Goal: Information Seeking & Learning: Learn about a topic

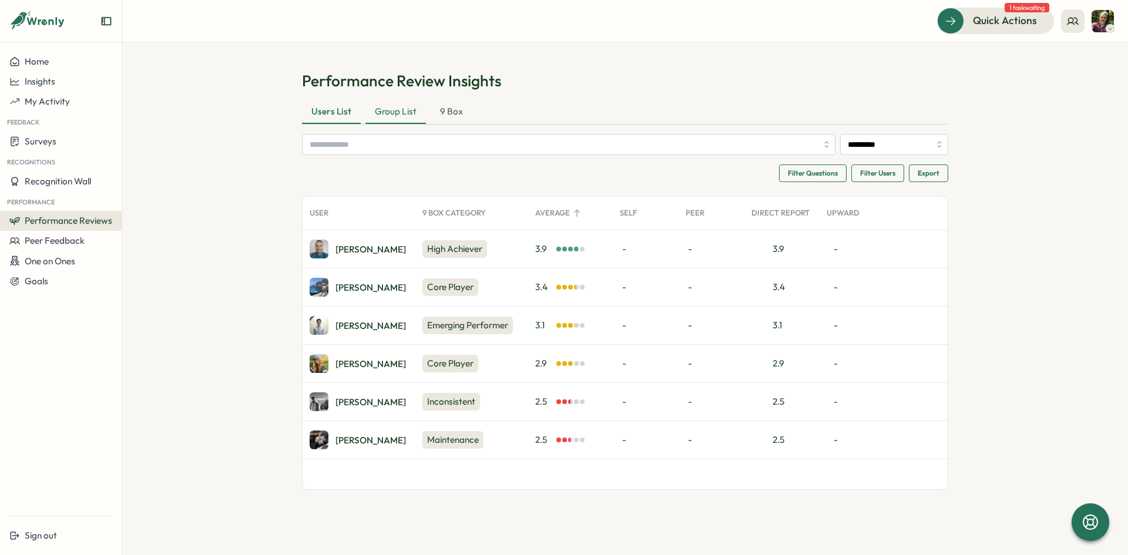
click at [383, 111] on div "Group List" at bounding box center [395, 111] width 60 height 23
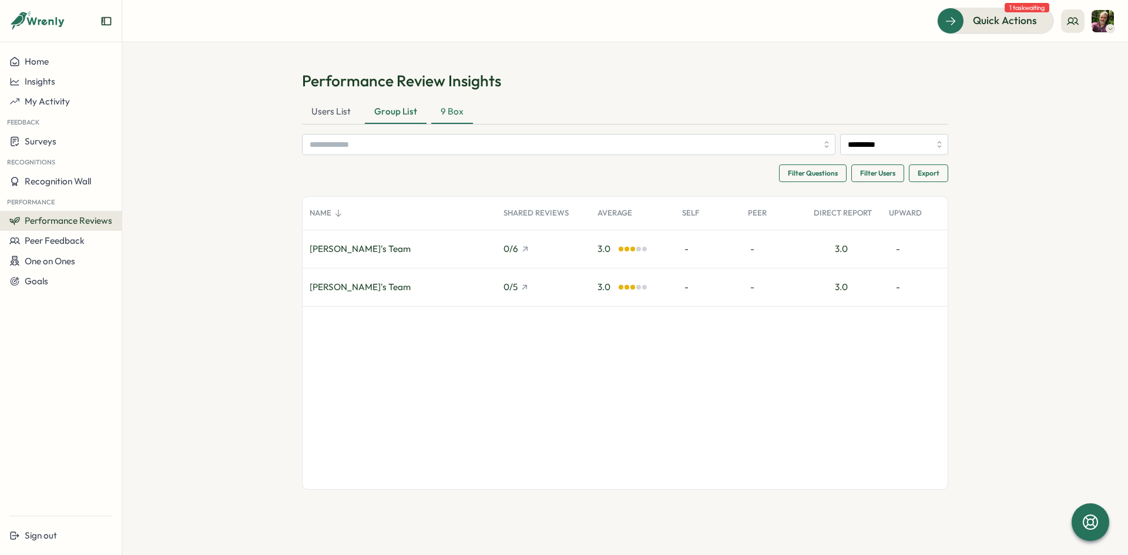
click at [447, 106] on div "9 Box" at bounding box center [452, 111] width 42 height 23
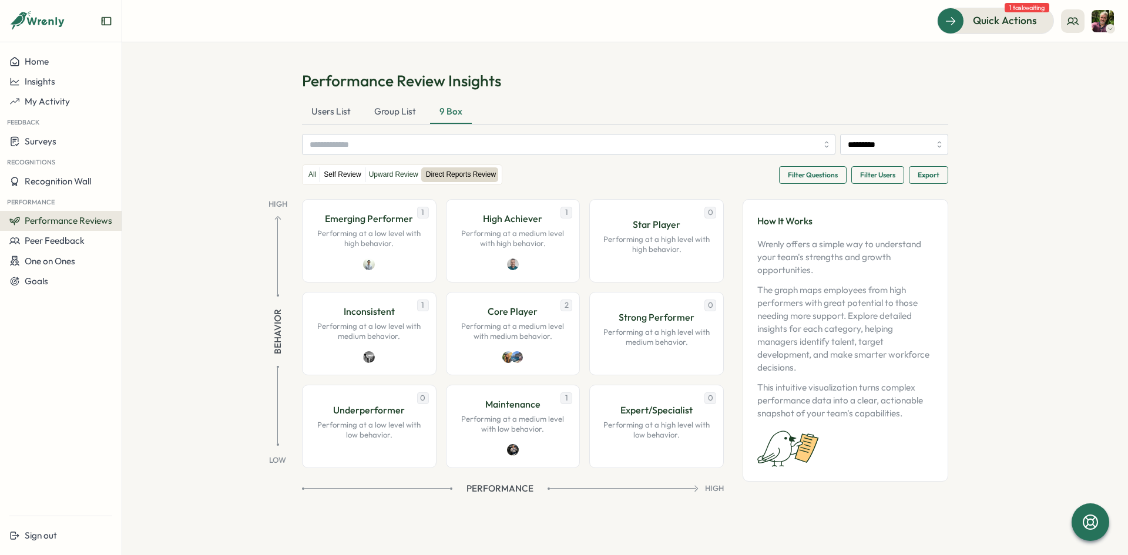
click at [334, 172] on label "Self Review" at bounding box center [342, 174] width 44 height 15
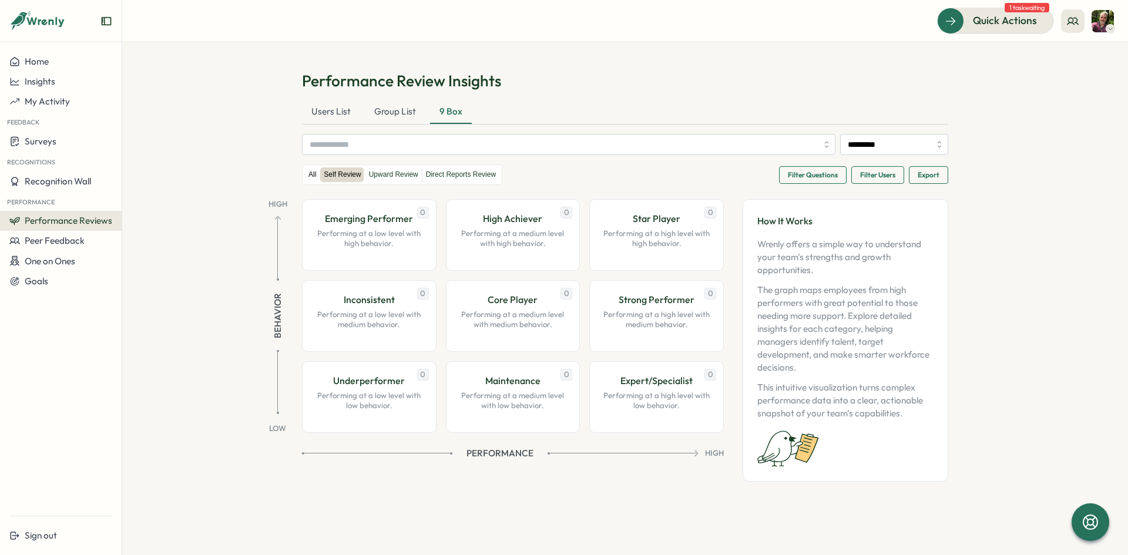
click at [308, 172] on label "All" at bounding box center [312, 174] width 15 height 15
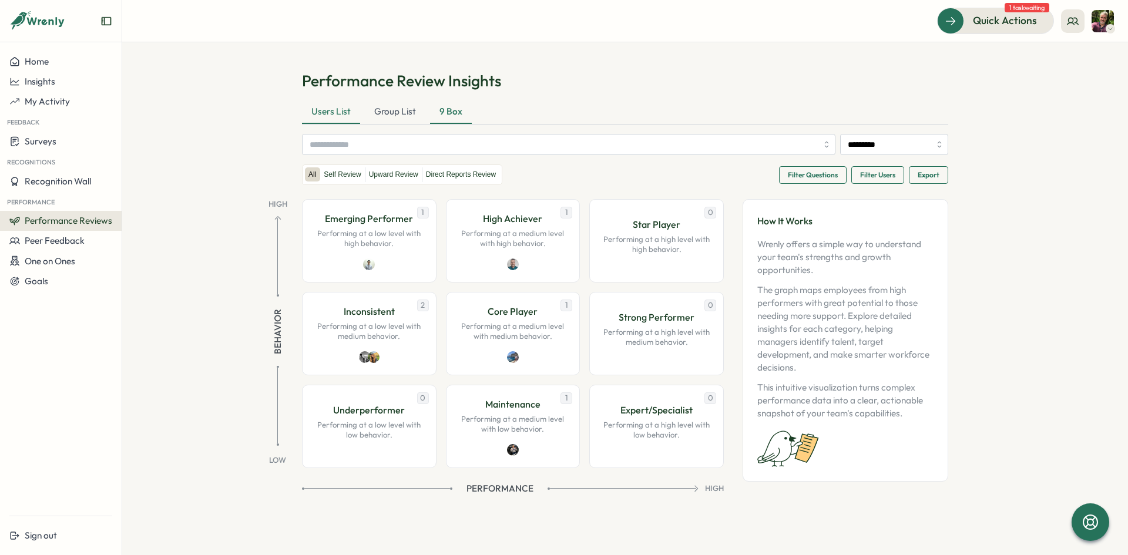
click at [325, 111] on div "Users List" at bounding box center [331, 111] width 58 height 23
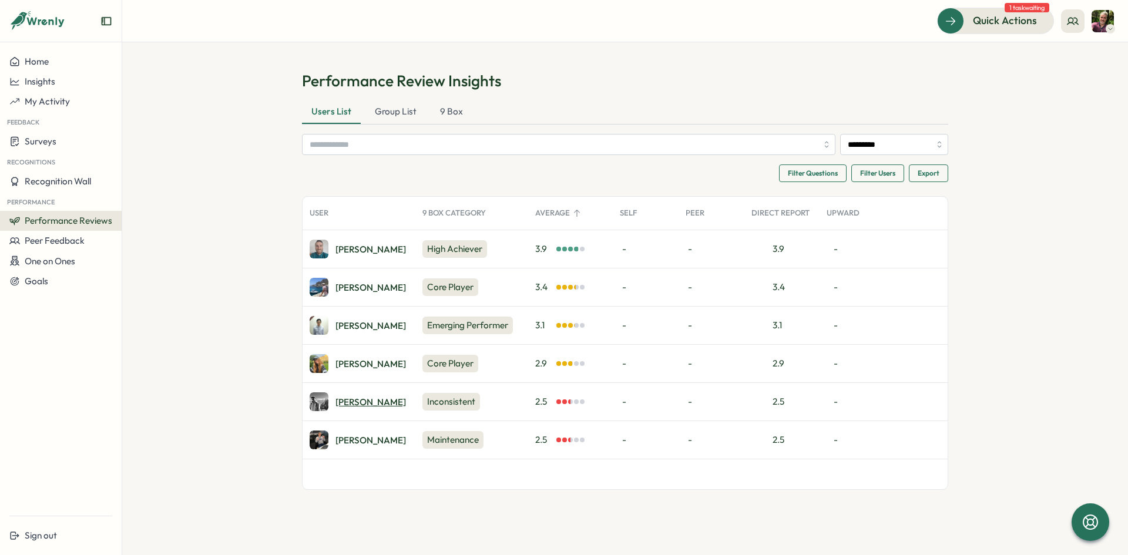
click at [353, 405] on div "Elliot M." at bounding box center [370, 402] width 70 height 9
click at [356, 327] on div "[PERSON_NAME]" at bounding box center [370, 325] width 70 height 9
click at [455, 110] on div "9 Box" at bounding box center [451, 111] width 42 height 23
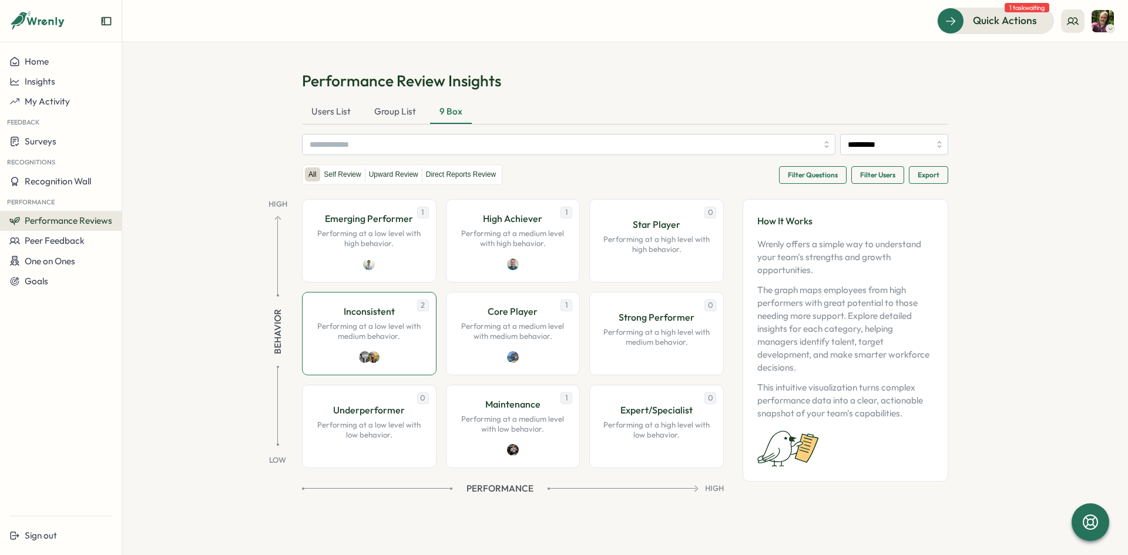
click at [386, 327] on p "Performing at a low level with medium behavior." at bounding box center [369, 331] width 110 height 21
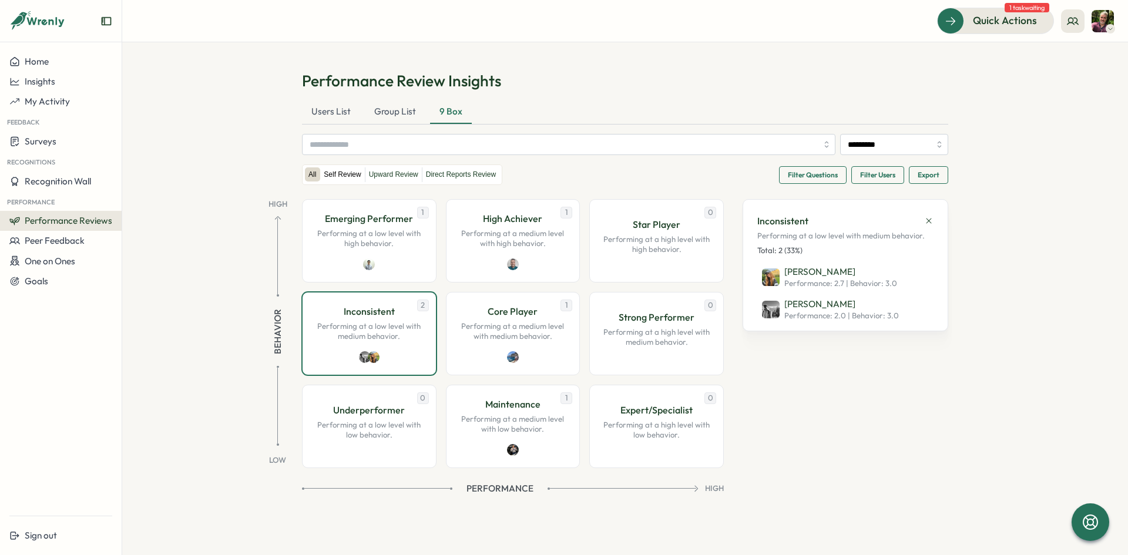
click at [337, 177] on label "Self Review" at bounding box center [342, 174] width 44 height 15
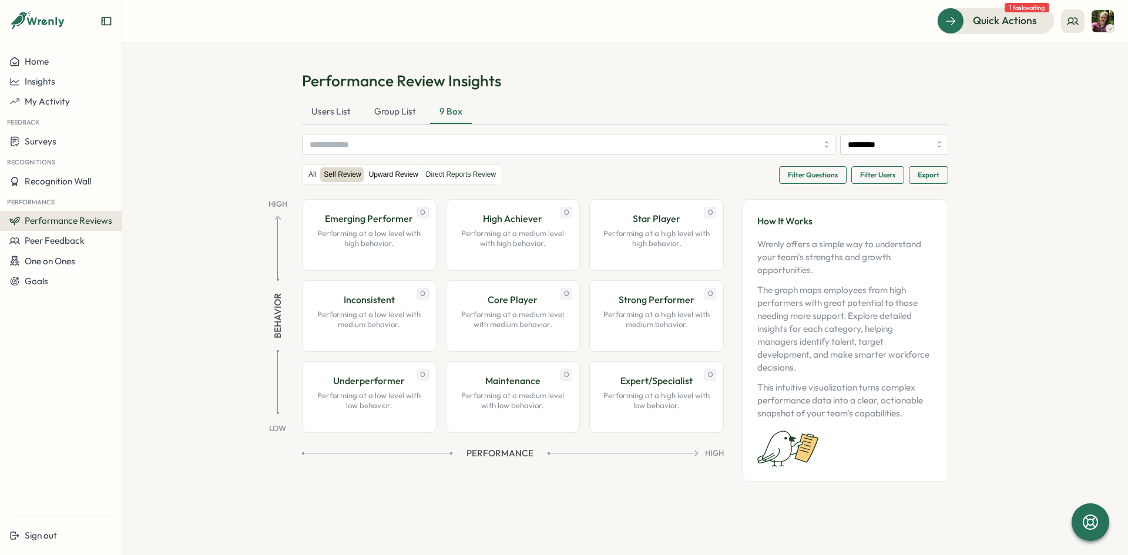
click at [388, 172] on label "Upward Review" at bounding box center [393, 174] width 56 height 15
click at [447, 171] on label "Direct Reports Review" at bounding box center [460, 174] width 77 height 15
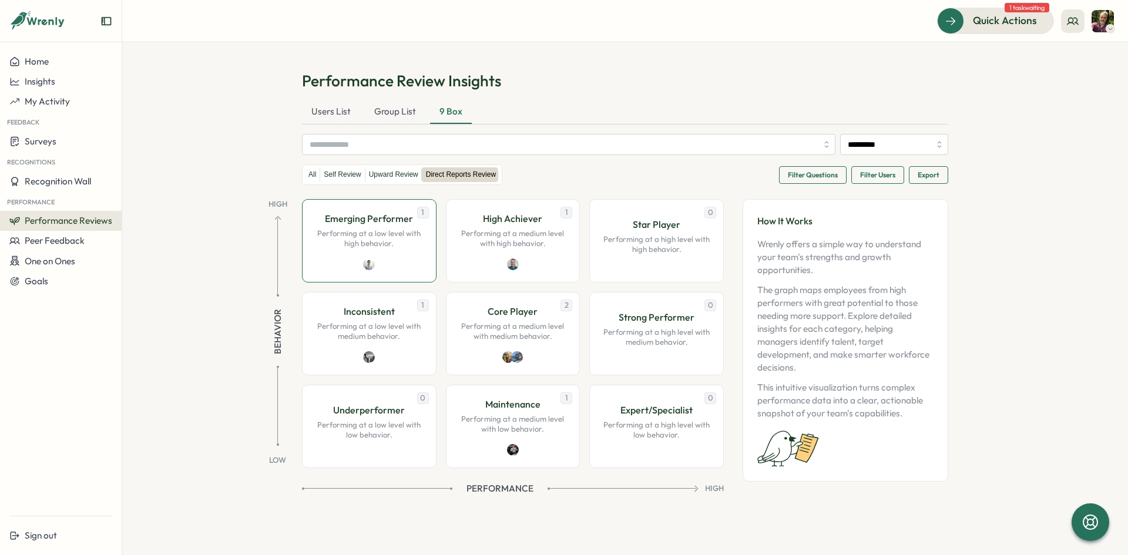
click at [399, 238] on p "Performing at a low level with high behavior." at bounding box center [369, 238] width 110 height 21
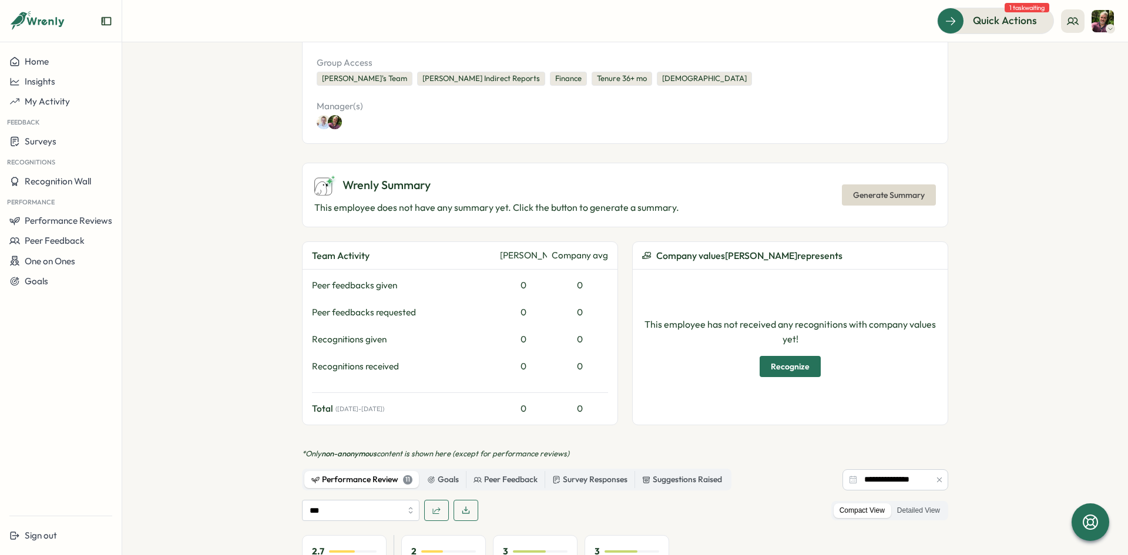
scroll to position [204, 0]
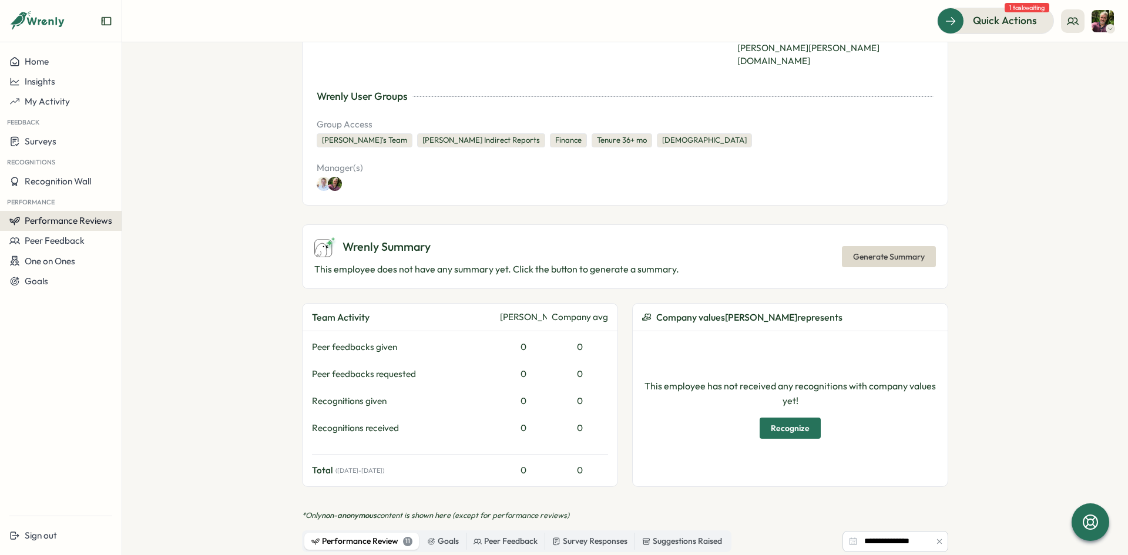
click at [77, 220] on span "Performance Reviews" at bounding box center [69, 220] width 88 height 11
click at [139, 200] on div "Reviews" at bounding box center [141, 209] width 42 height 22
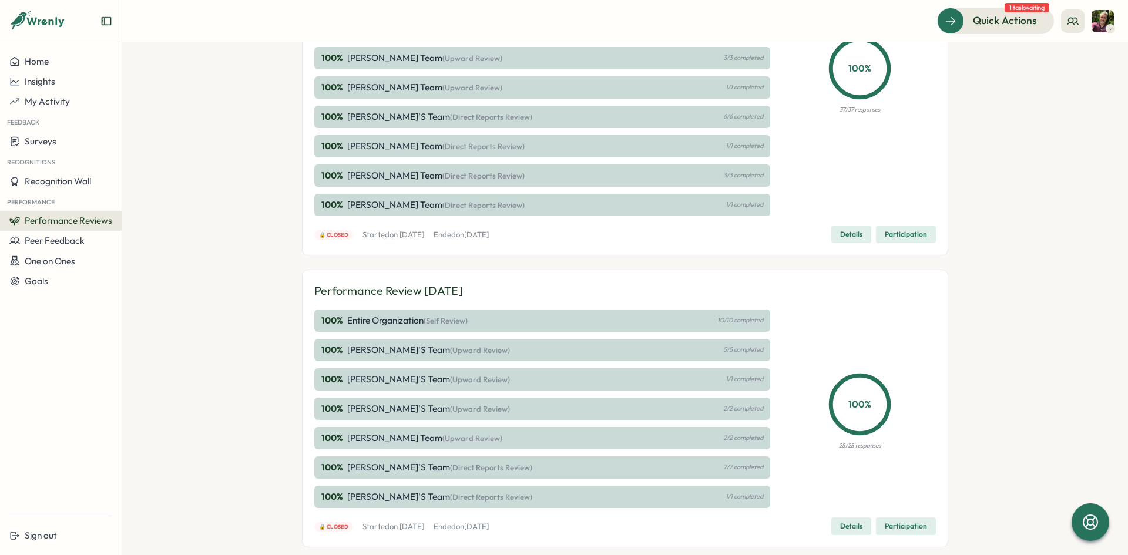
scroll to position [426, 0]
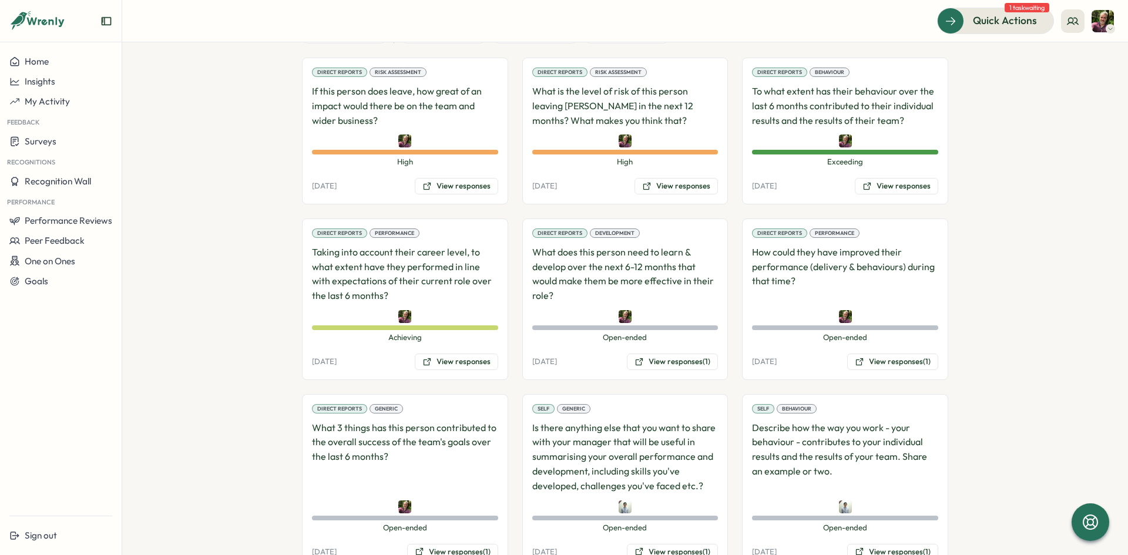
scroll to position [822, 0]
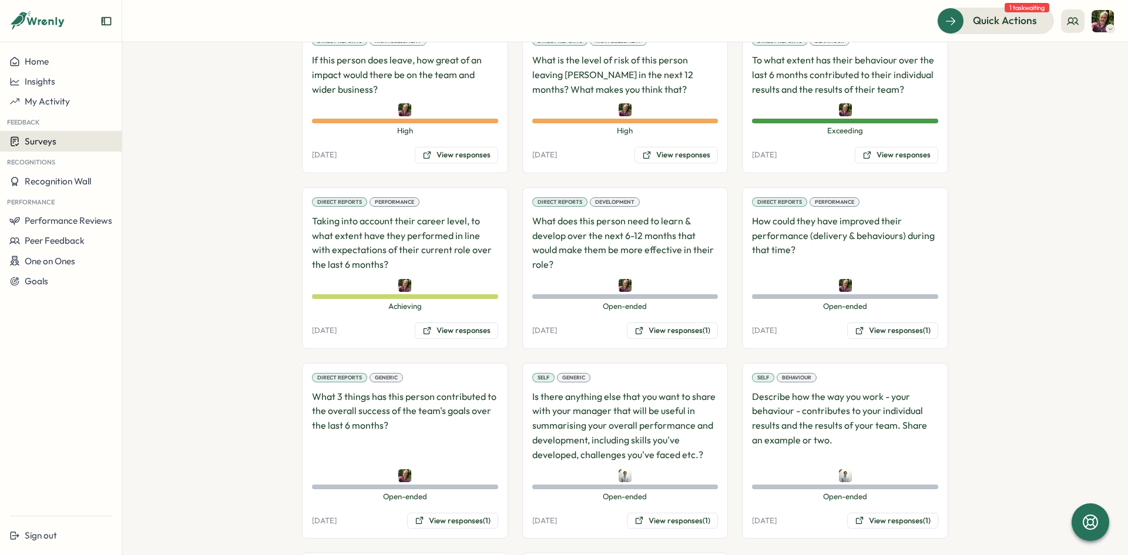
click at [48, 146] on span "Surveys" at bounding box center [41, 141] width 32 height 11
click at [48, 62] on span "Home" at bounding box center [37, 61] width 24 height 11
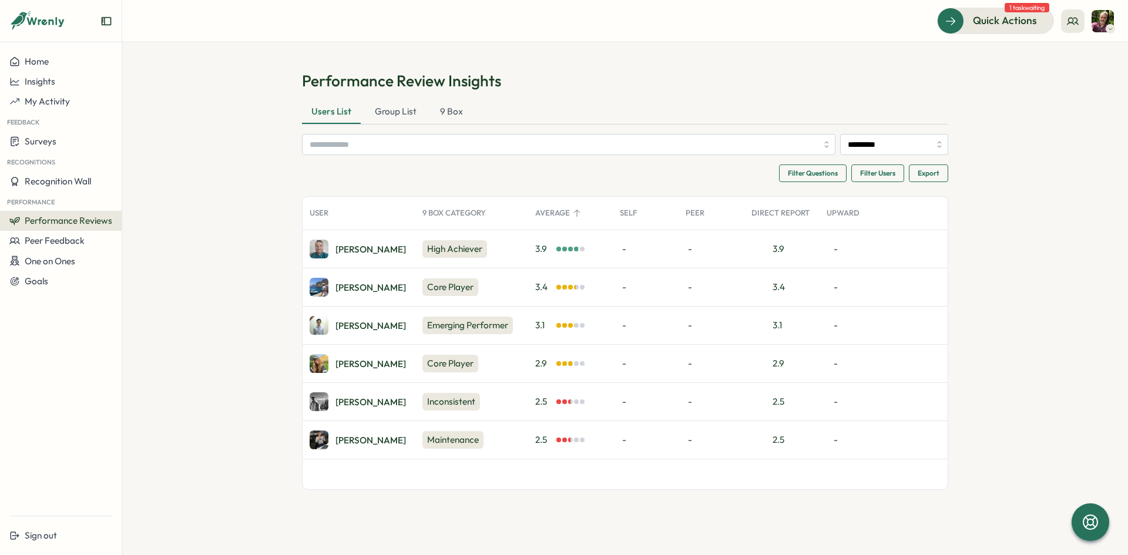
click at [877, 173] on span "Filter Users" at bounding box center [877, 173] width 35 height 16
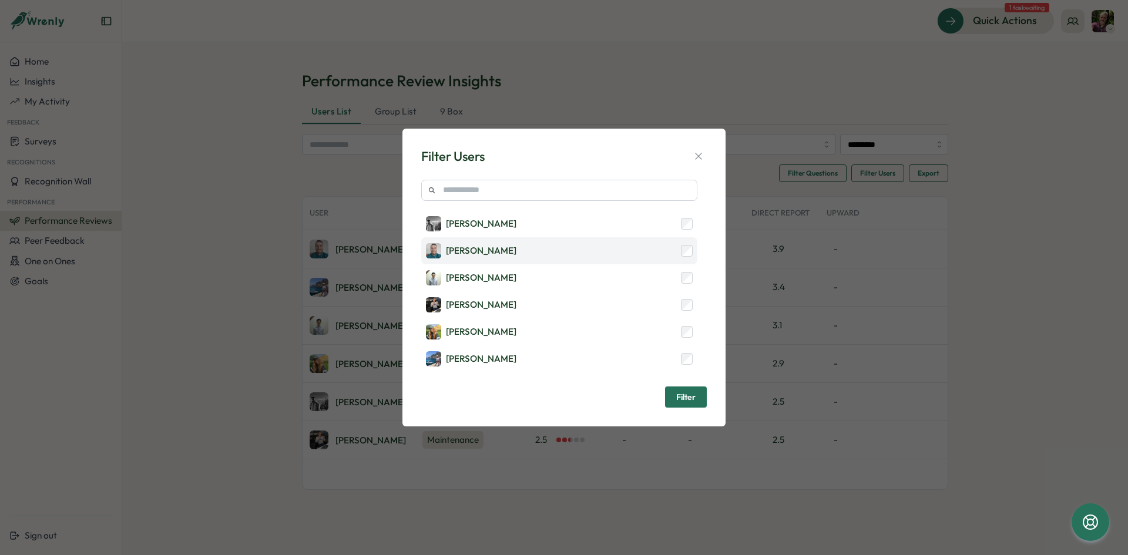
click at [687, 242] on div "[PERSON_NAME]" at bounding box center [559, 250] width 276 height 27
click at [685, 399] on span "Filter" at bounding box center [685, 397] width 19 height 20
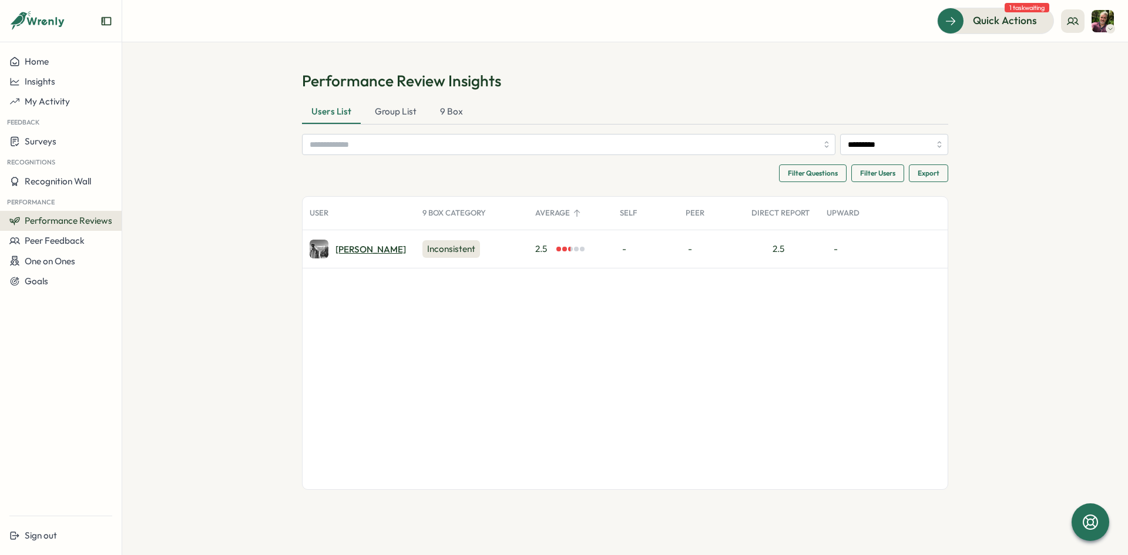
click at [354, 250] on div "Elliot M." at bounding box center [370, 249] width 70 height 9
click at [69, 183] on span "Recognition Wall" at bounding box center [58, 181] width 66 height 11
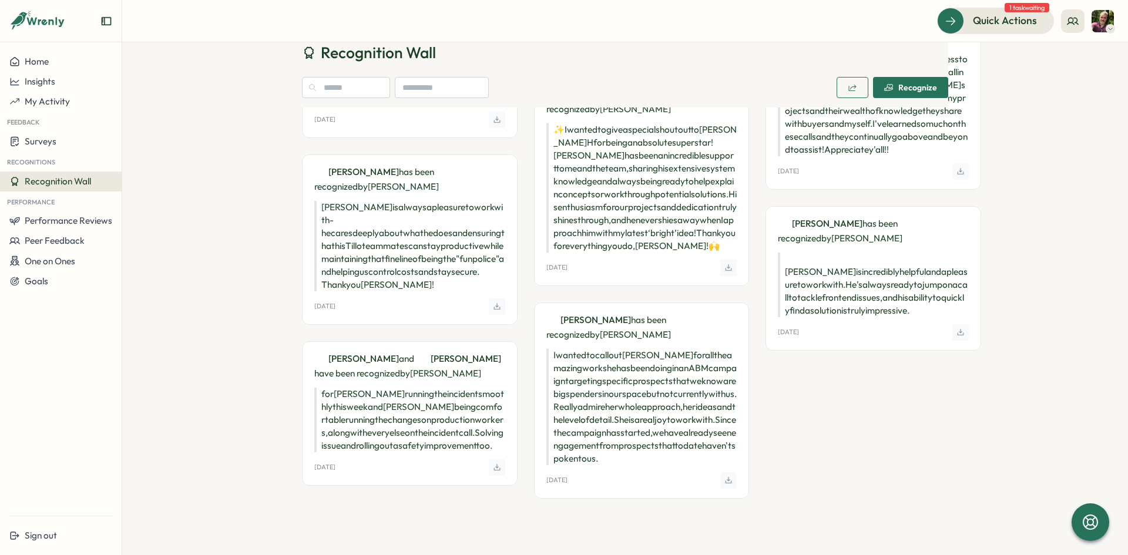
scroll to position [1468, 0]
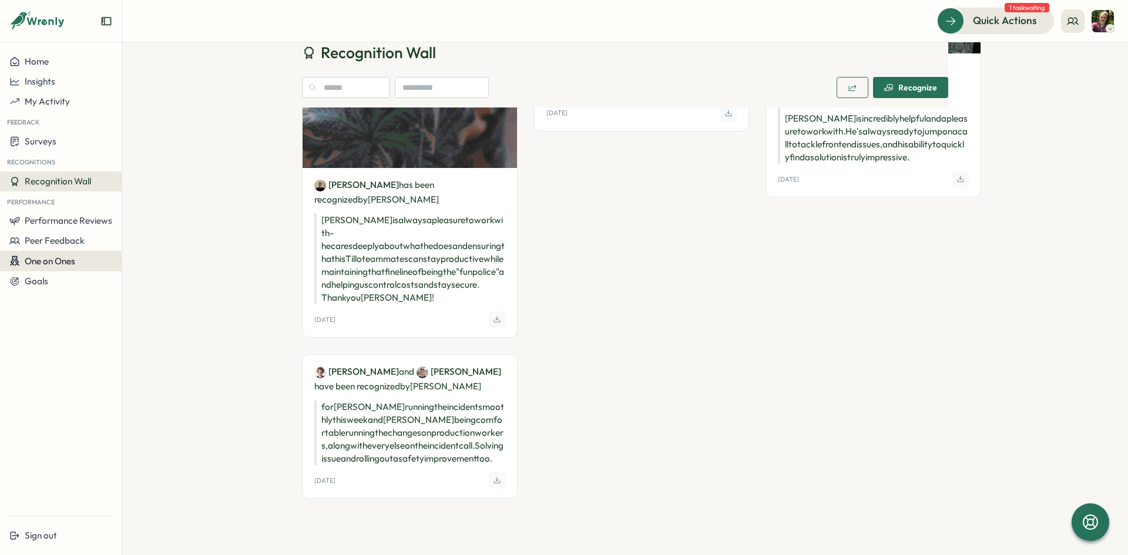
click at [58, 261] on span "One on Ones" at bounding box center [50, 260] width 51 height 11
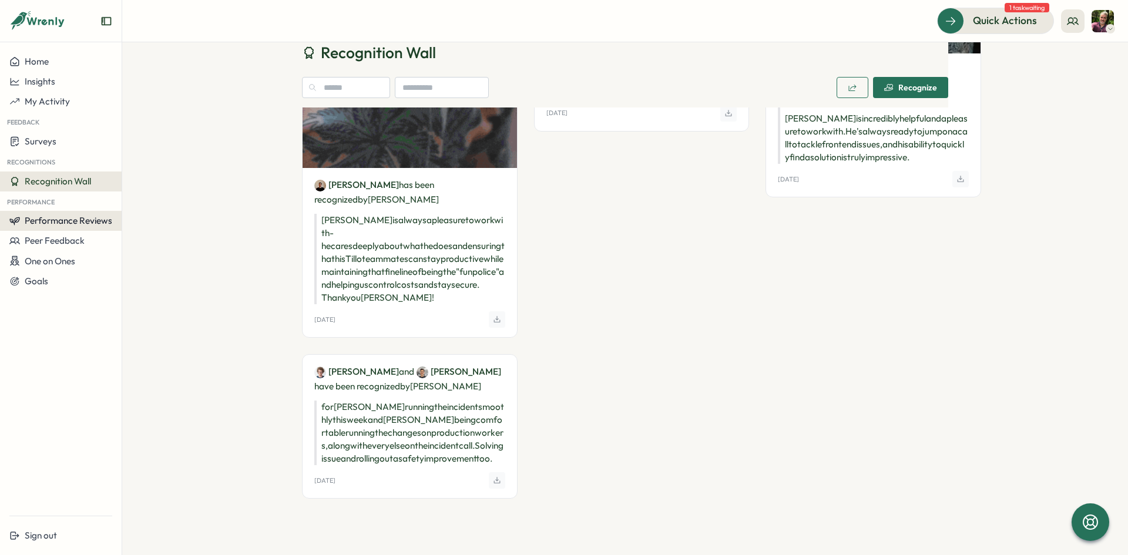
click at [54, 213] on button "Performance Reviews" at bounding box center [61, 221] width 122 height 20
click at [129, 206] on div "Reviews" at bounding box center [140, 209] width 33 height 13
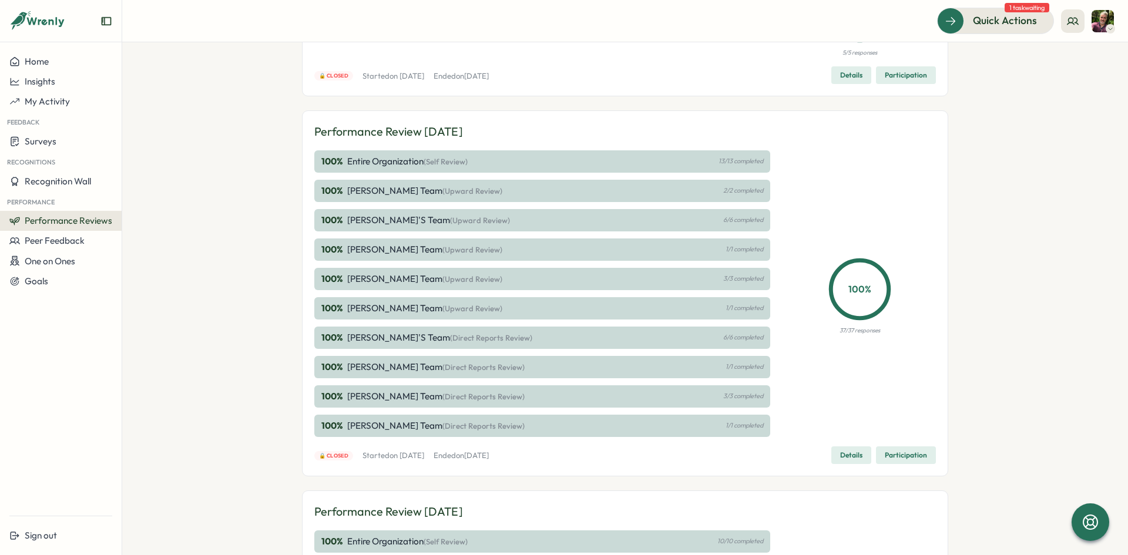
scroll to position [176, 0]
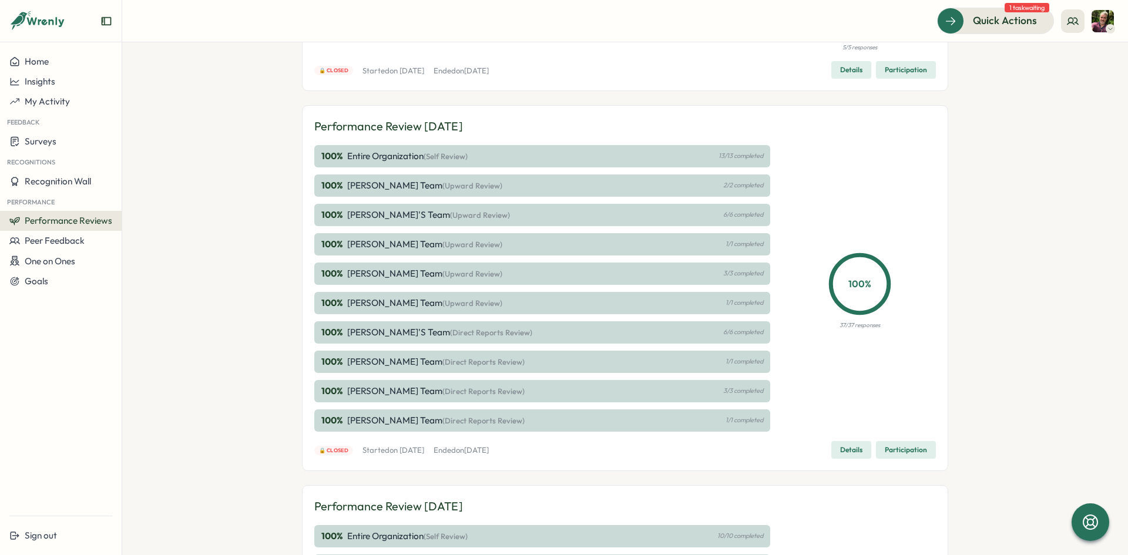
click at [696, 213] on div "100 % Marco Anholts's Team (Upward Review) 6/6 completed" at bounding box center [542, 215] width 456 height 22
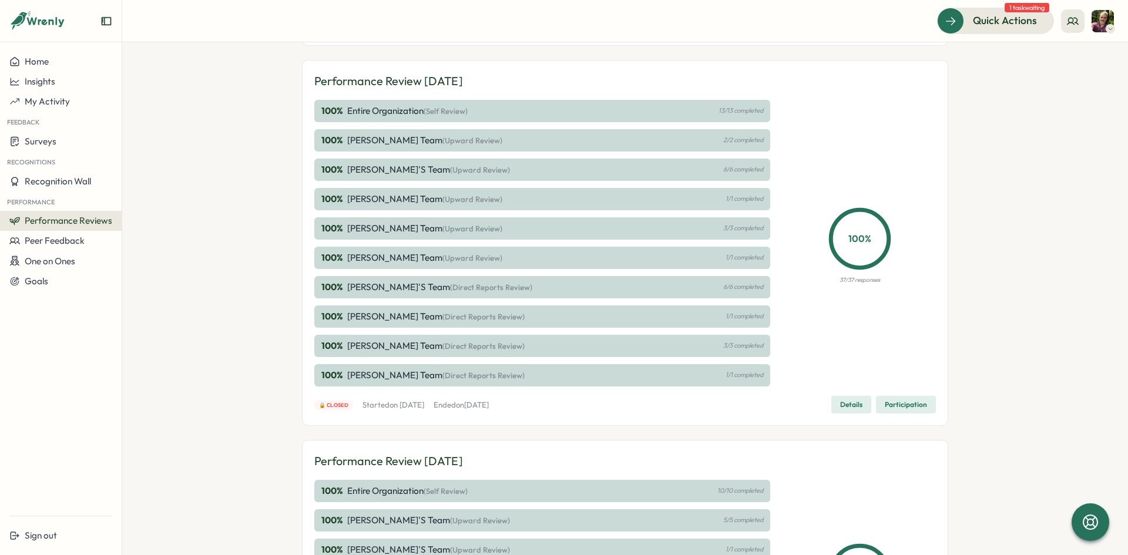
scroll to position [191, 0]
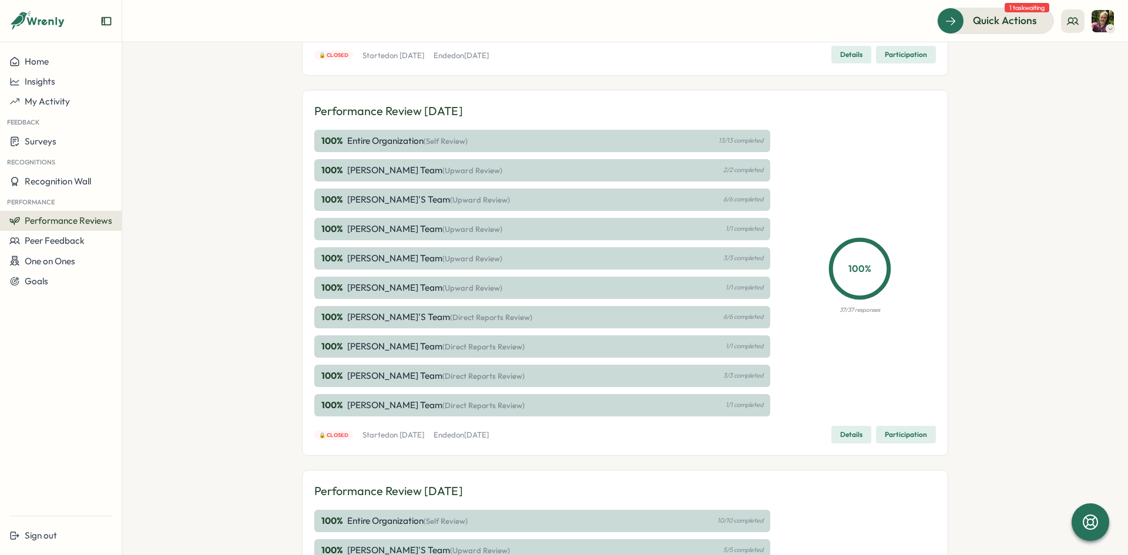
click at [409, 197] on p "Marco Anholts's Team (Upward Review)" at bounding box center [428, 199] width 163 height 13
click at [844, 431] on span "Details" at bounding box center [851, 434] width 22 height 16
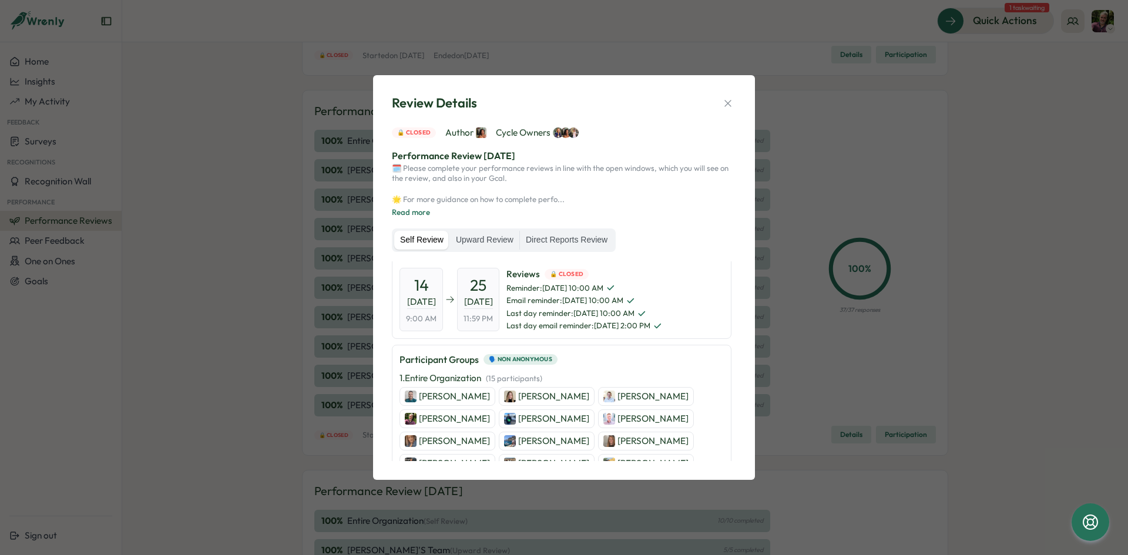
scroll to position [0, 0]
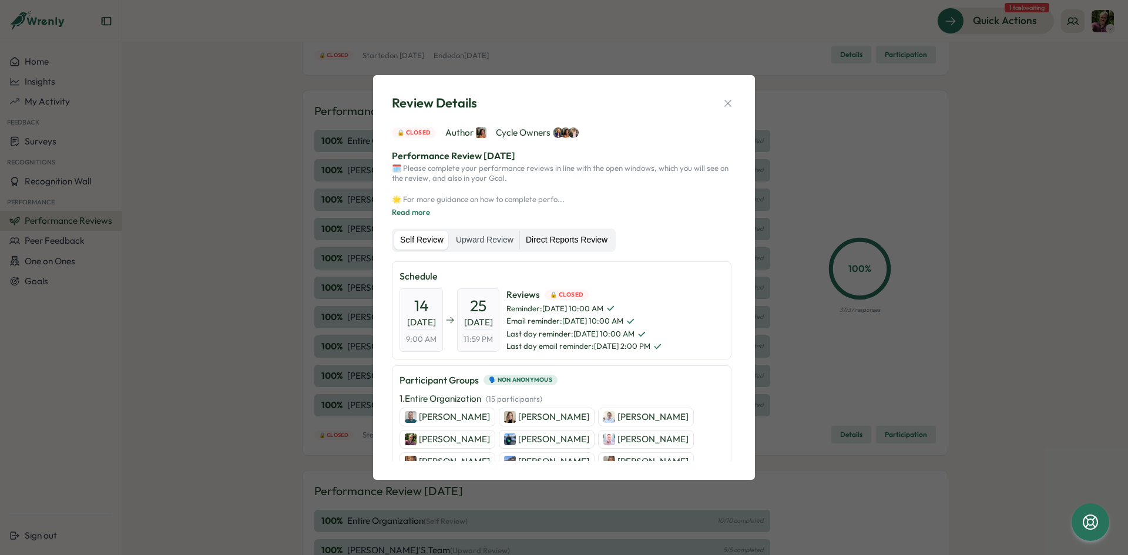
click at [548, 237] on label "Direct Reports Review" at bounding box center [566, 240] width 93 height 19
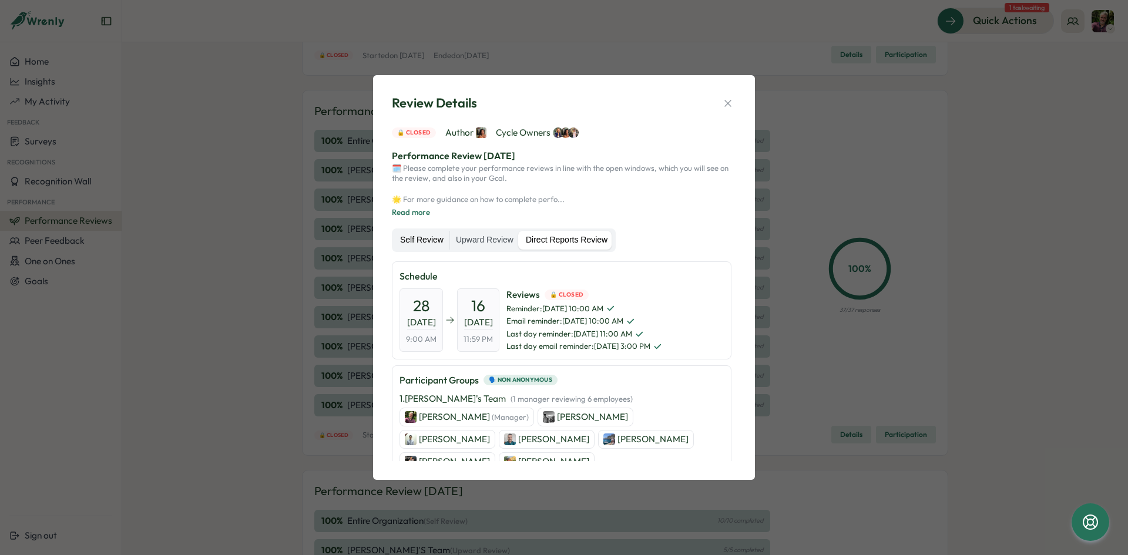
click at [422, 241] on label "Self Review" at bounding box center [421, 240] width 55 height 19
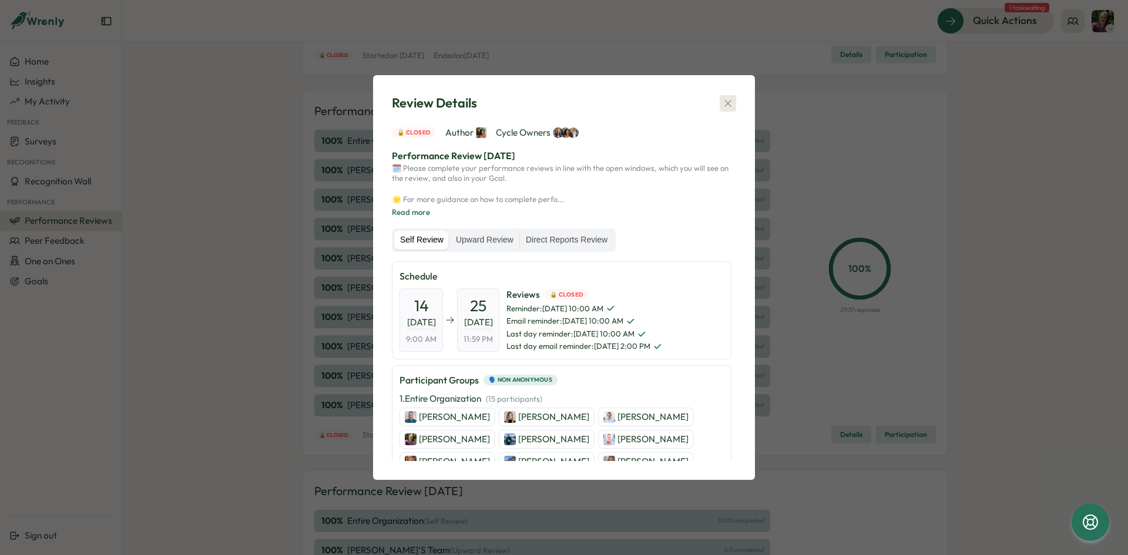
click at [725, 103] on icon "button" at bounding box center [728, 103] width 12 height 12
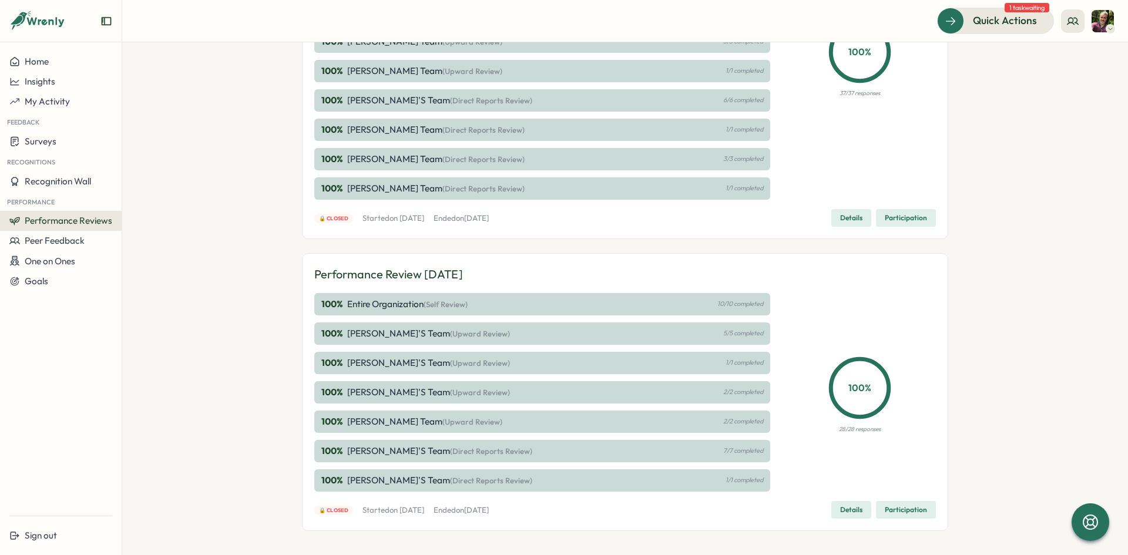
scroll to position [426, 0]
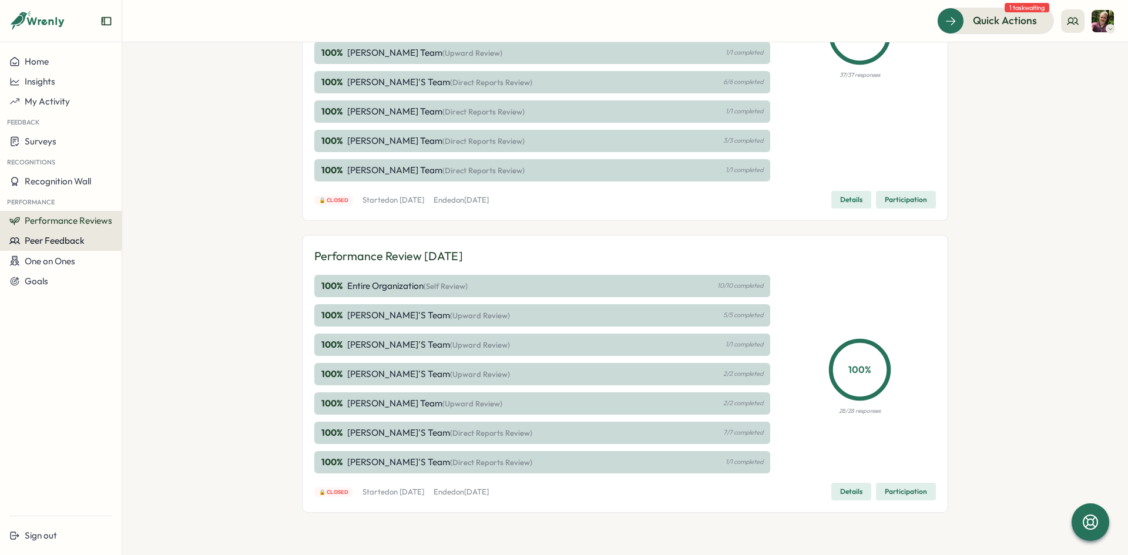
click at [68, 240] on span "Peer Feedback" at bounding box center [55, 240] width 60 height 11
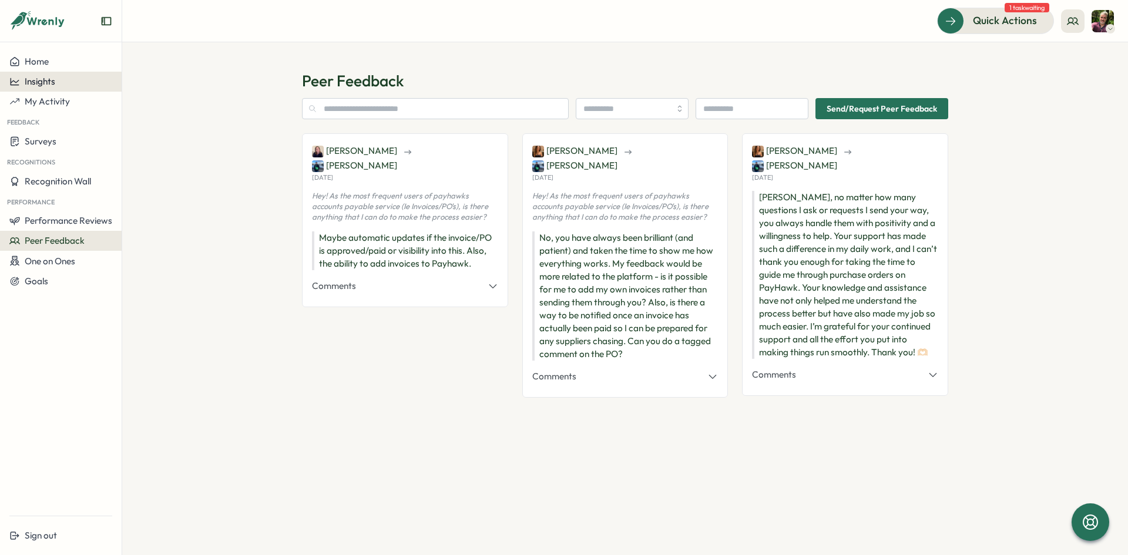
click at [56, 83] on div "Insights" at bounding box center [60, 81] width 103 height 11
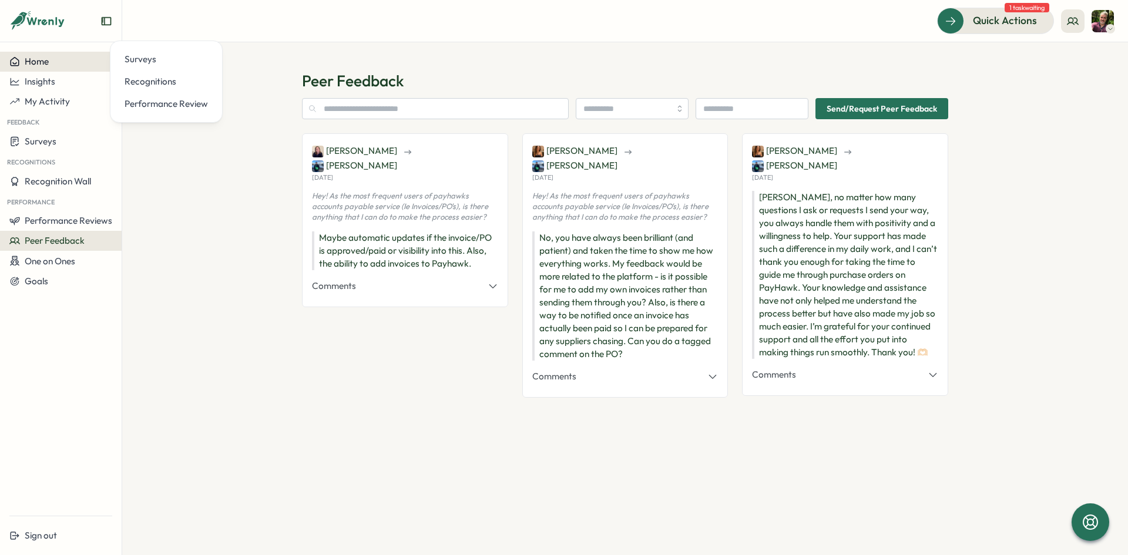
click at [56, 61] on div "Home" at bounding box center [60, 61] width 103 height 11
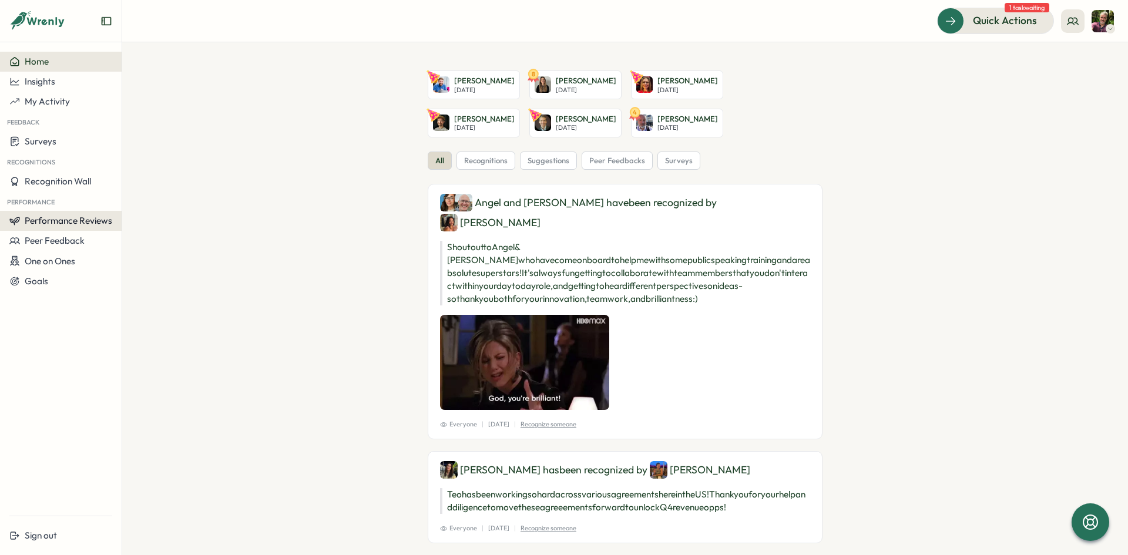
click at [58, 221] on span "Performance Reviews" at bounding box center [69, 220] width 88 height 11
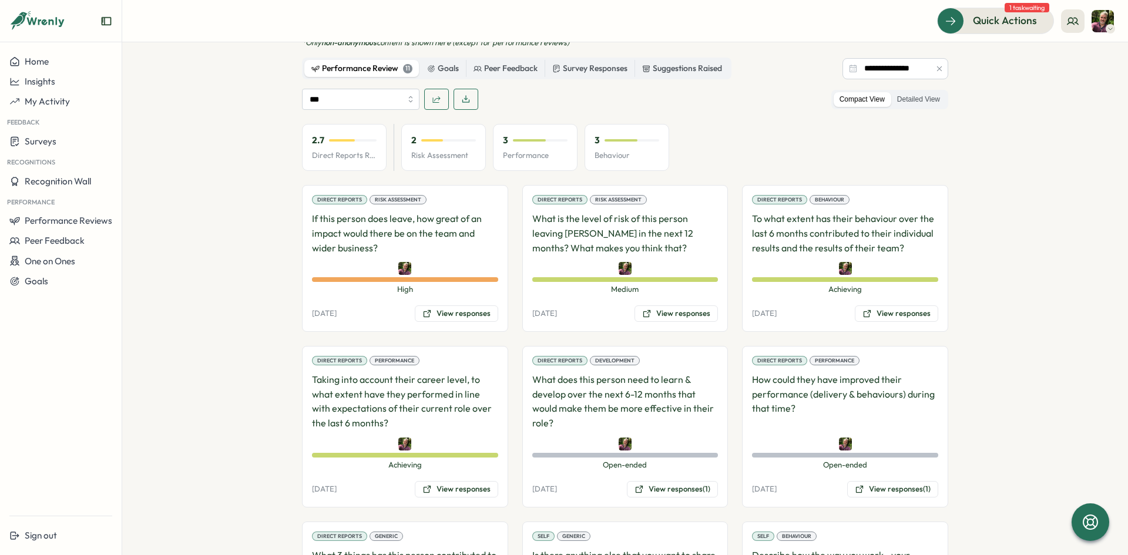
scroll to position [674, 0]
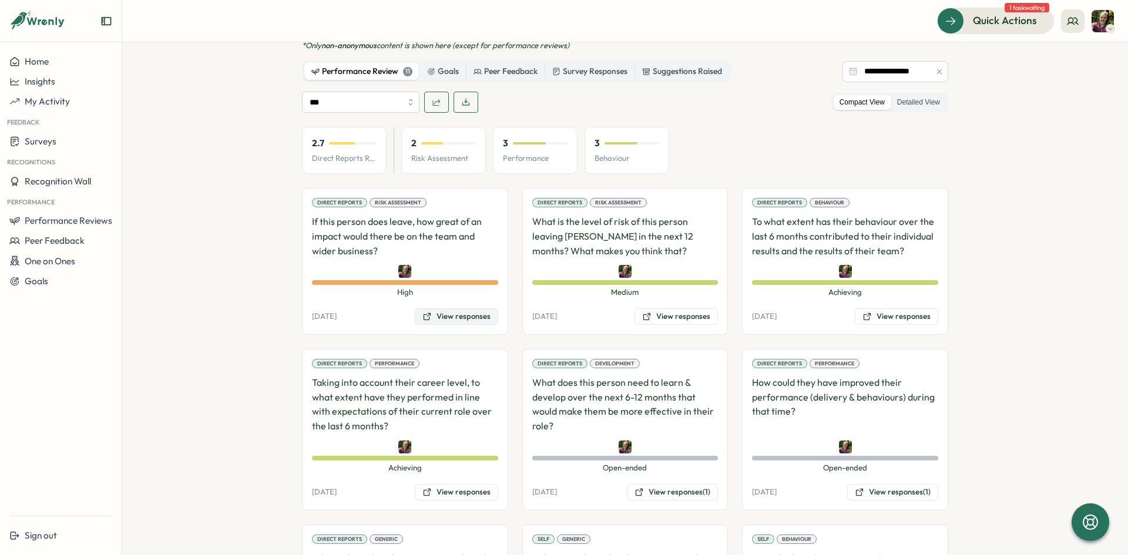
click at [466, 308] on button "View responses" at bounding box center [456, 316] width 83 height 16
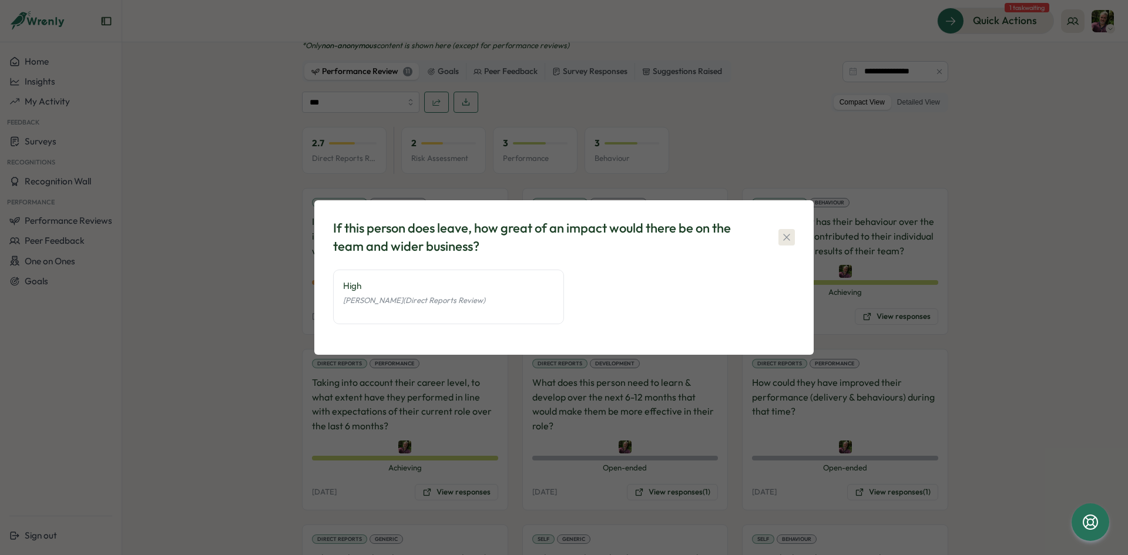
click at [788, 240] on icon "button" at bounding box center [786, 237] width 12 height 12
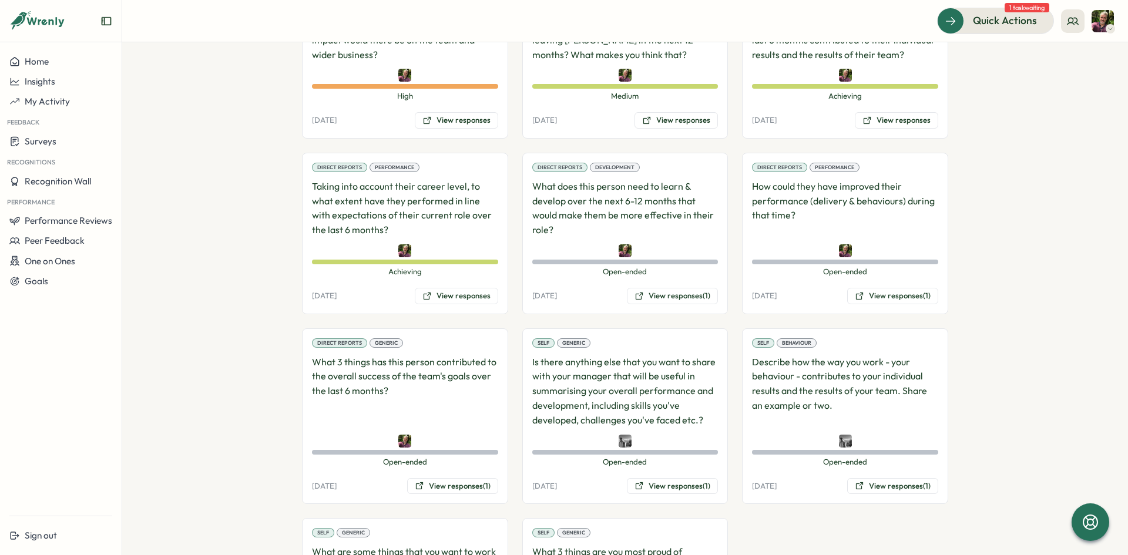
scroll to position [850, 0]
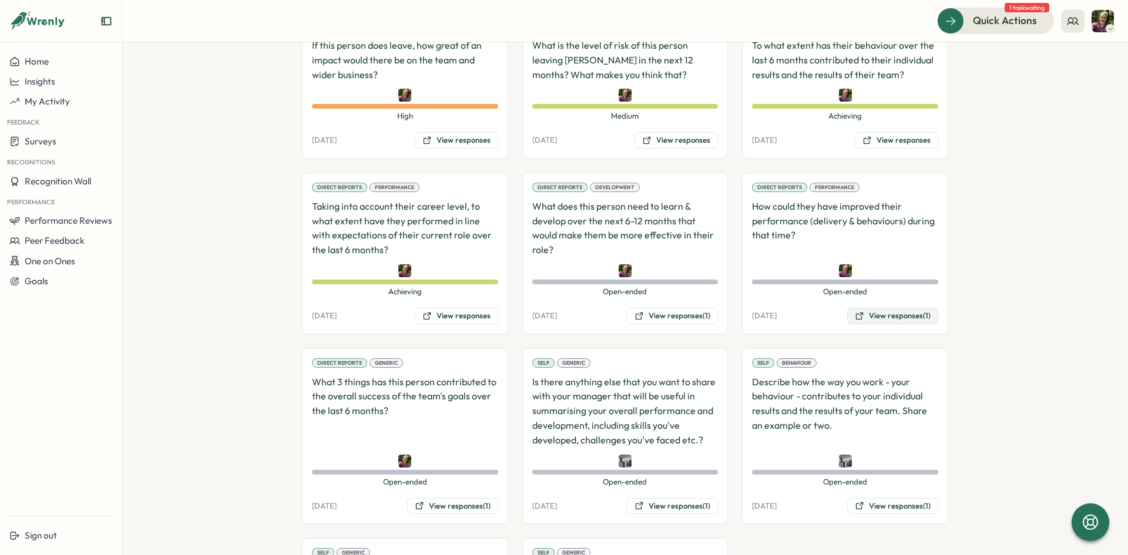
click at [878, 308] on button "View responses (1)" at bounding box center [892, 316] width 91 height 16
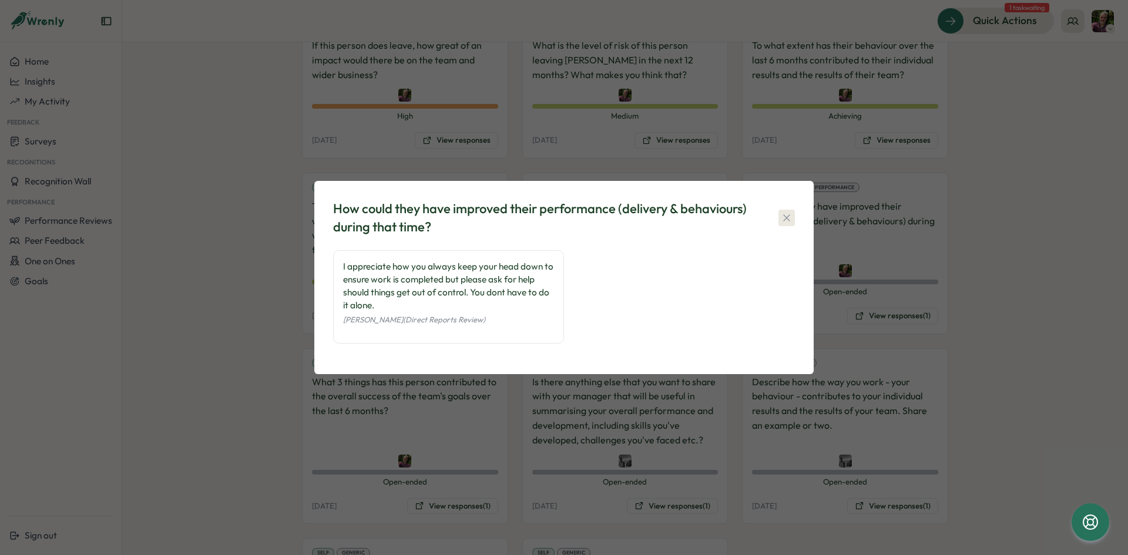
click at [782, 216] on icon "button" at bounding box center [786, 218] width 12 height 12
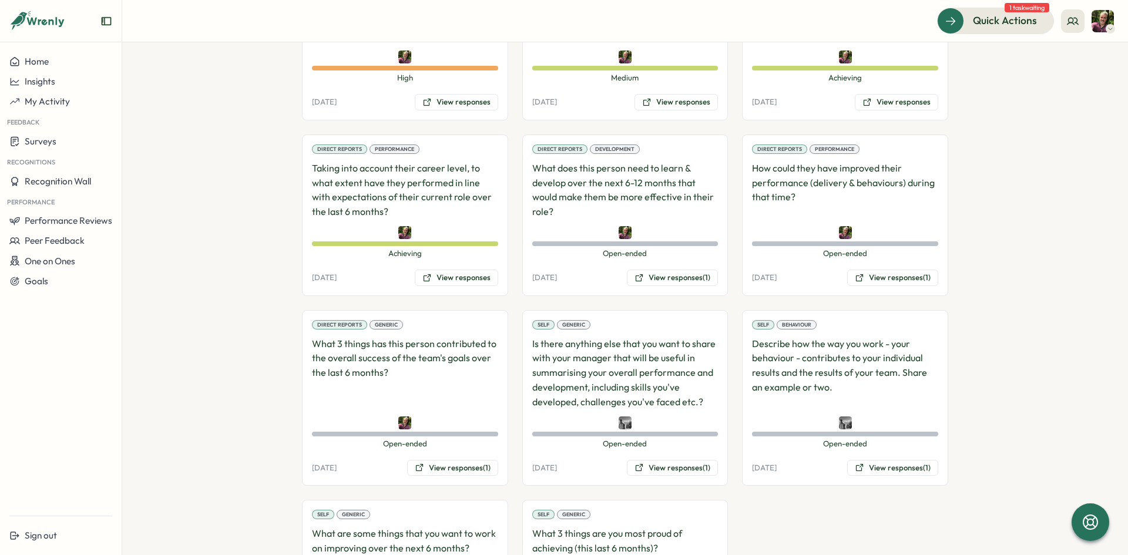
scroll to position [908, 0]
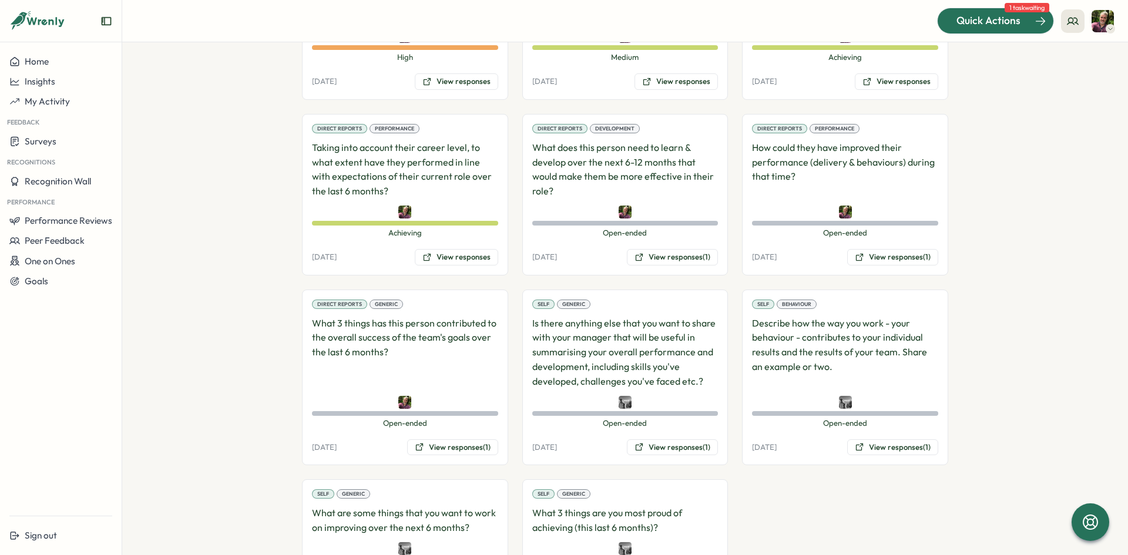
click at [991, 25] on span "Quick Actions" at bounding box center [988, 20] width 64 height 15
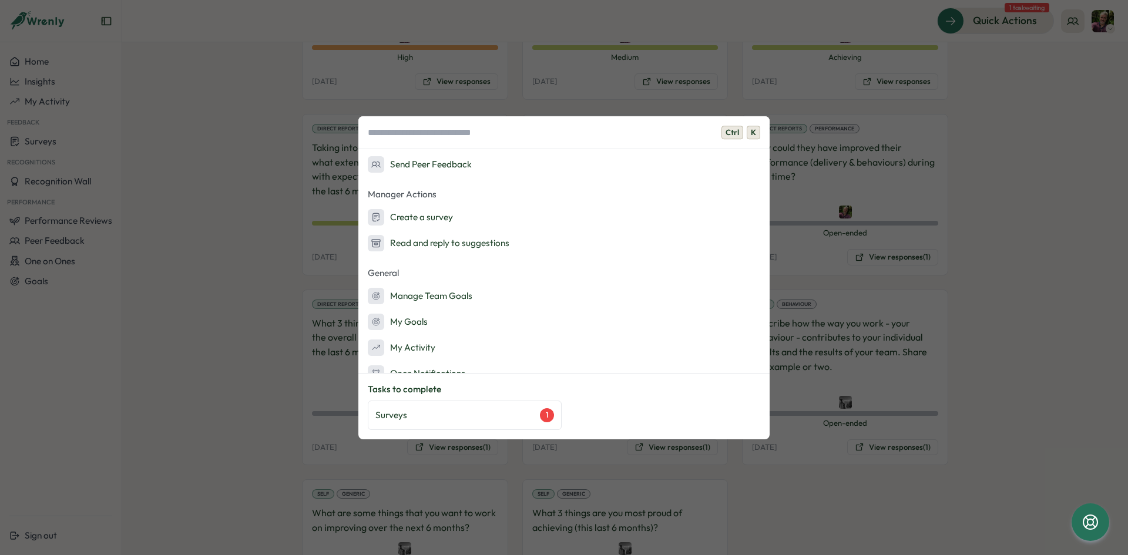
scroll to position [142, 0]
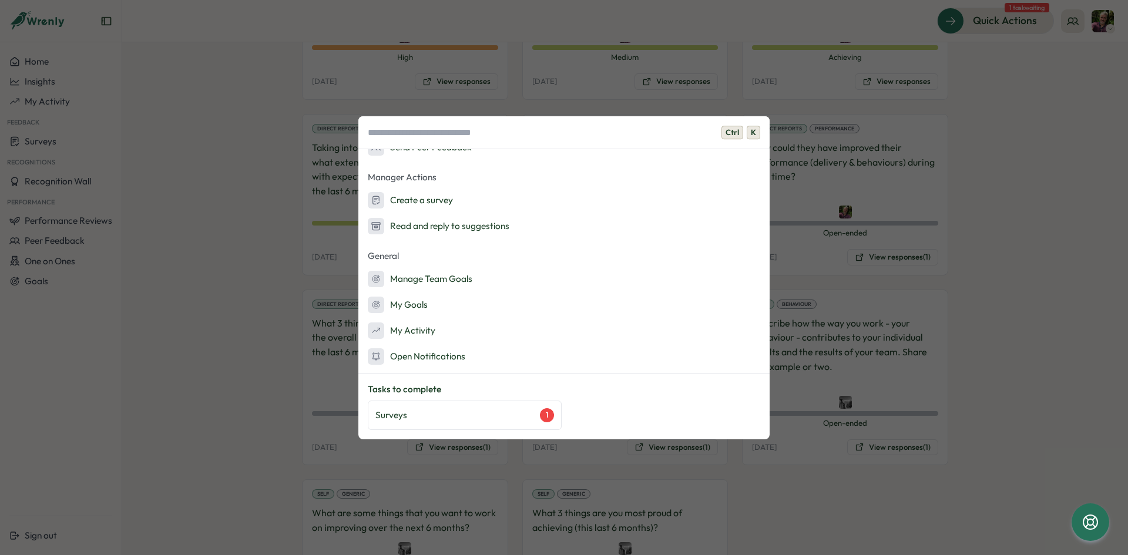
click at [1002, 200] on div "Ctrl K Quick Actions Ask AI Create Goals Send a suggestion to leadership Recogn…" at bounding box center [564, 277] width 1128 height 555
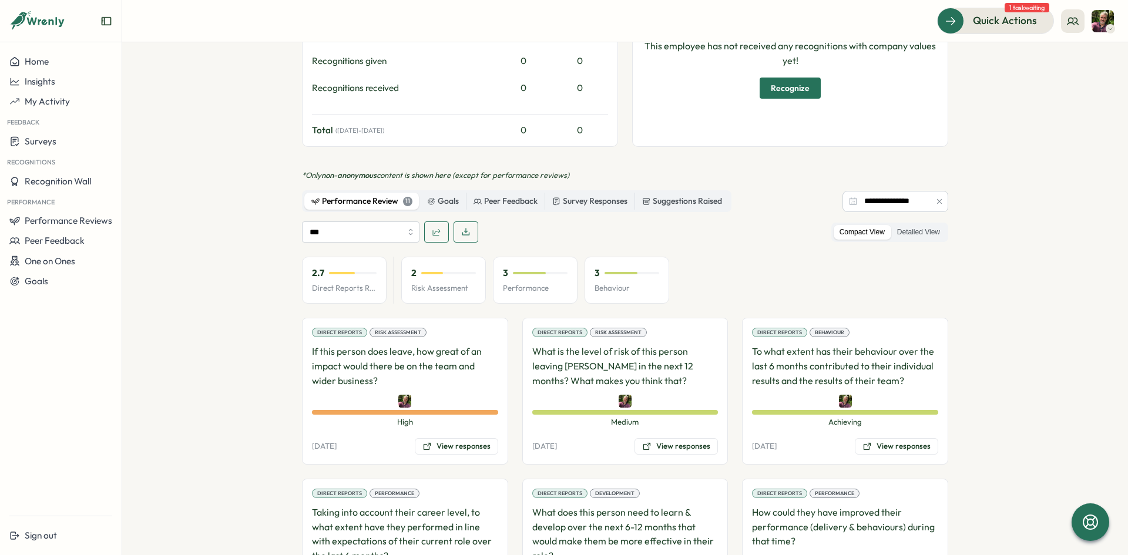
scroll to position [497, 0]
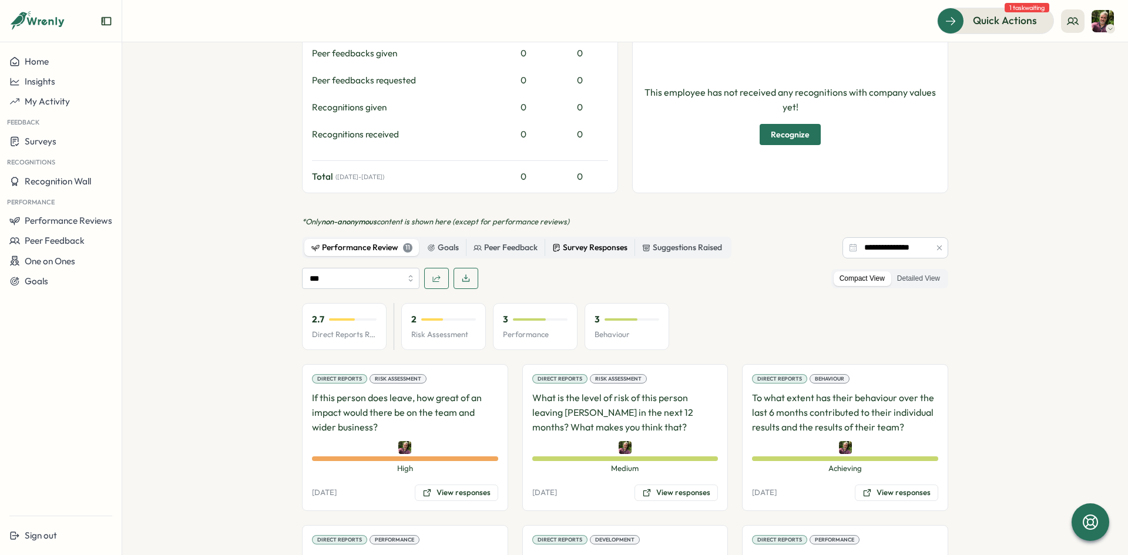
click at [584, 241] on div "Survey Responses" at bounding box center [589, 247] width 75 height 13
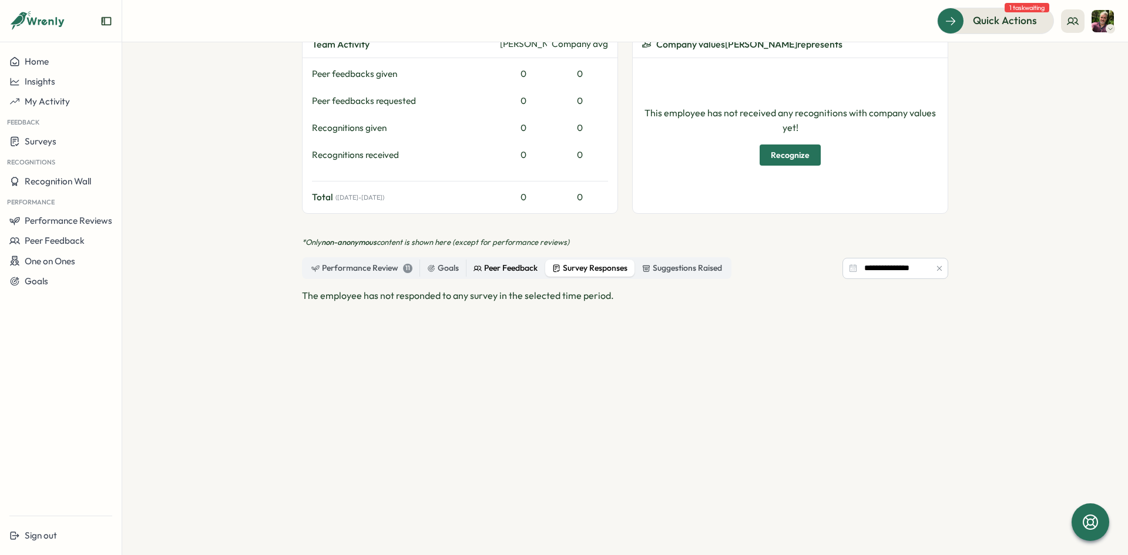
click at [498, 262] on div "Peer Feedback" at bounding box center [505, 268] width 64 height 13
click at [359, 262] on div "Performance Review 11" at bounding box center [361, 268] width 101 height 13
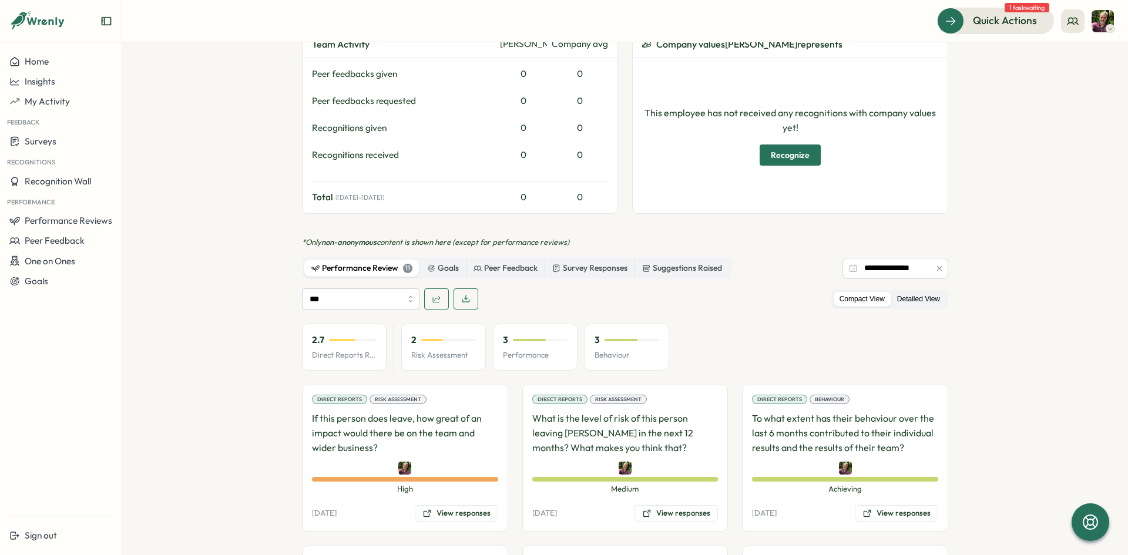
click at [920, 292] on label "Detailed View" at bounding box center [918, 299] width 55 height 15
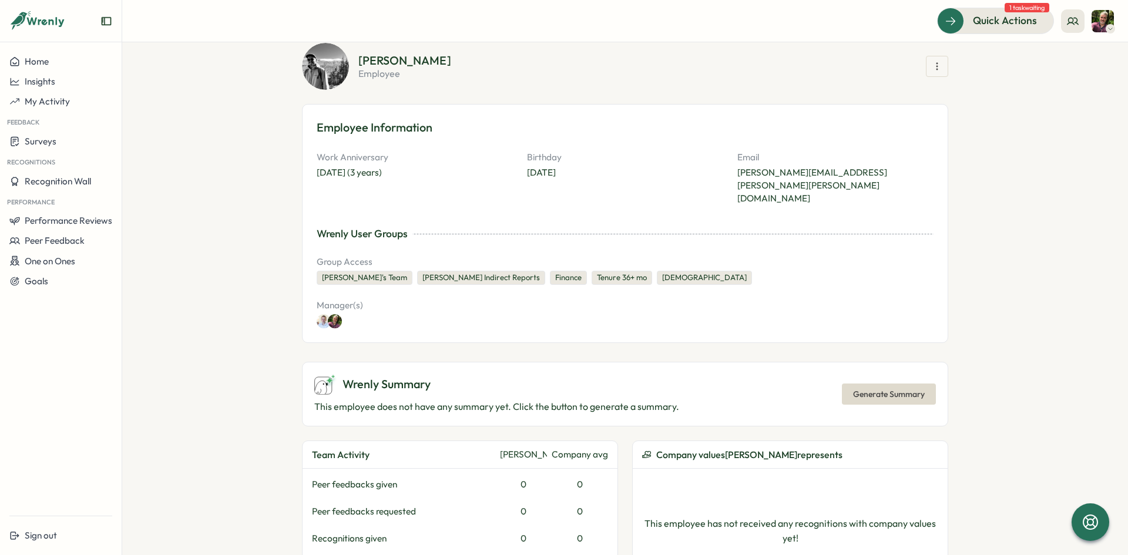
scroll to position [66, 0]
click at [935, 68] on icon "button" at bounding box center [937, 67] width 12 height 12
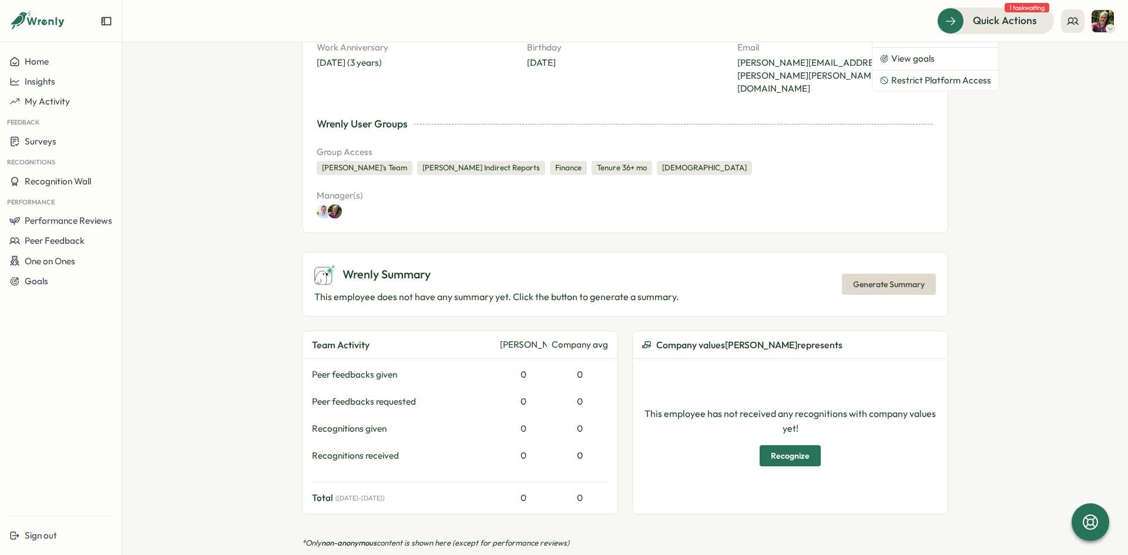
scroll to position [0, 0]
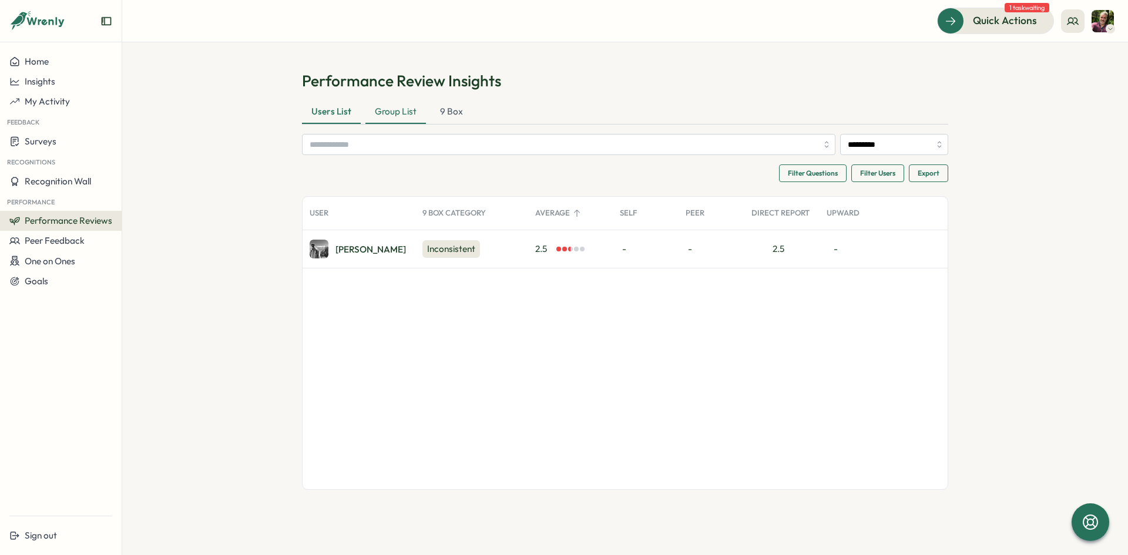
click at [390, 110] on div "Group List" at bounding box center [395, 111] width 60 height 23
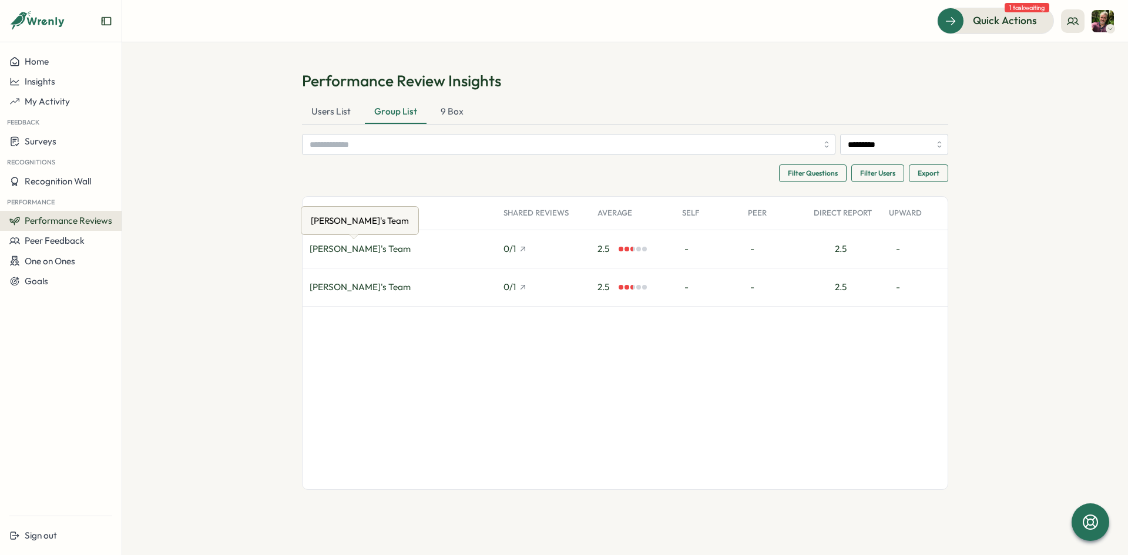
click at [380, 248] on div "Marco Anholts's Team" at bounding box center [359, 249] width 101 height 13
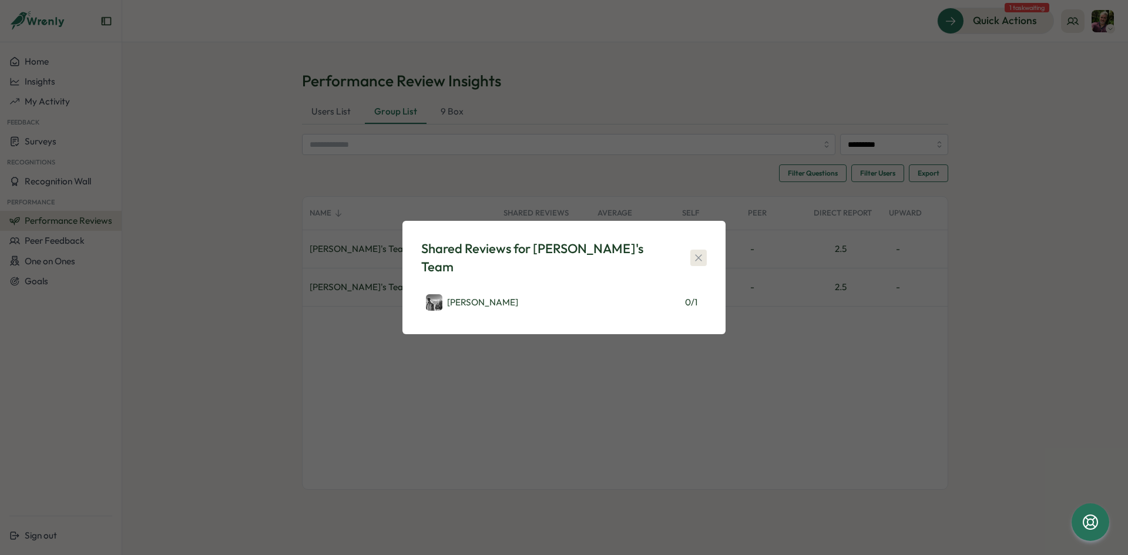
click at [697, 260] on icon "button" at bounding box center [698, 258] width 12 height 12
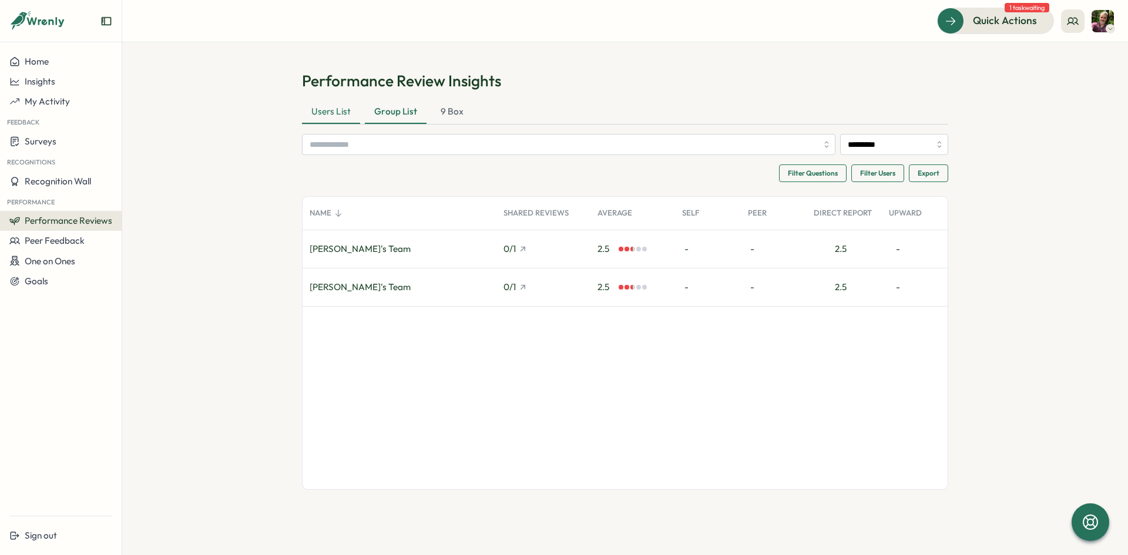
click at [332, 114] on div "Users List" at bounding box center [331, 111] width 58 height 23
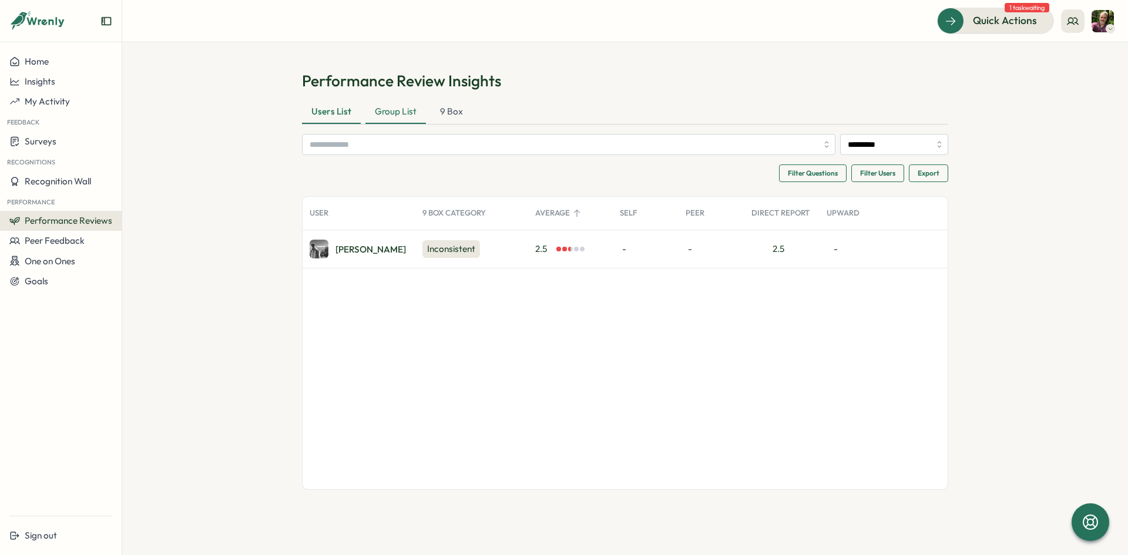
click at [383, 109] on div "Group List" at bounding box center [395, 111] width 60 height 23
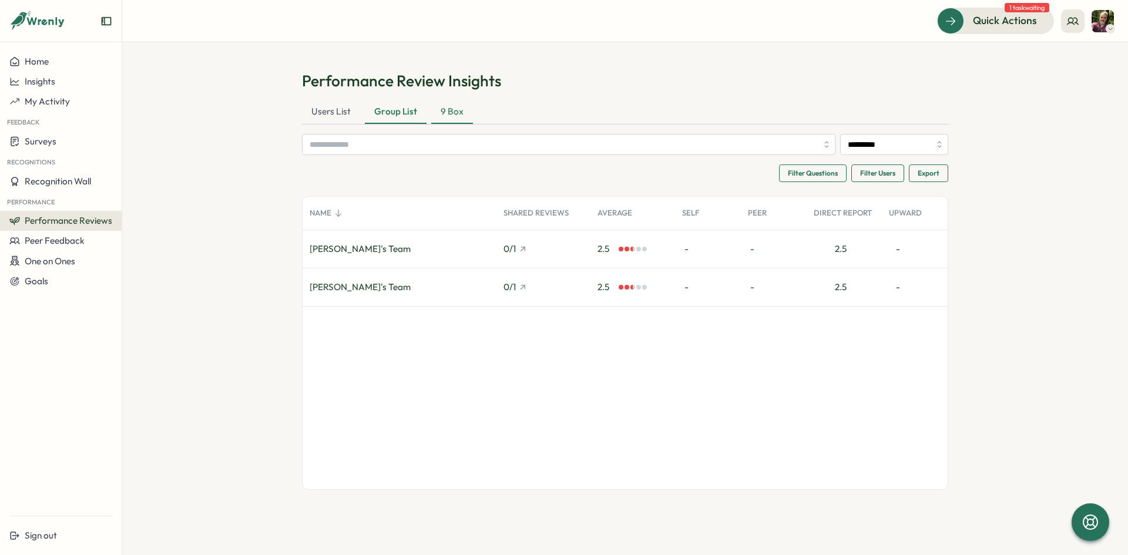
click at [446, 110] on div "9 Box" at bounding box center [452, 111] width 42 height 23
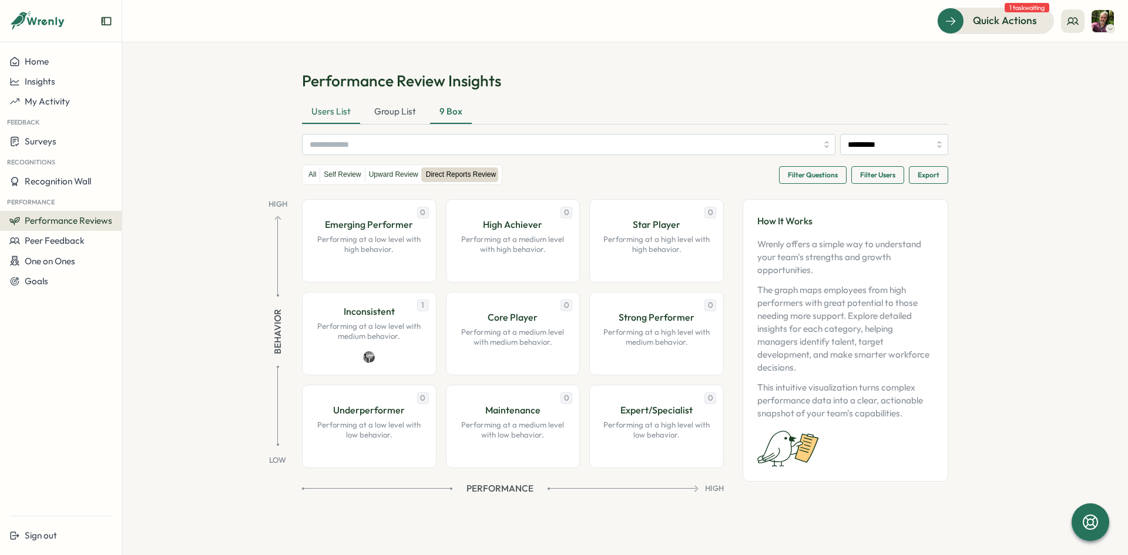
click at [332, 114] on div "Users List" at bounding box center [331, 111] width 58 height 23
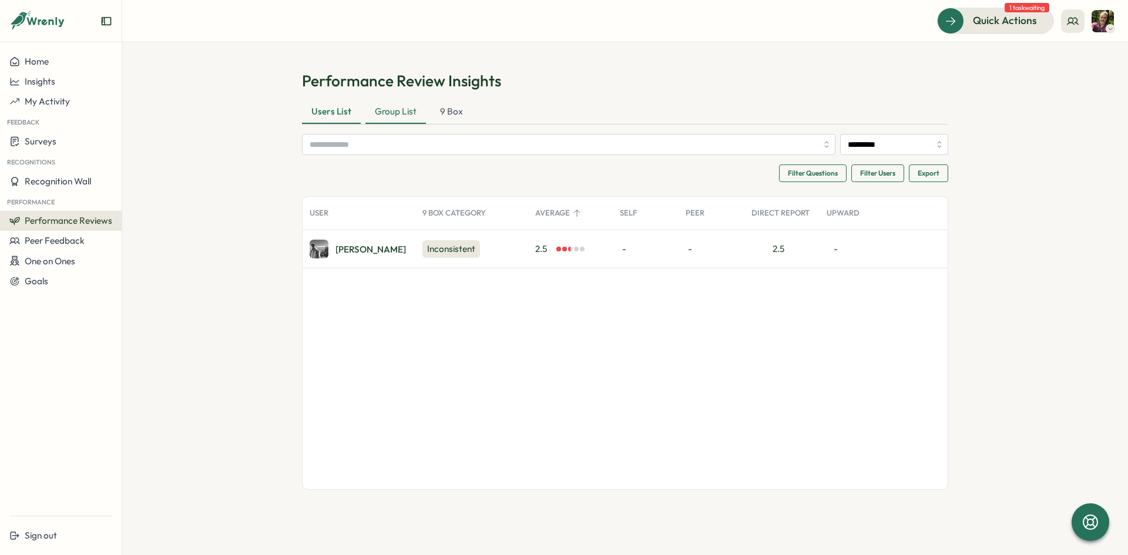
click at [395, 107] on div "Group List" at bounding box center [395, 111] width 60 height 23
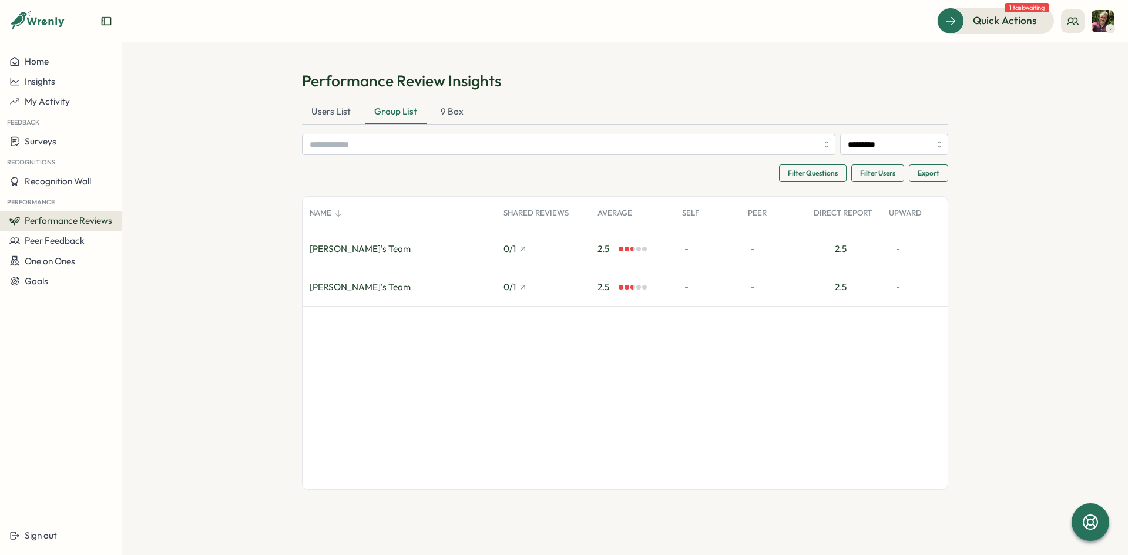
click at [467, 249] on div "Marco Anholts's Team" at bounding box center [399, 249] width 194 height 38
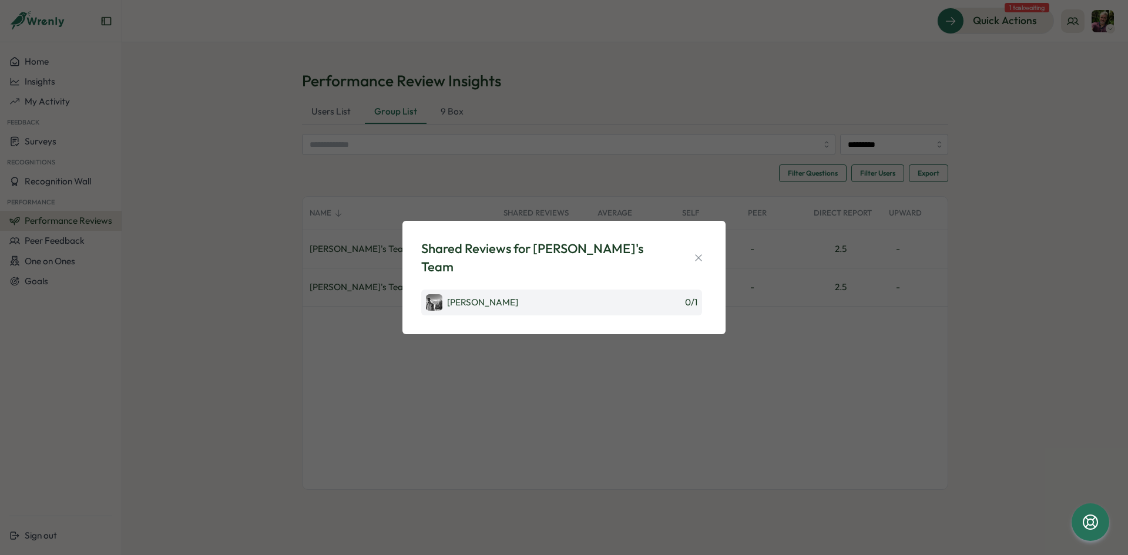
click at [507, 293] on div "Elliot Mckeown 0 / 1" at bounding box center [561, 303] width 281 height 26
drag, startPoint x: 636, startPoint y: 288, endPoint x: 623, endPoint y: 241, distance: 48.7
click at [623, 241] on div "Shared Reviews for Marco Anholts's Team Elliot Mckeown 0 / 1" at bounding box center [563, 278] width 323 height 114
click at [696, 257] on icon "button" at bounding box center [698, 258] width 12 height 12
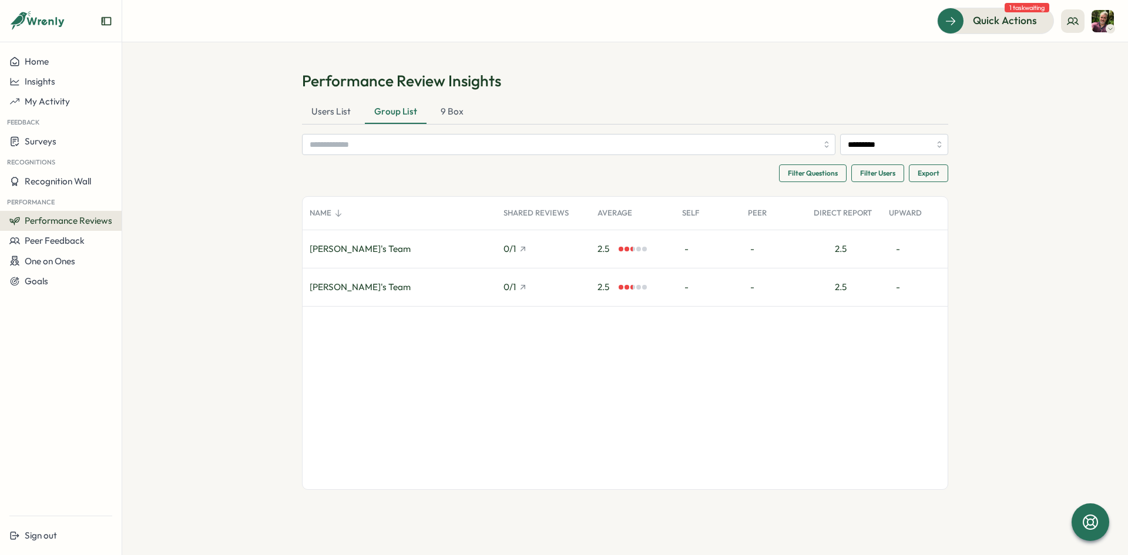
click at [417, 282] on div "Tom's Team" at bounding box center [399, 287] width 194 height 38
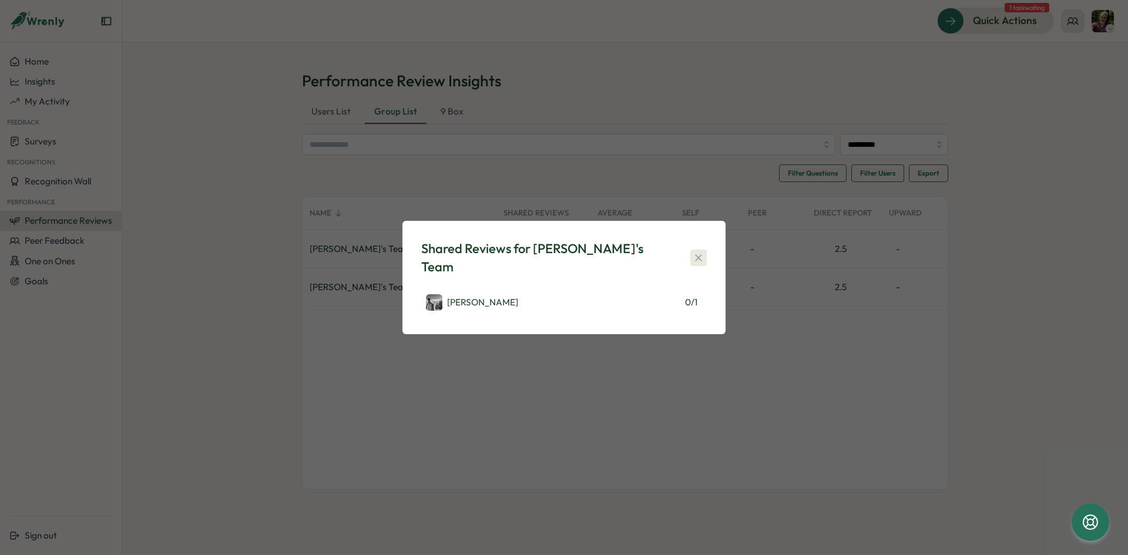
click at [696, 258] on icon "button" at bounding box center [698, 258] width 12 height 12
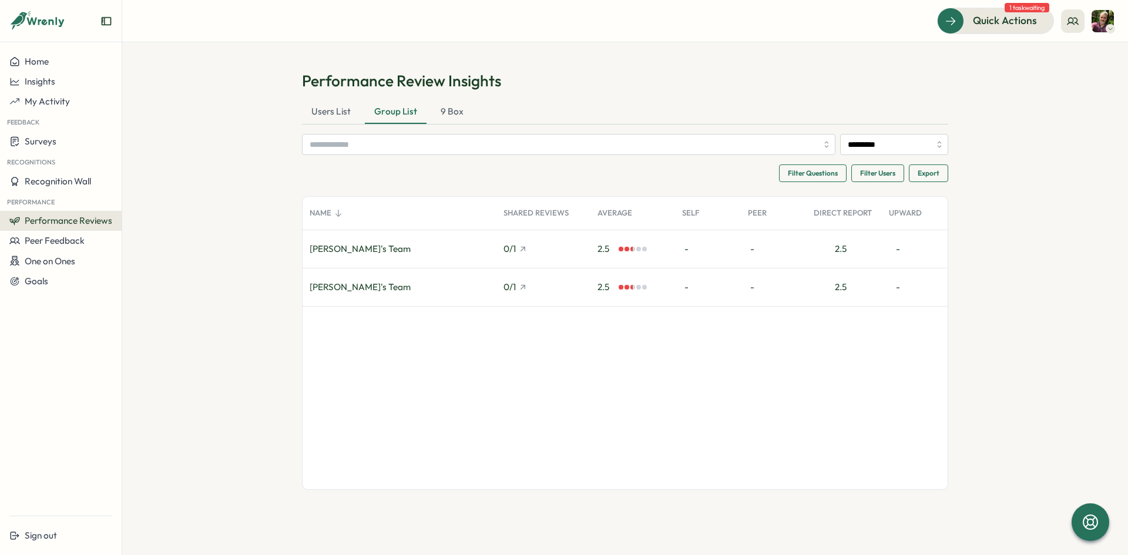
click at [870, 171] on span "Filter Users" at bounding box center [877, 173] width 35 height 16
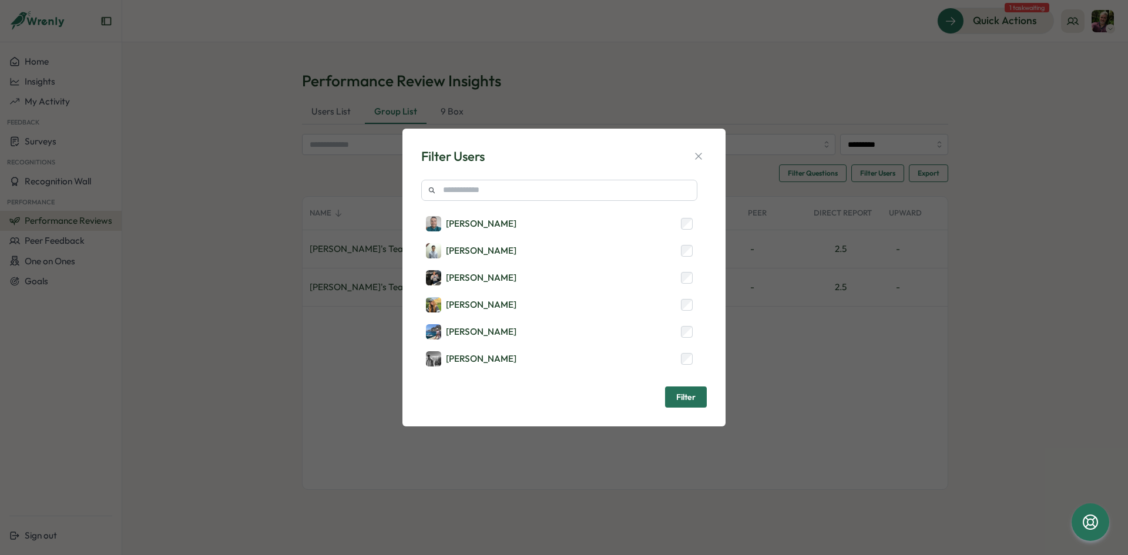
click at [677, 398] on span "Filter" at bounding box center [685, 397] width 19 height 20
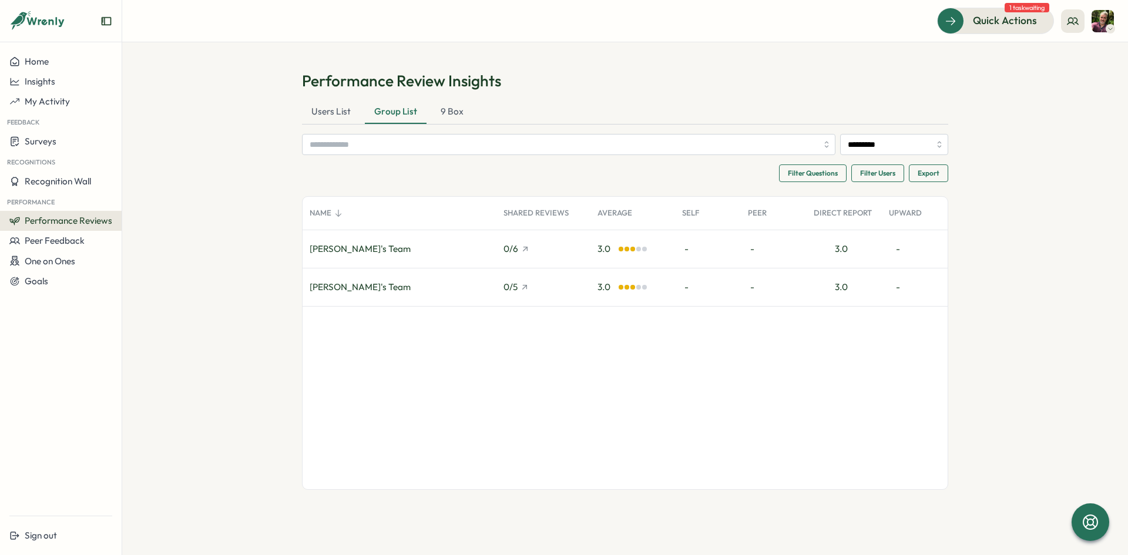
click at [436, 248] on div "Marco Anholts's Team" at bounding box center [399, 249] width 194 height 38
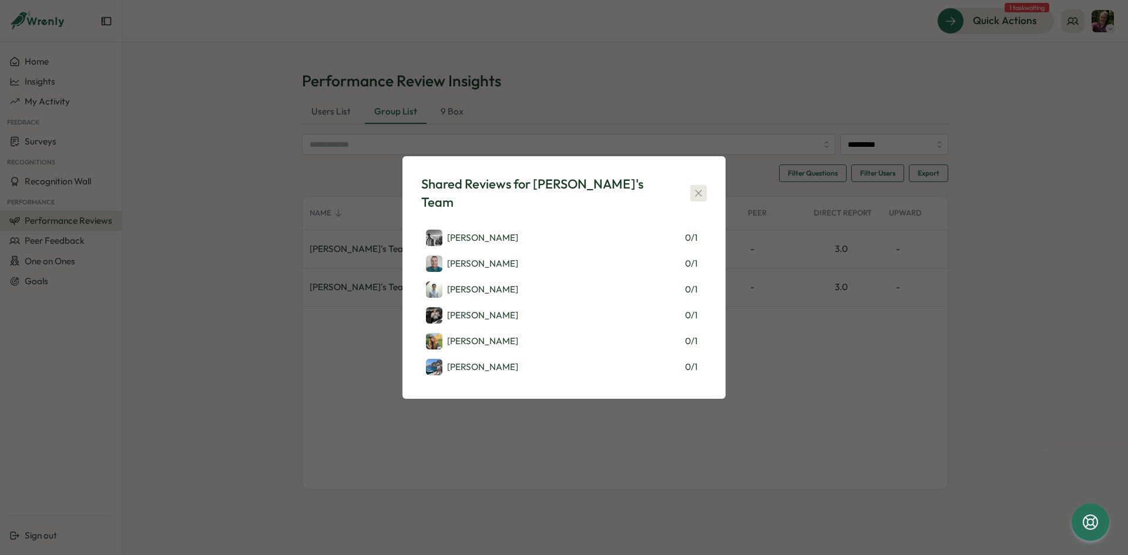
click at [696, 190] on icon "button" at bounding box center [698, 193] width 12 height 12
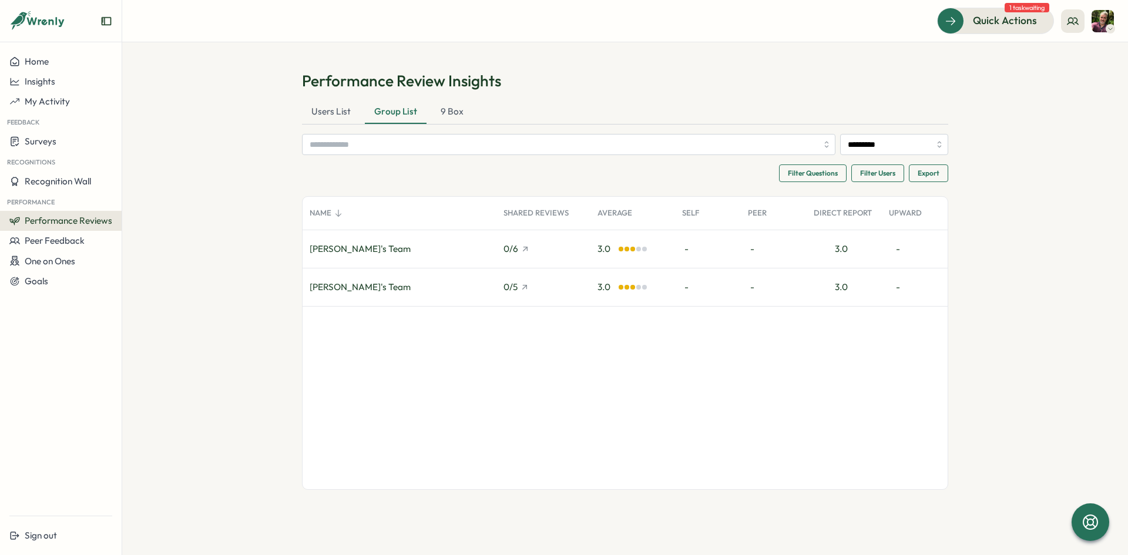
click at [411, 247] on div "Marco Anholts's Team" at bounding box center [399, 249] width 194 height 38
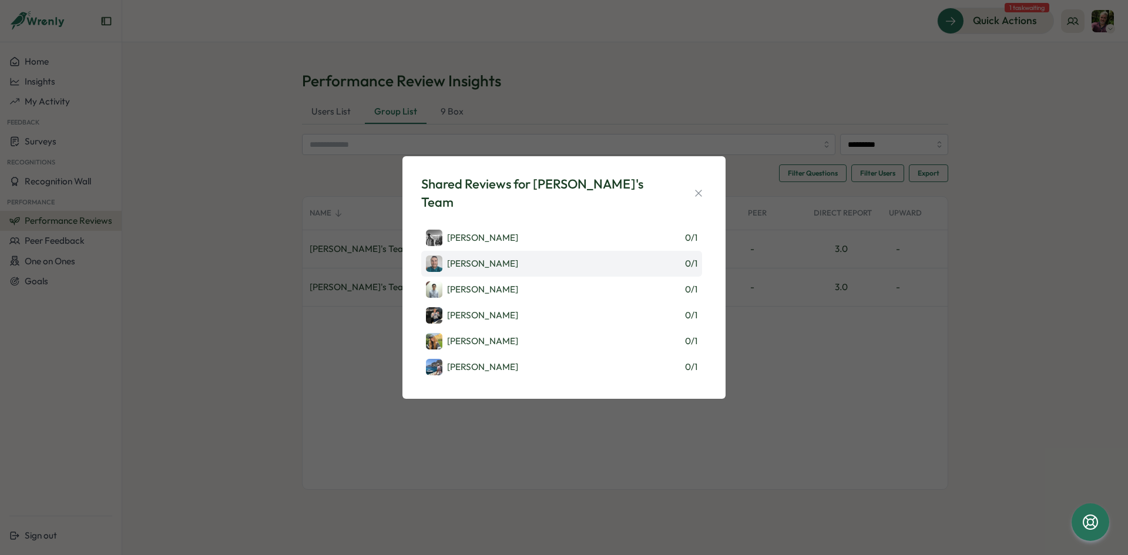
click at [499, 255] on div "Tomas Liepis 0 / 1" at bounding box center [561, 264] width 281 height 26
click at [478, 232] on p "[PERSON_NAME]" at bounding box center [482, 237] width 71 height 13
click at [512, 227] on div "Elliot Mckeown 0 / 1" at bounding box center [561, 238] width 281 height 26
click at [479, 257] on p "[PERSON_NAME]" at bounding box center [482, 263] width 71 height 13
click at [998, 397] on div "Shared Reviews for Marco Anholts's Team Elliot Mckeown 0 / 1 Tomas Liepis 0 / 1…" at bounding box center [564, 277] width 1128 height 555
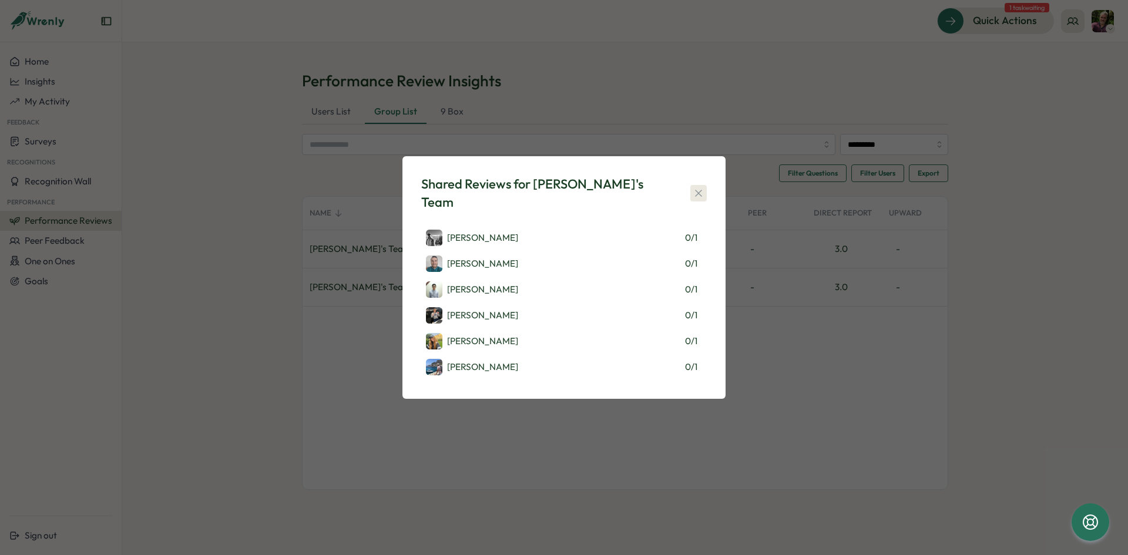
click at [693, 193] on icon "button" at bounding box center [698, 193] width 12 height 12
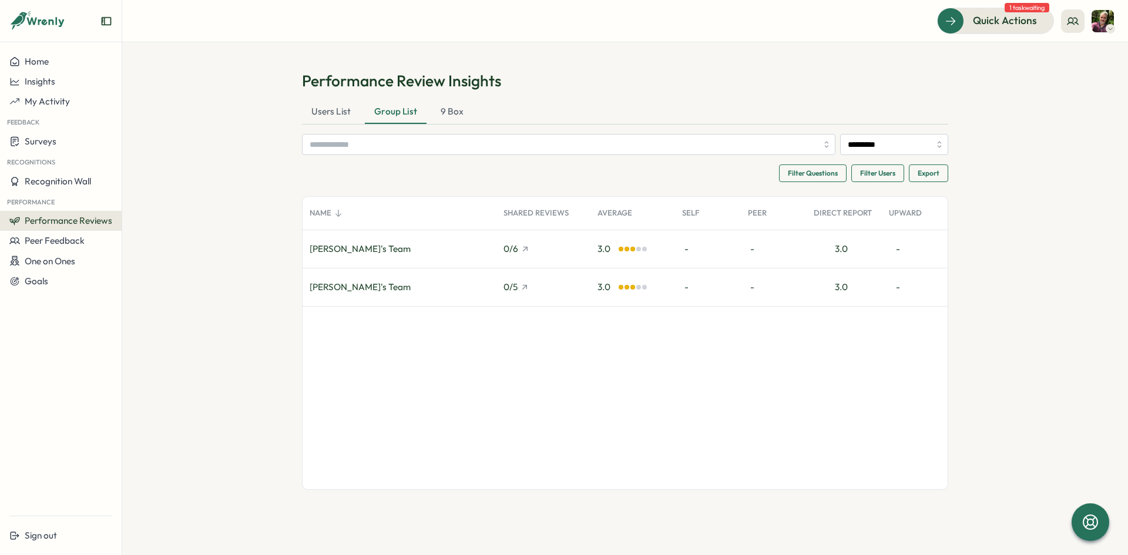
click at [817, 179] on span "Filter Questions" at bounding box center [813, 173] width 50 height 16
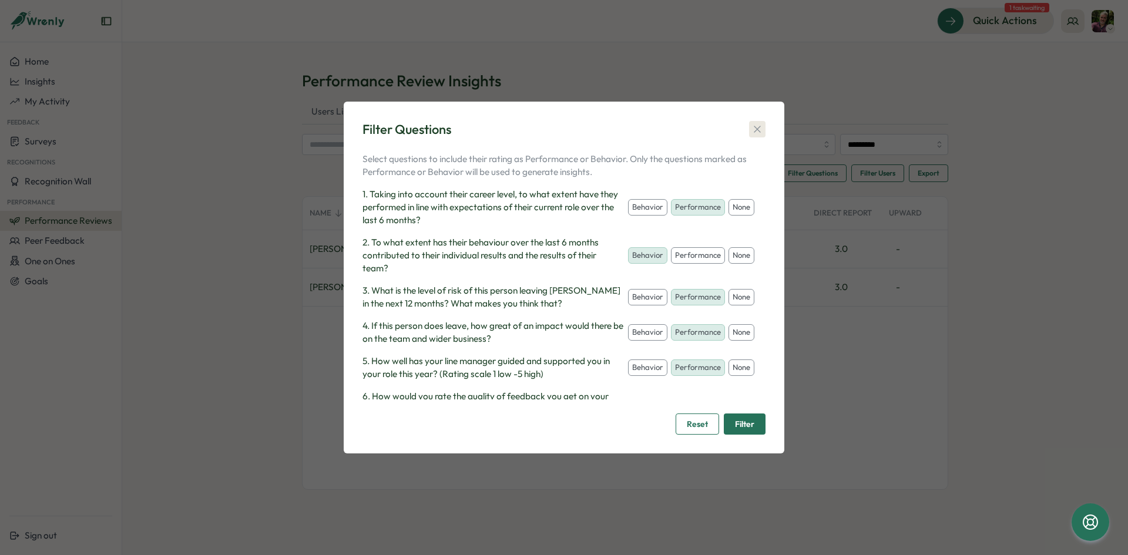
click at [753, 124] on icon "button" at bounding box center [757, 129] width 12 height 12
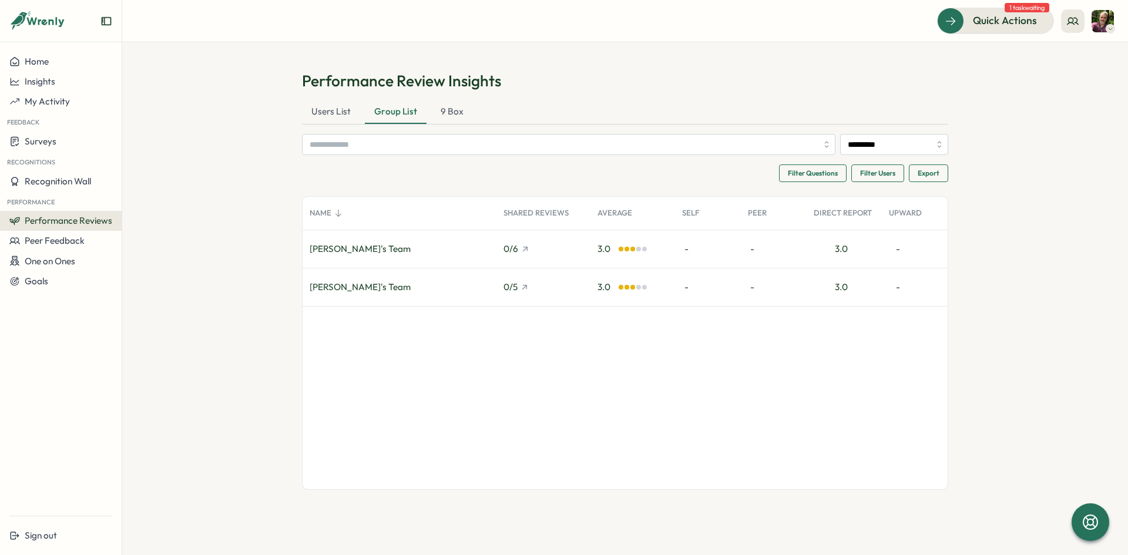
click at [439, 252] on div "Marco Anholts's Team" at bounding box center [399, 249] width 194 height 38
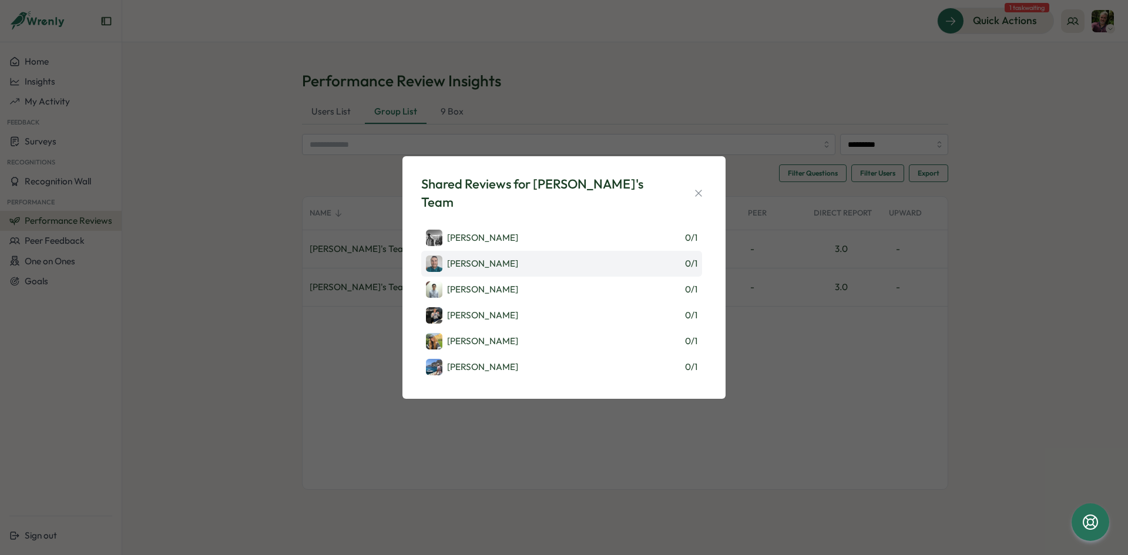
click at [473, 260] on p "[PERSON_NAME]" at bounding box center [482, 263] width 71 height 13
click at [697, 195] on icon "button" at bounding box center [698, 193] width 12 height 12
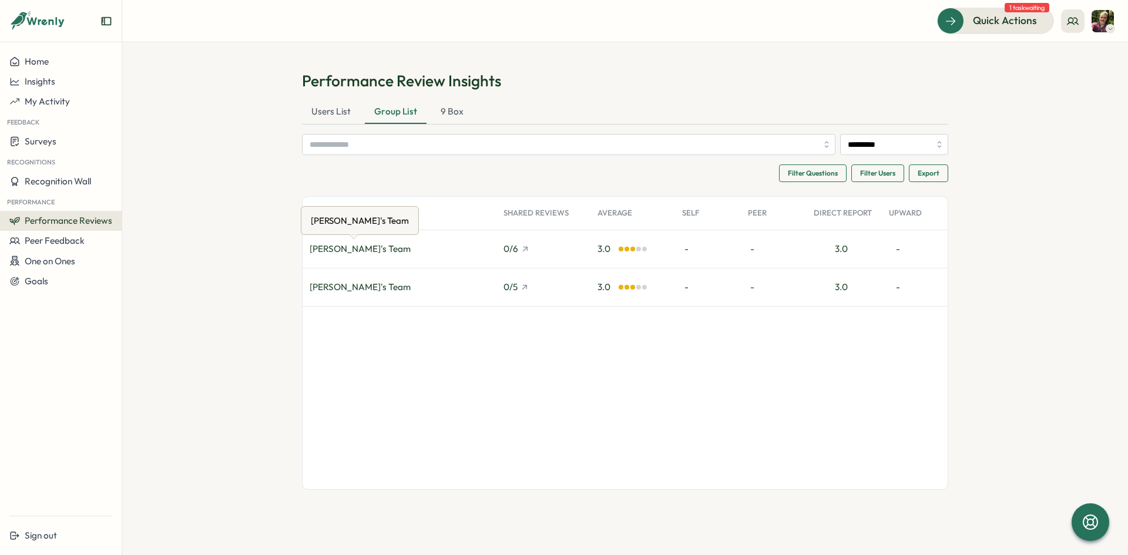
click at [369, 251] on div "Marco Anholts's Team" at bounding box center [359, 249] width 101 height 13
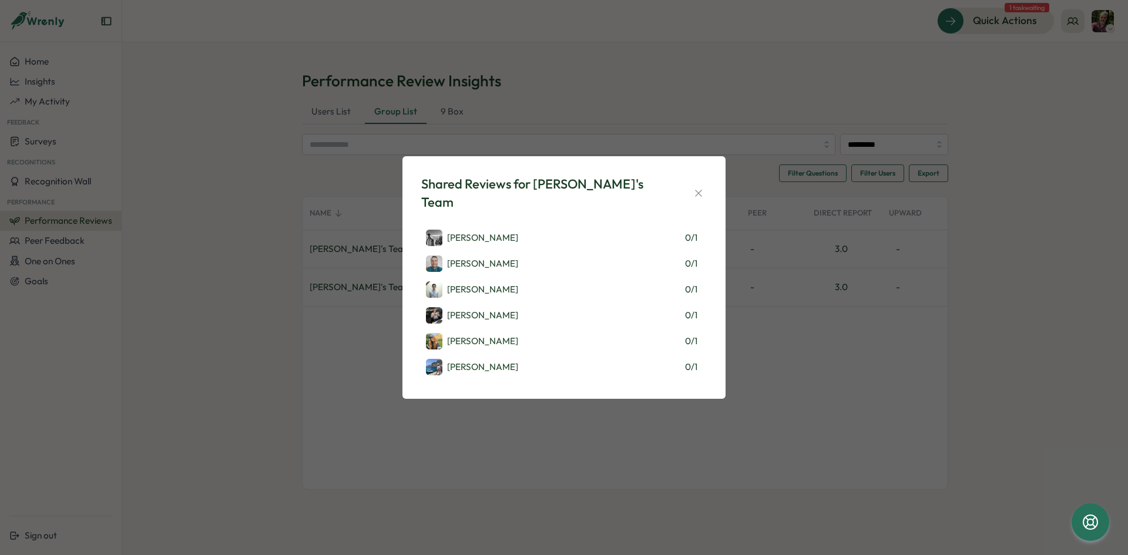
click at [339, 290] on div "Shared Reviews for Marco Anholts's Team Elliot Mckeown 0 / 1 Tomas Liepis 0 / 1…" at bounding box center [564, 277] width 1128 height 555
click at [703, 193] on icon "button" at bounding box center [698, 193] width 12 height 12
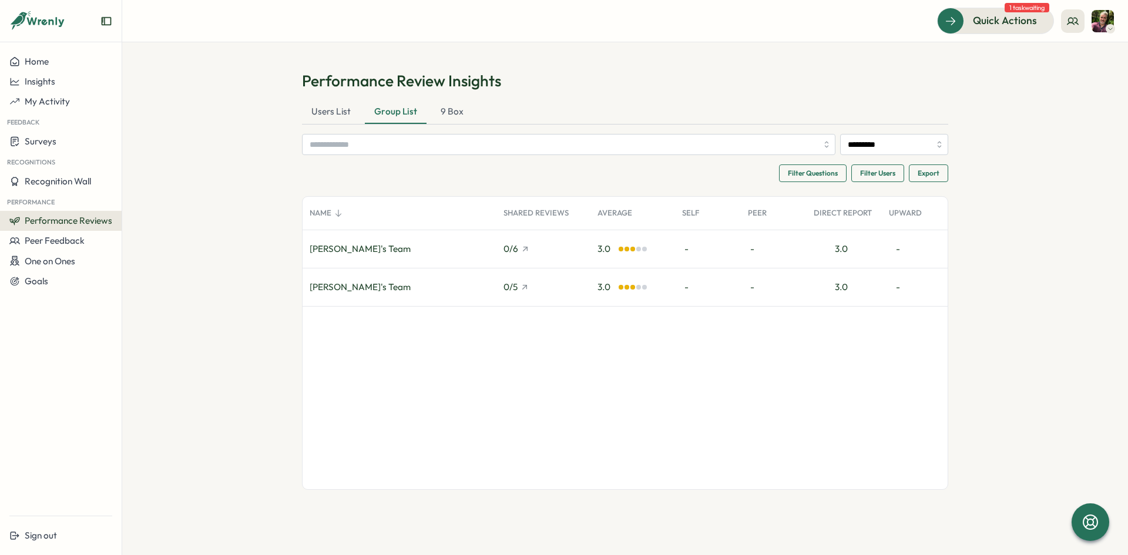
click at [343, 285] on div "Tom's Team" at bounding box center [359, 287] width 101 height 13
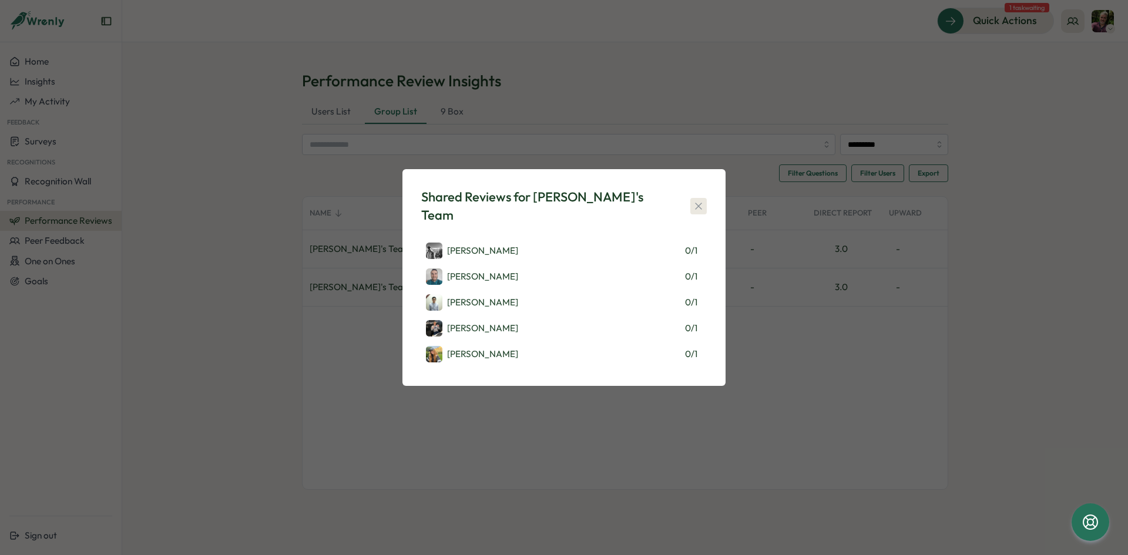
click at [696, 202] on icon "button" at bounding box center [698, 206] width 12 height 12
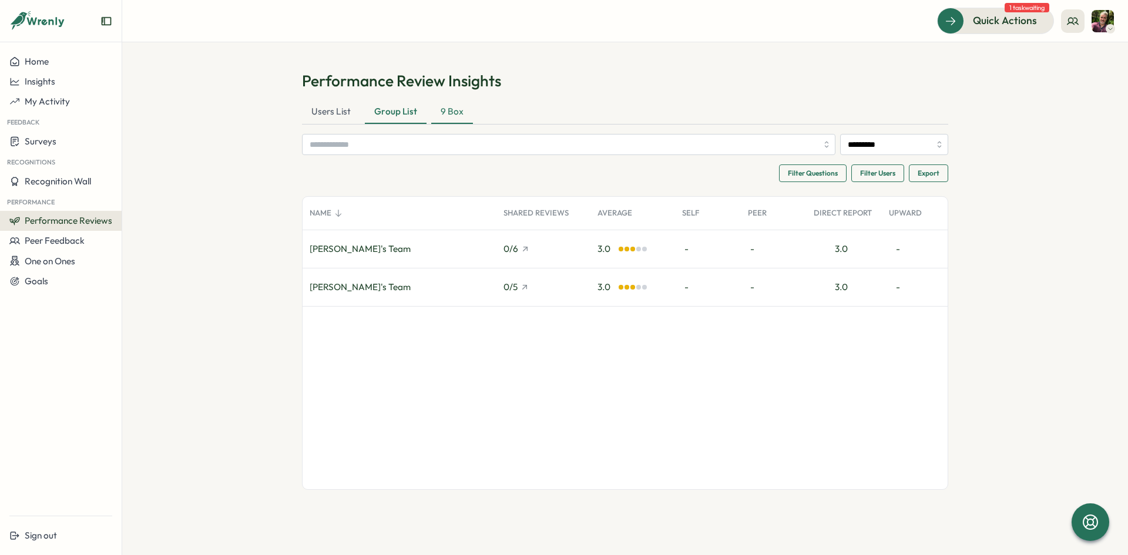
click at [446, 110] on div "9 Box" at bounding box center [452, 111] width 42 height 23
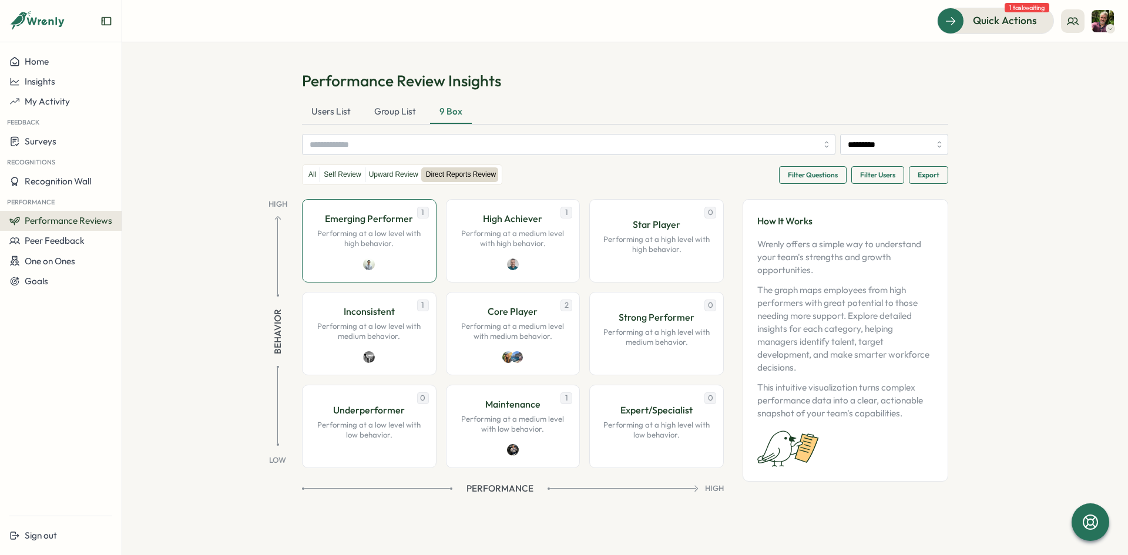
click at [397, 266] on div "1 Emerging Performer Performing at a low level with high behavior." at bounding box center [369, 240] width 134 height 83
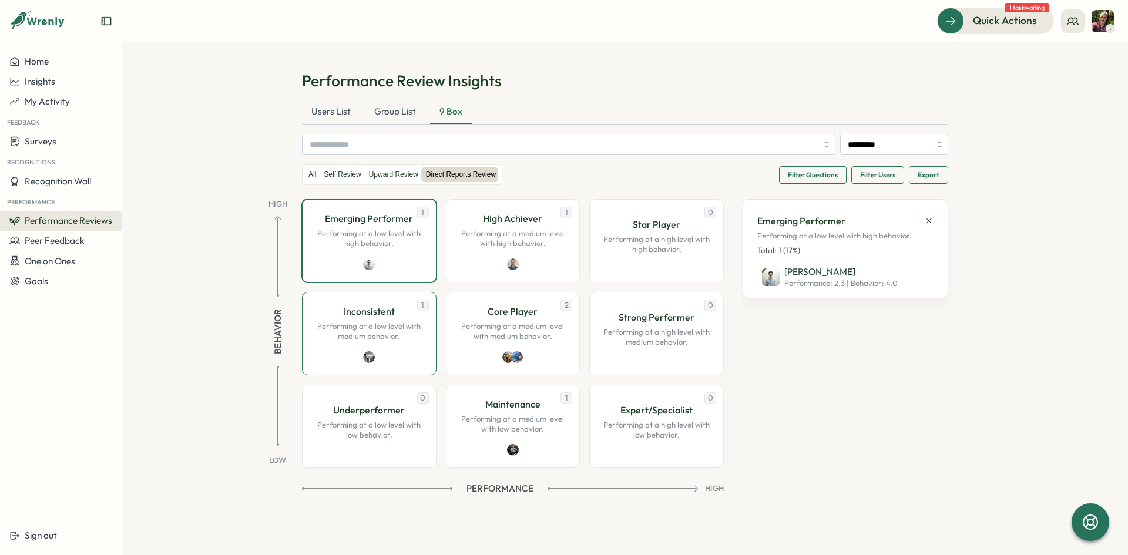
click at [411, 364] on div "1 Inconsistent Performing at a low level with medium behavior." at bounding box center [369, 333] width 134 height 83
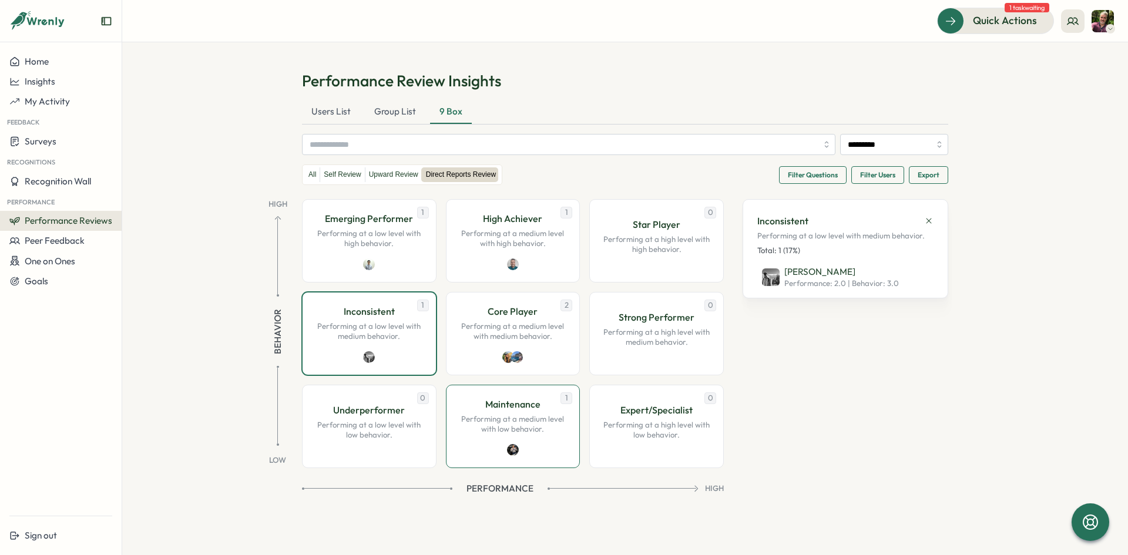
click at [476, 434] on p "Performing at a medium level with low behavior." at bounding box center [513, 424] width 110 height 21
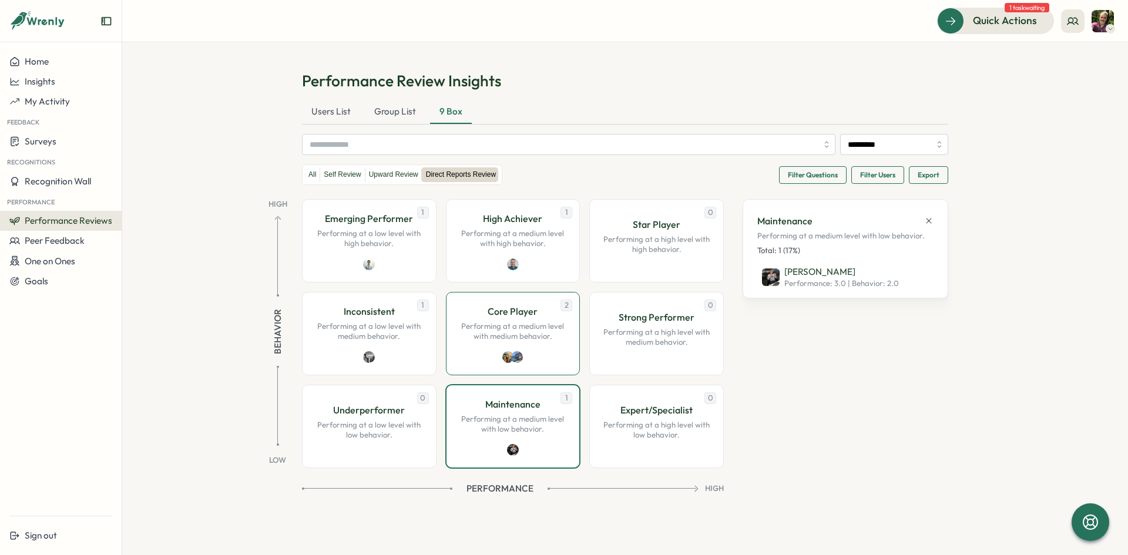
click at [550, 358] on div "2 Core Player Performing at a medium level with medium behavior." at bounding box center [513, 333] width 134 height 83
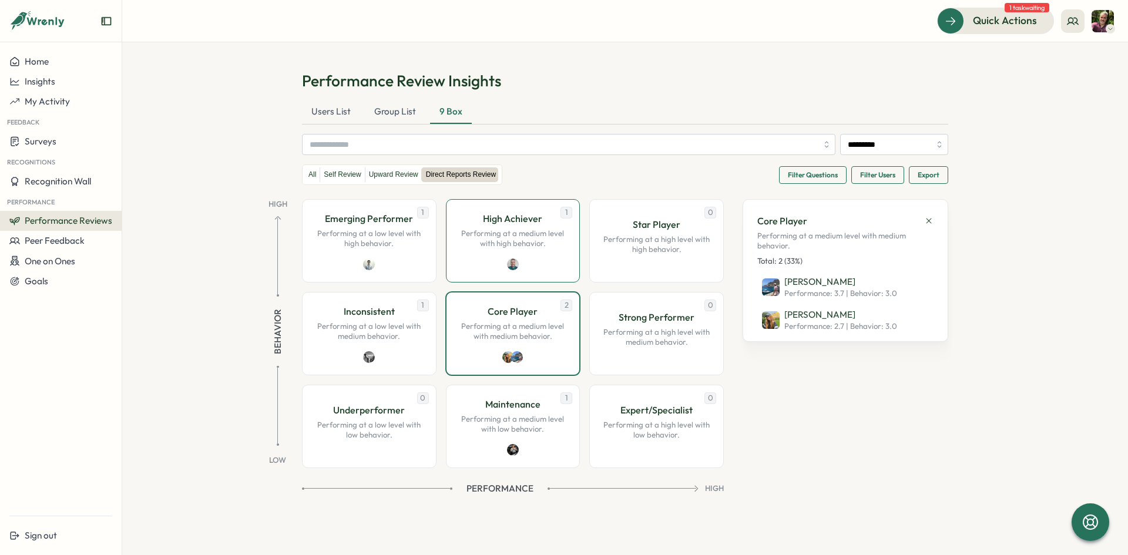
click at [544, 265] on div "1 High Achiever Performing at a medium level with high behavior." at bounding box center [513, 240] width 134 height 83
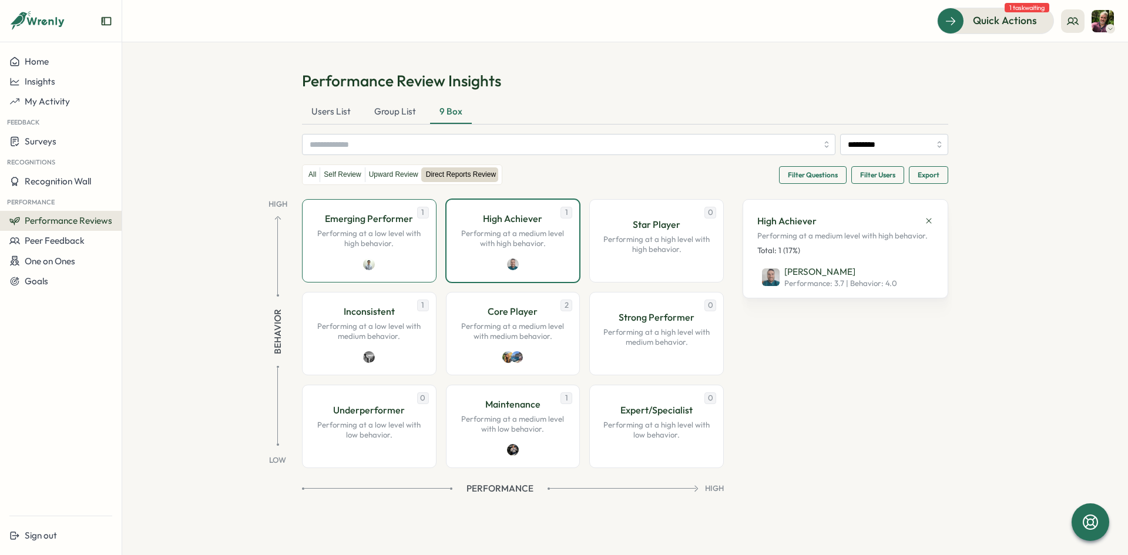
click at [395, 261] on div "1 Emerging Performer Performing at a low level with high behavior." at bounding box center [369, 240] width 134 height 83
click at [393, 171] on label "Upward Review" at bounding box center [393, 174] width 56 height 15
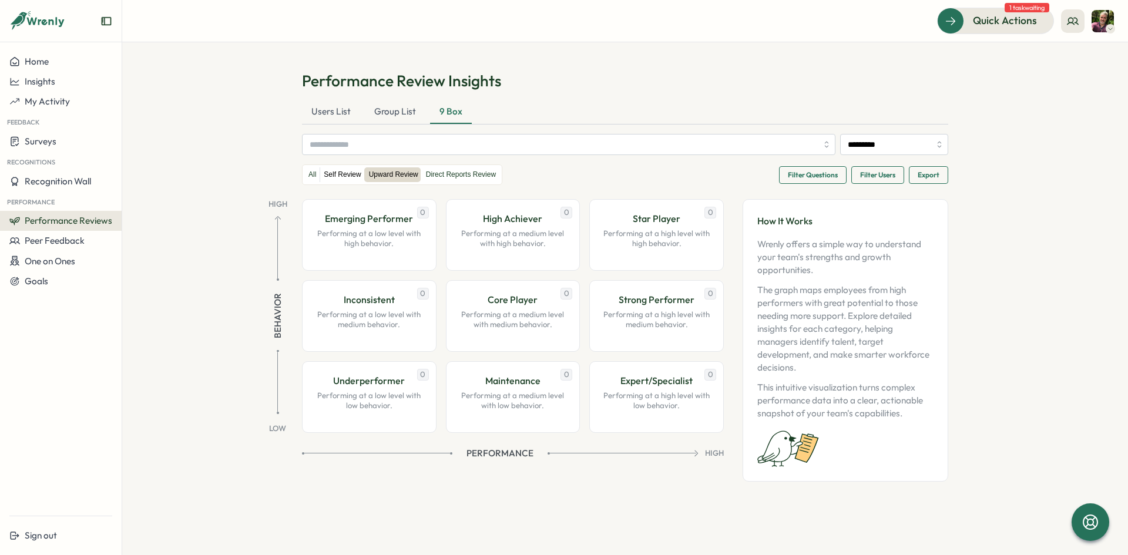
click at [341, 174] on label "Self Review" at bounding box center [342, 174] width 44 height 15
click at [447, 174] on label "Direct Reports Review" at bounding box center [460, 174] width 77 height 15
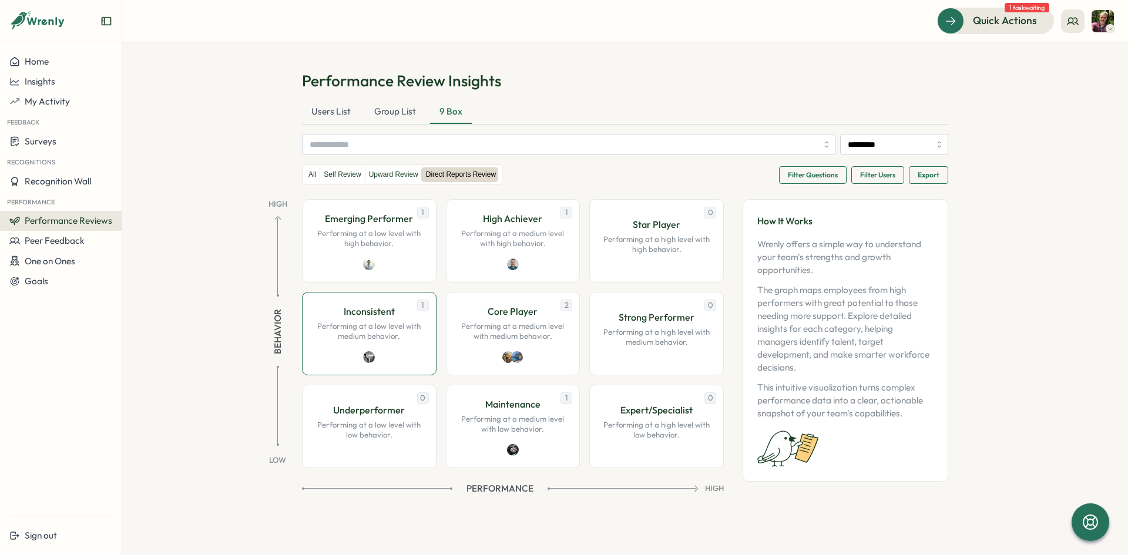
click at [412, 346] on div "1 Inconsistent Performing at a low level with medium behavior." at bounding box center [369, 333] width 134 height 83
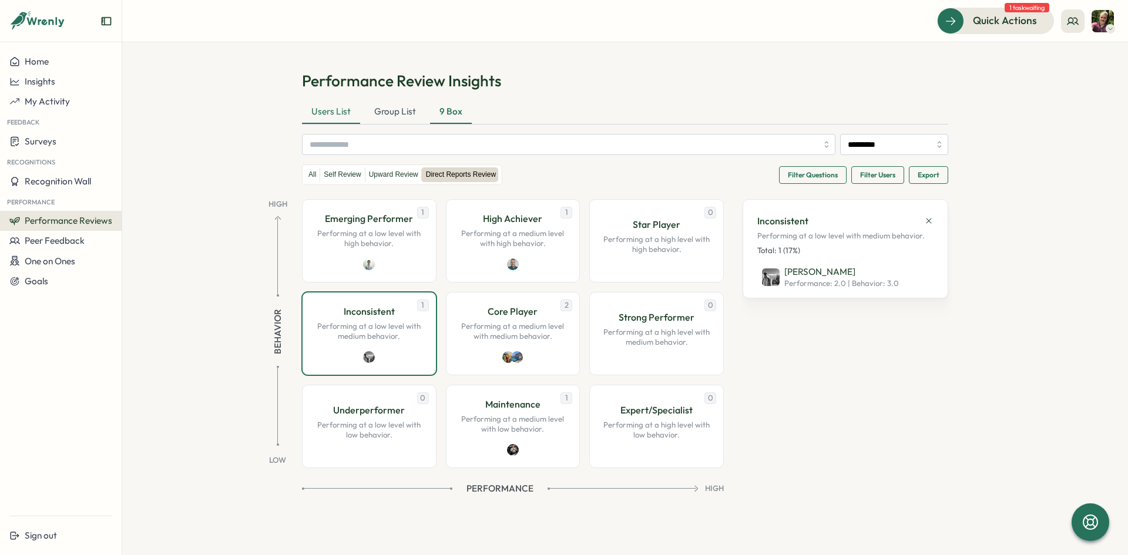
click at [334, 107] on div "Users List" at bounding box center [331, 111] width 58 height 23
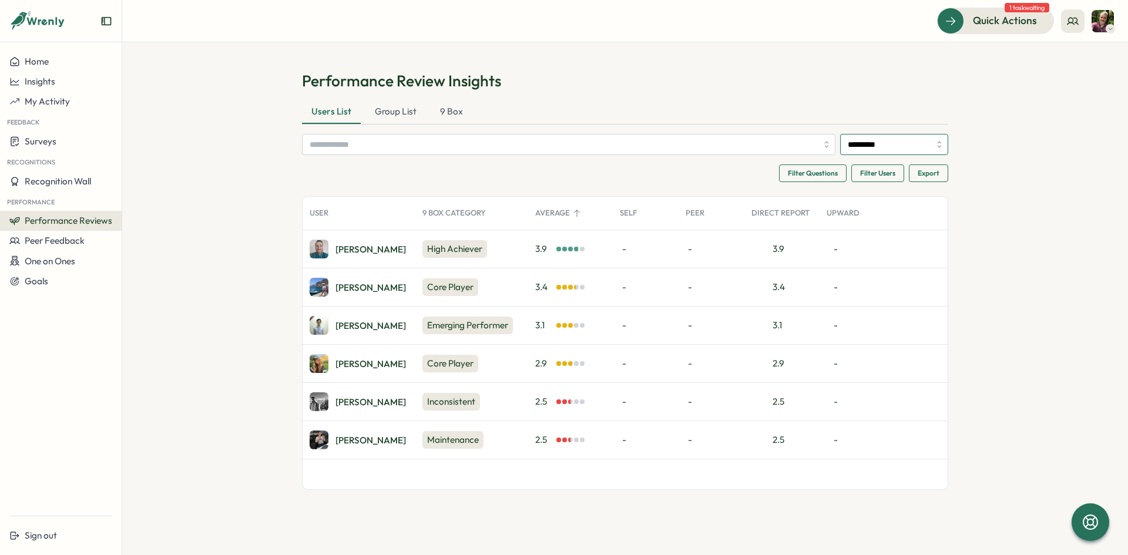
click at [941, 144] on input "*********" at bounding box center [894, 144] width 108 height 21
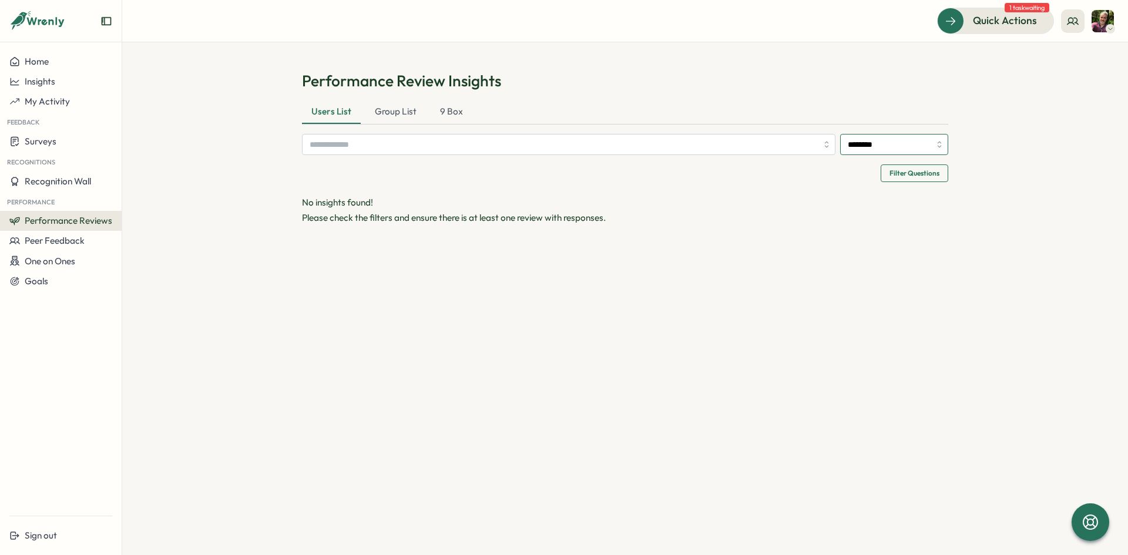
click at [941, 143] on input "********" at bounding box center [894, 144] width 108 height 21
type input "*********"
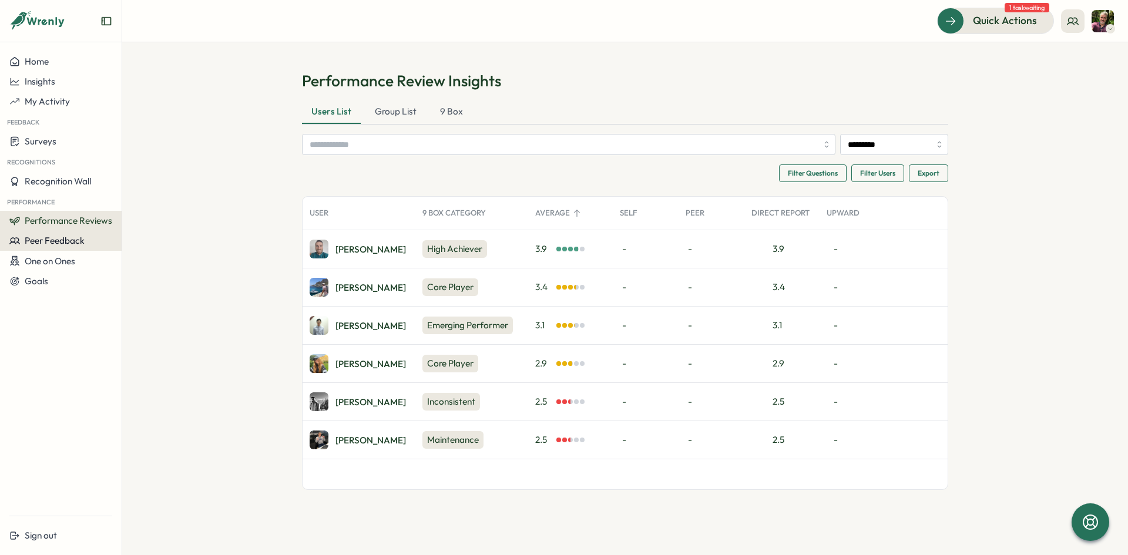
click at [54, 244] on span "Peer Feedback" at bounding box center [55, 240] width 60 height 11
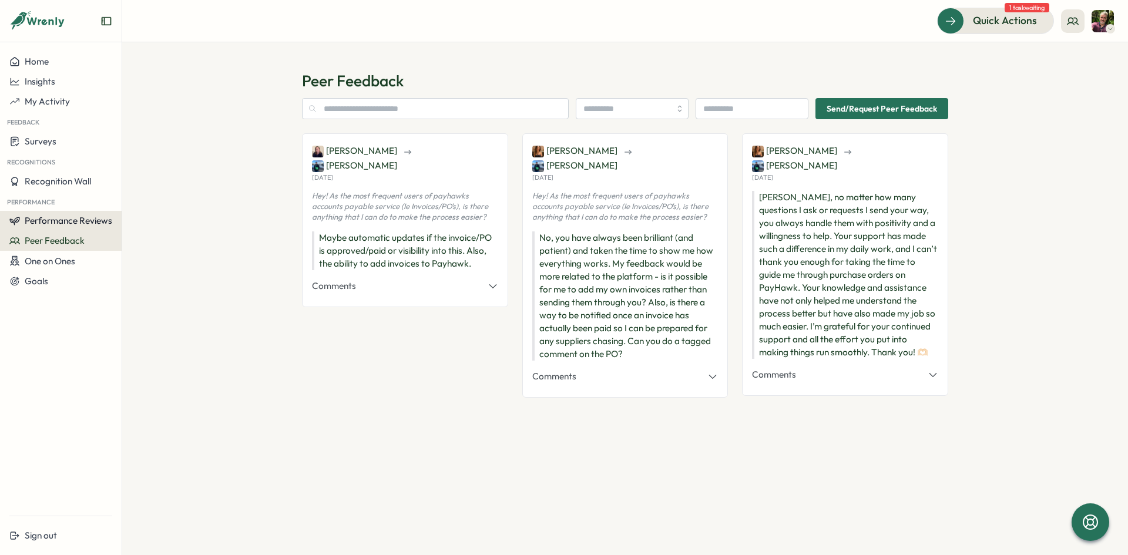
click at [67, 220] on span "Performance Reviews" at bounding box center [69, 220] width 88 height 11
click at [62, 216] on span "Performance Reviews" at bounding box center [69, 220] width 88 height 11
click at [64, 236] on span "Peer Feedback" at bounding box center [55, 240] width 60 height 11
click at [66, 223] on span "Performance Reviews" at bounding box center [69, 220] width 88 height 11
click at [139, 233] on div "Insights" at bounding box center [140, 232] width 33 height 13
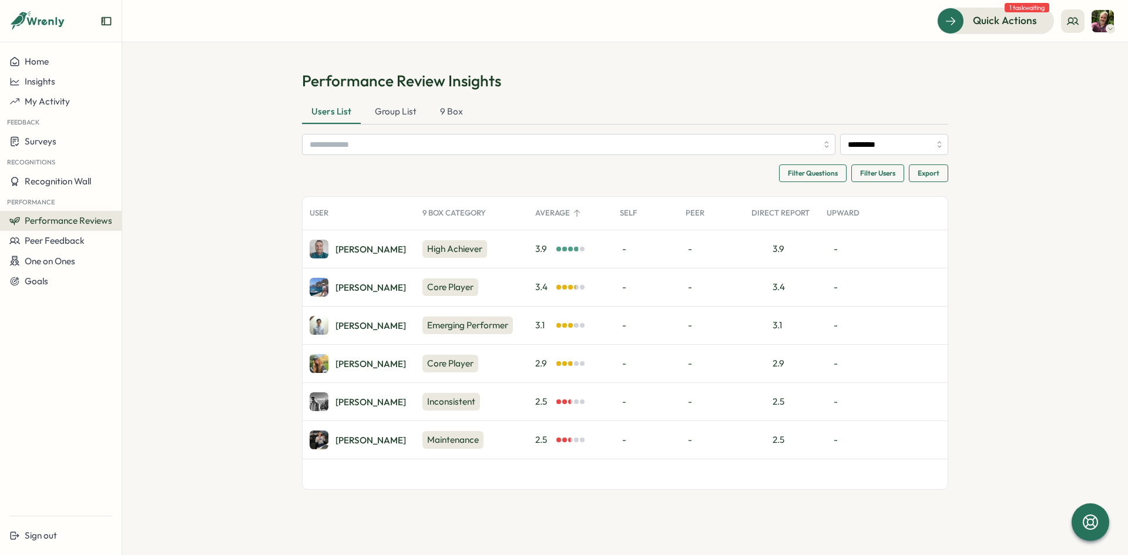
click at [75, 215] on span "Performance Reviews" at bounding box center [69, 220] width 88 height 11
click at [149, 207] on div "Reviews" at bounding box center [140, 209] width 33 height 13
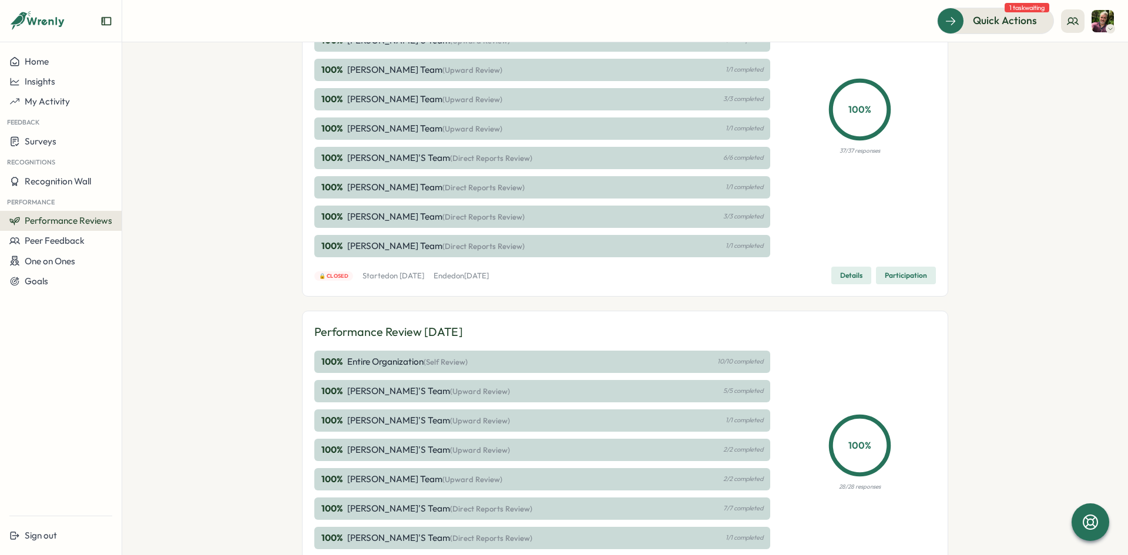
scroll to position [352, 0]
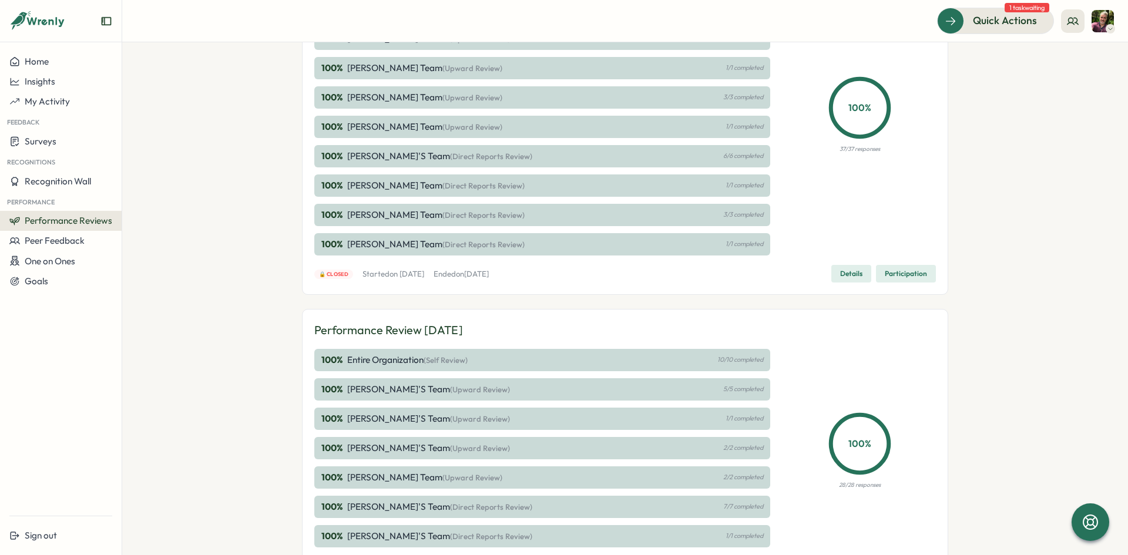
click at [446, 214] on span "(Direct Reports Review)" at bounding box center [483, 214] width 82 height 9
click at [449, 183] on span "(Direct Reports Review)" at bounding box center [483, 185] width 82 height 9
click at [78, 221] on span "Performance Reviews" at bounding box center [69, 220] width 88 height 11
click at [145, 234] on div "Insights" at bounding box center [140, 232] width 33 height 13
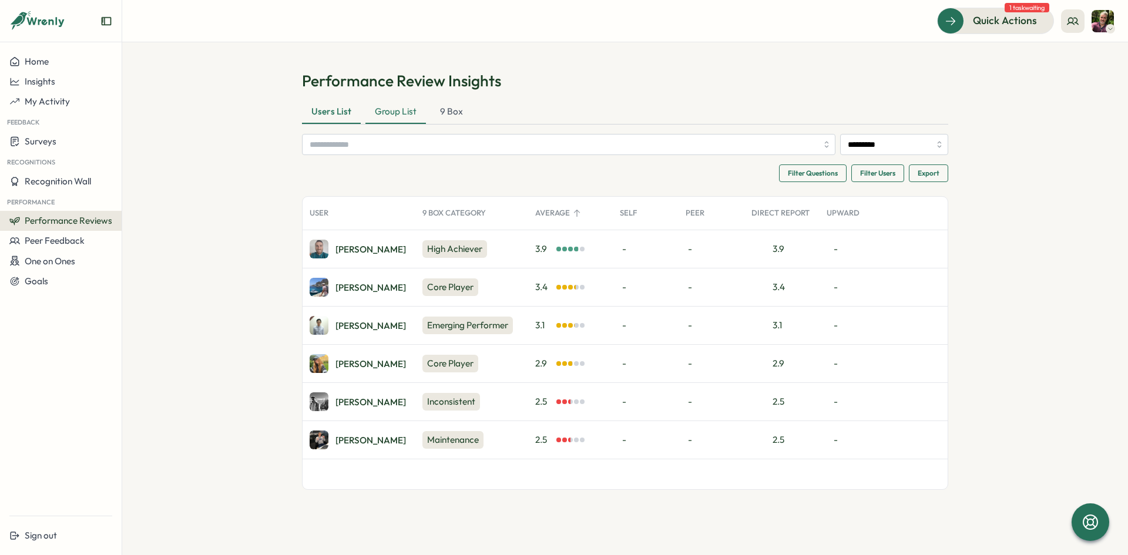
click at [392, 110] on div "Group List" at bounding box center [395, 111] width 60 height 23
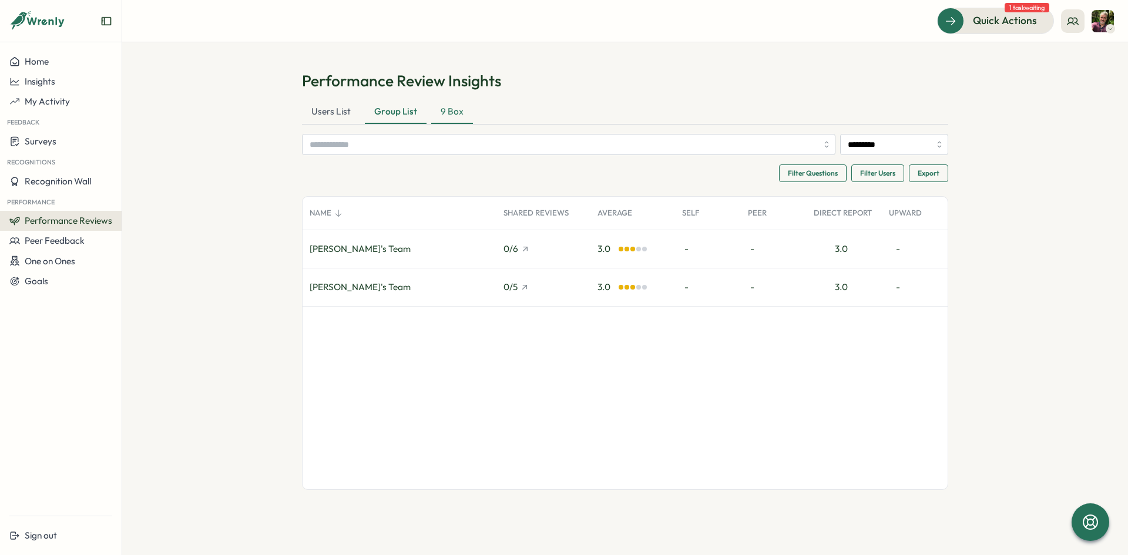
click at [450, 110] on div "9 Box" at bounding box center [452, 111] width 42 height 23
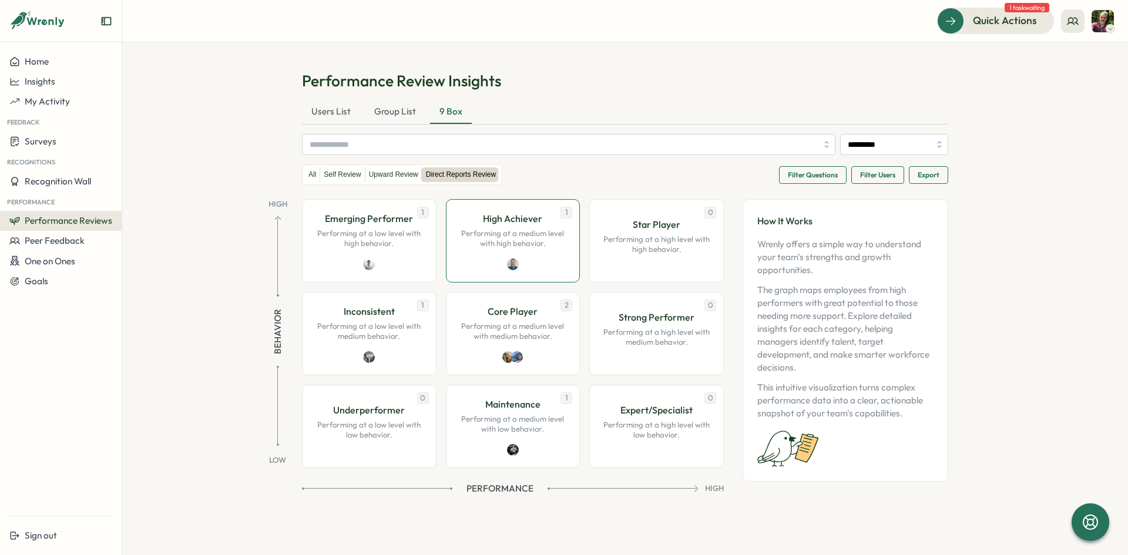
click at [527, 220] on p "High Achiever" at bounding box center [512, 218] width 59 height 15
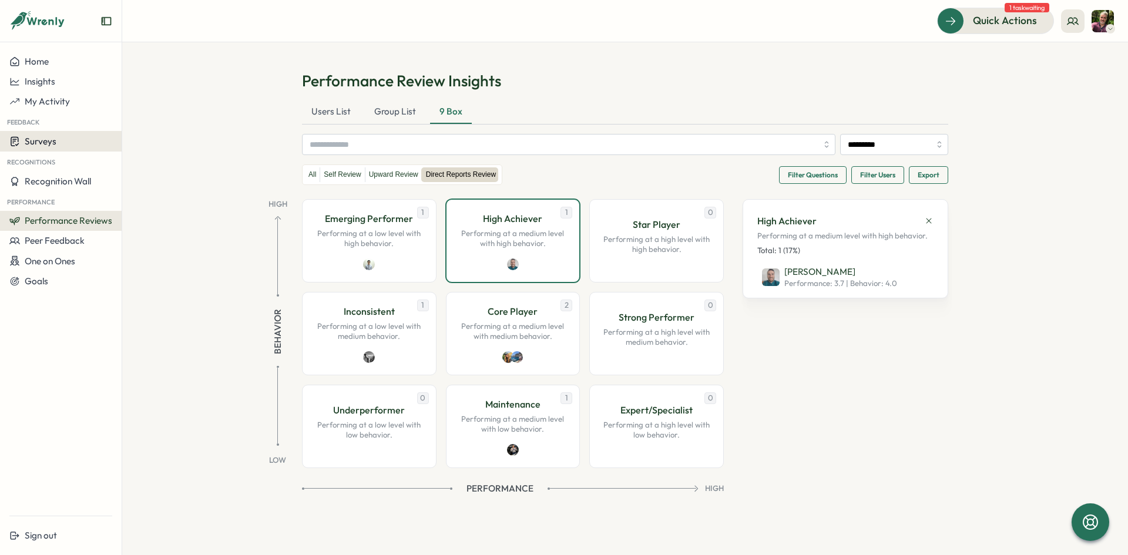
click at [57, 137] on div "Surveys" at bounding box center [60, 141] width 103 height 11
click at [48, 95] on button "My Activity" at bounding box center [61, 102] width 122 height 20
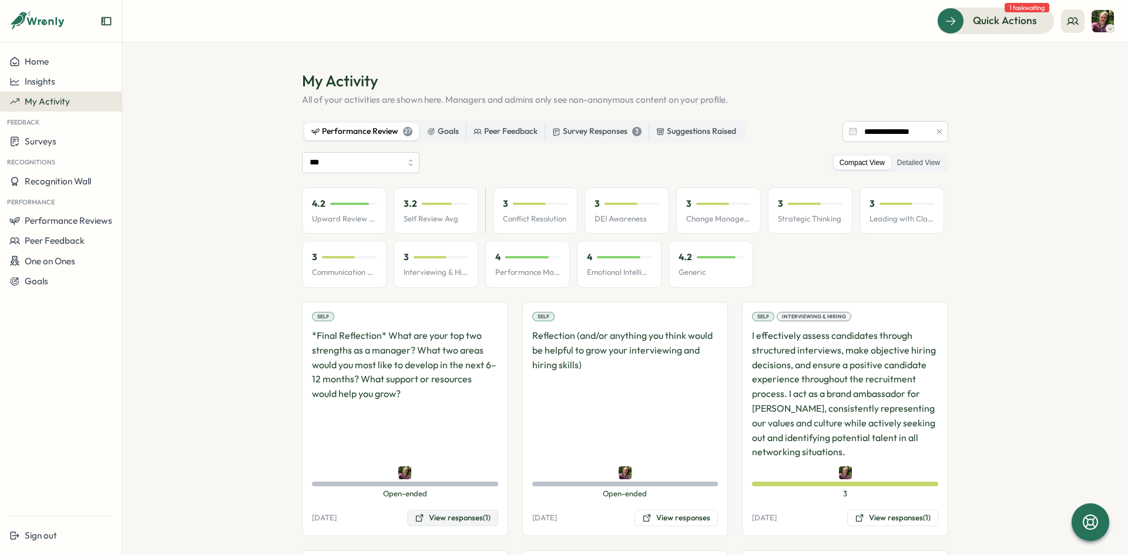
click at [439, 516] on button "View responses (1)" at bounding box center [452, 518] width 91 height 16
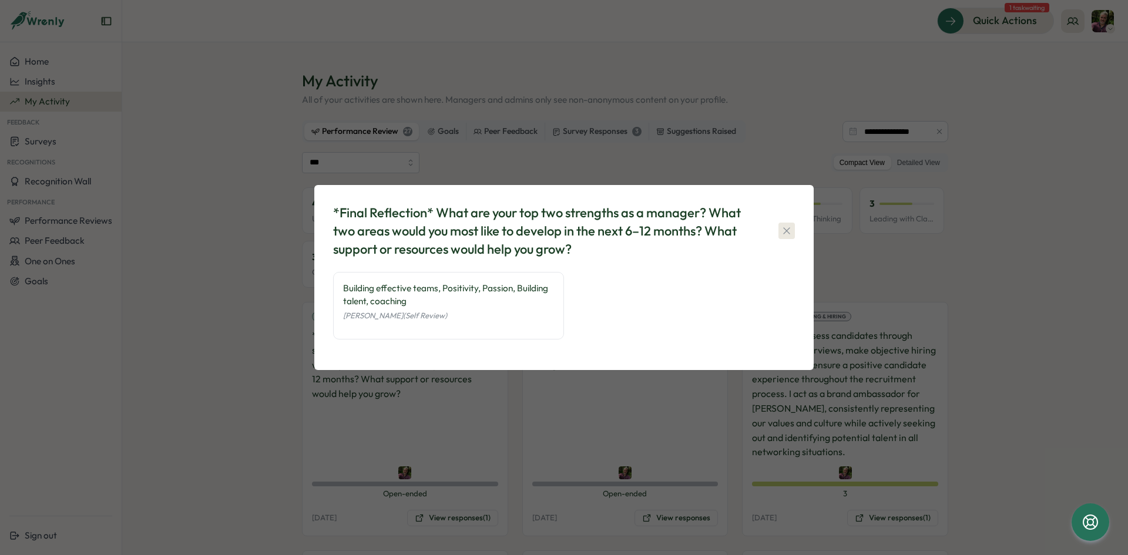
click at [790, 231] on icon "button" at bounding box center [786, 231] width 12 height 12
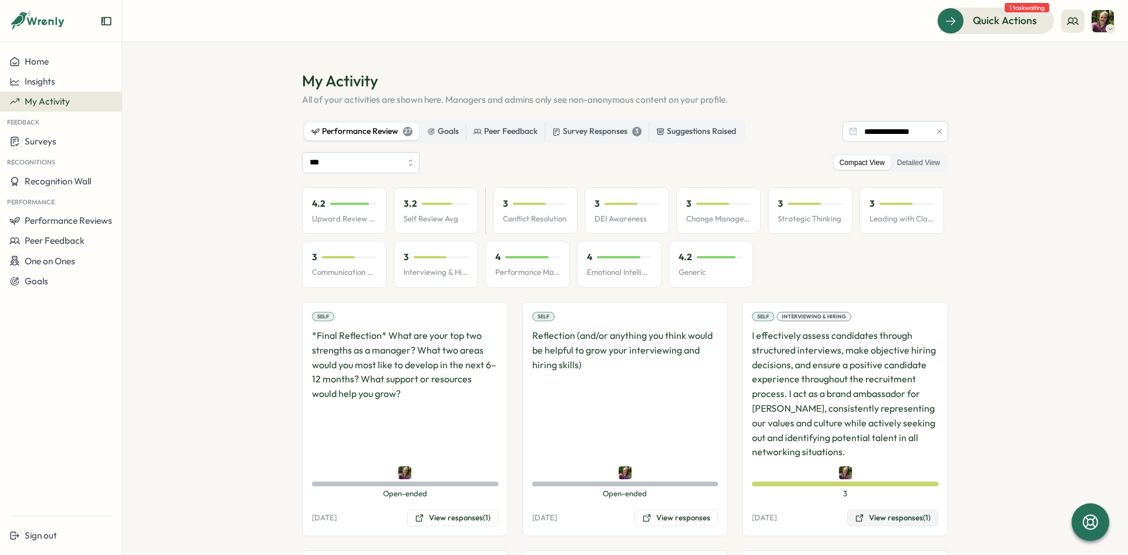
click at [879, 517] on button "View responses (1)" at bounding box center [892, 518] width 91 height 16
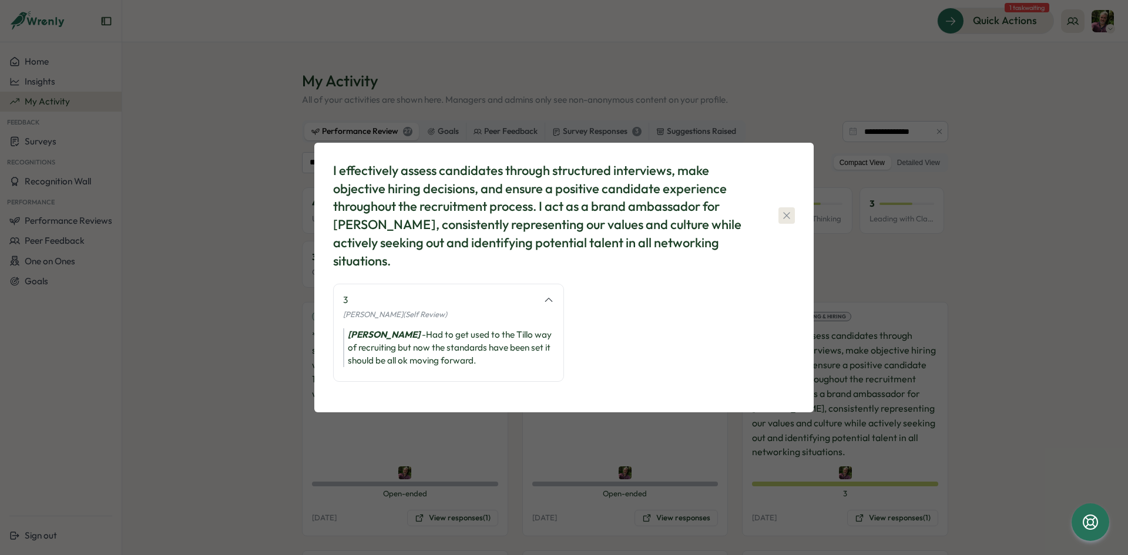
click at [783, 214] on icon "button" at bounding box center [786, 216] width 12 height 12
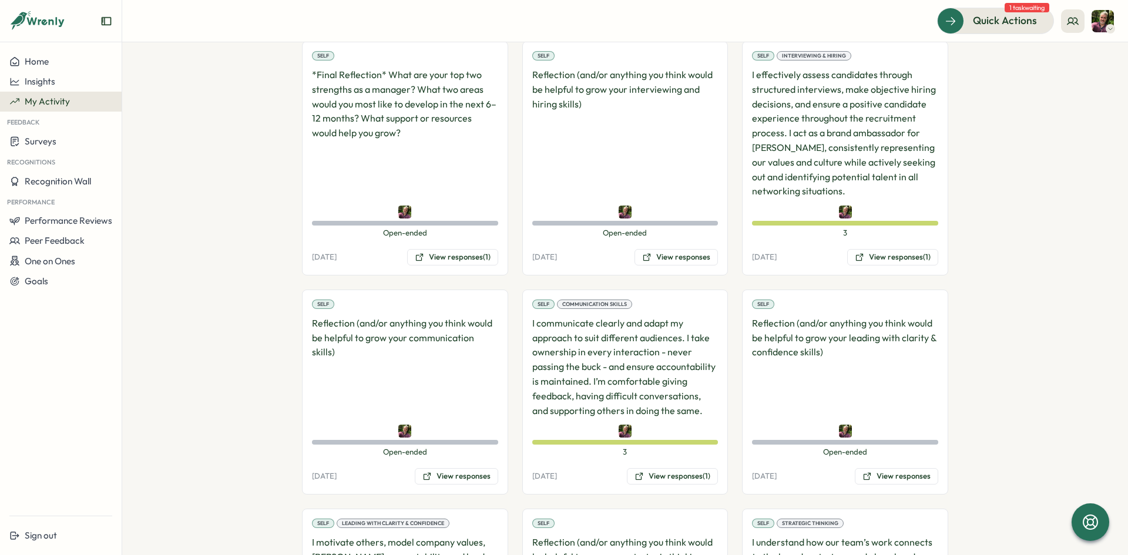
scroll to position [294, 0]
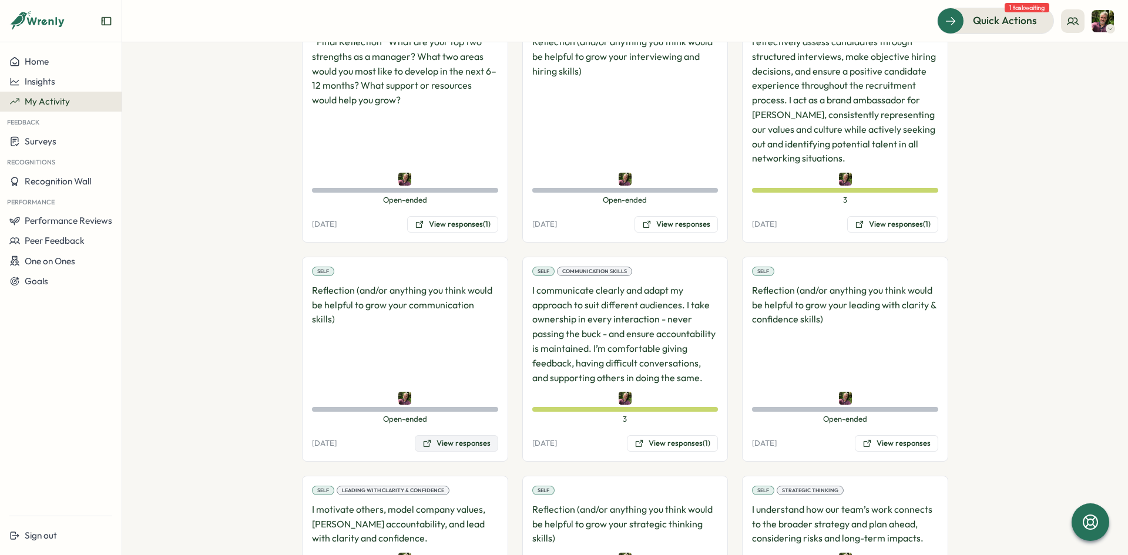
click at [466, 445] on button "View responses" at bounding box center [456, 443] width 83 height 16
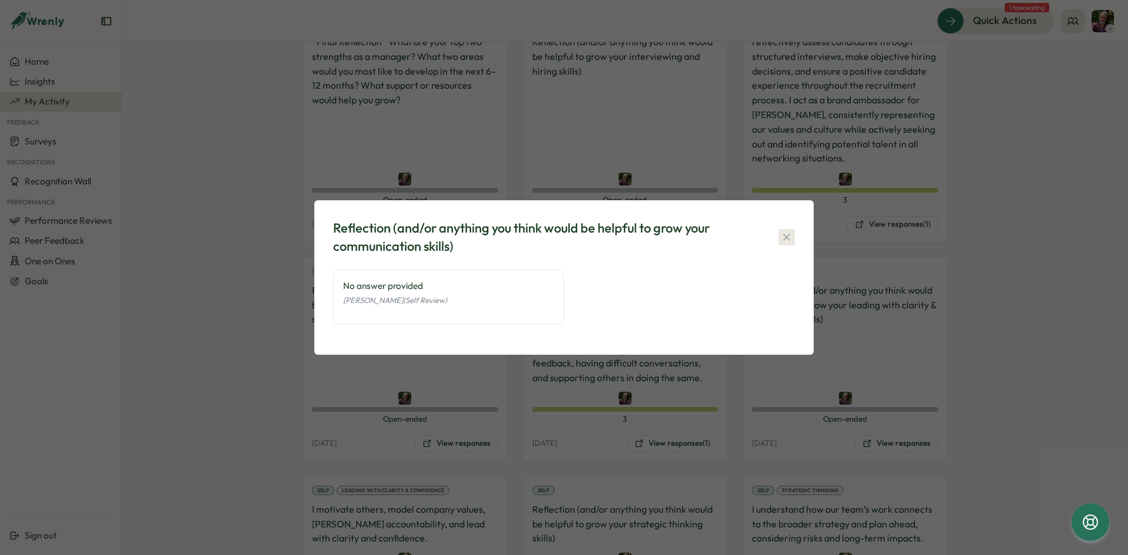
click at [784, 238] on icon "button" at bounding box center [786, 237] width 12 height 12
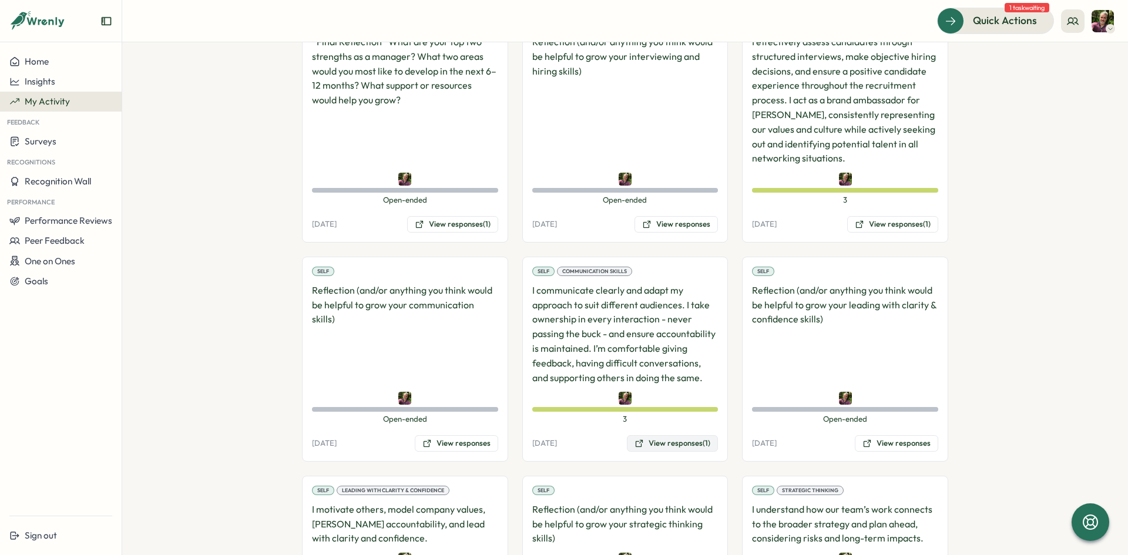
click at [675, 440] on button "View responses (1)" at bounding box center [672, 443] width 91 height 16
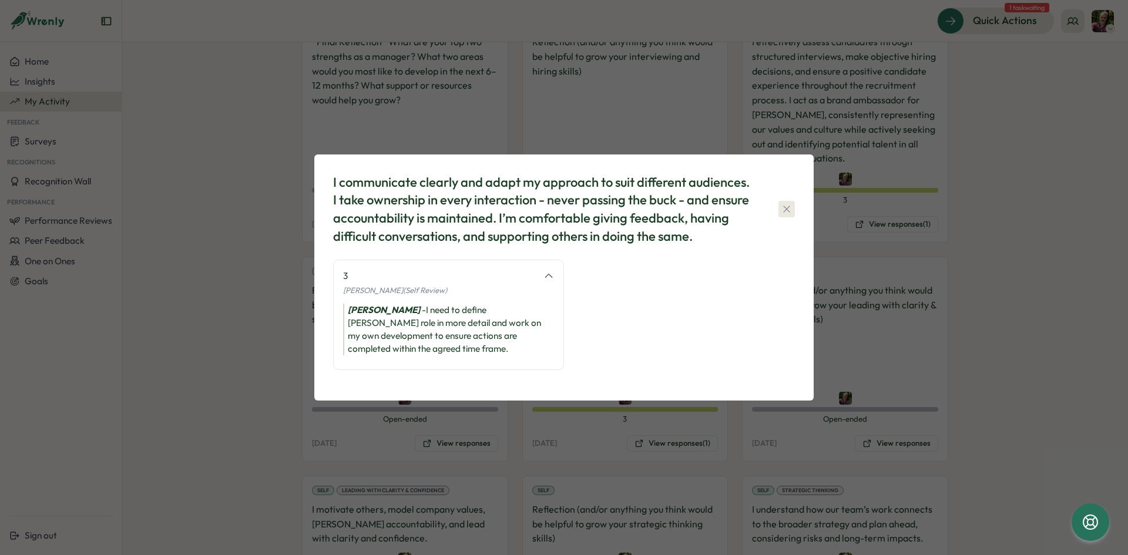
click at [783, 207] on icon "button" at bounding box center [786, 209] width 12 height 12
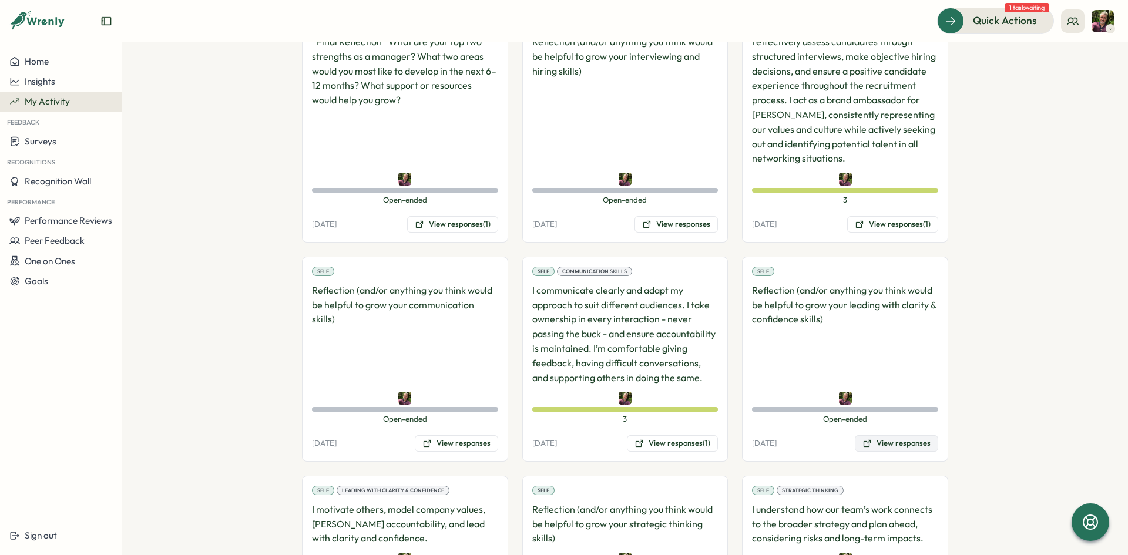
click at [882, 441] on button "View responses" at bounding box center [895, 443] width 83 height 16
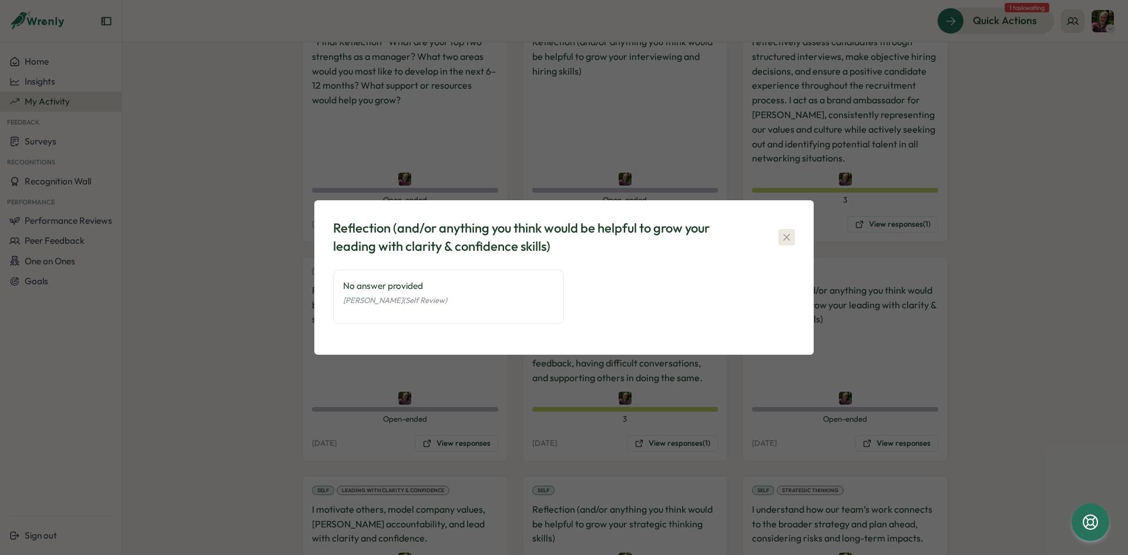
click at [788, 237] on icon "button" at bounding box center [786, 237] width 12 height 12
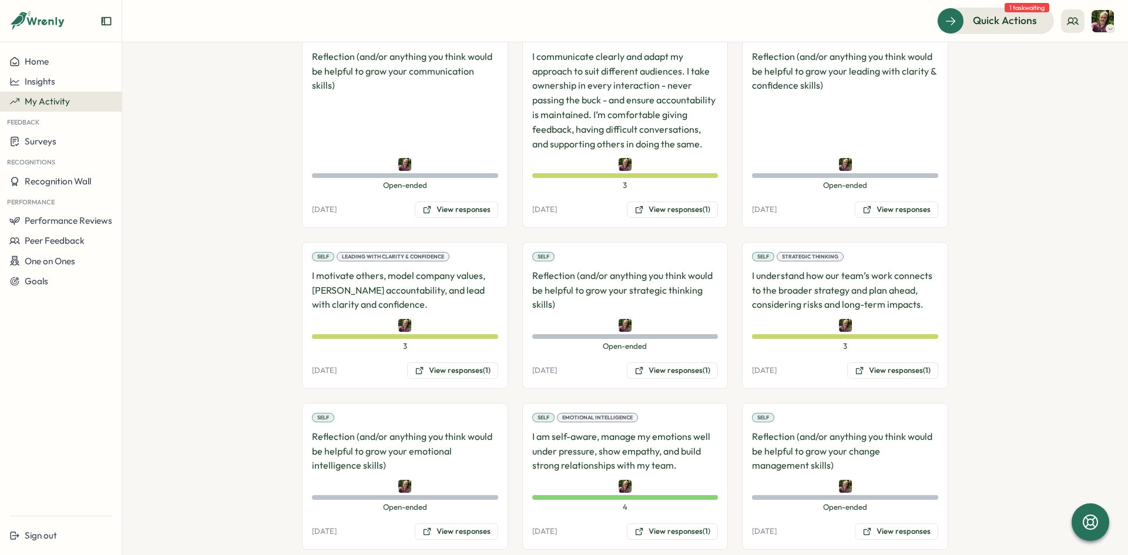
scroll to position [529, 0]
click at [447, 371] on button "View responses (1)" at bounding box center [452, 369] width 91 height 16
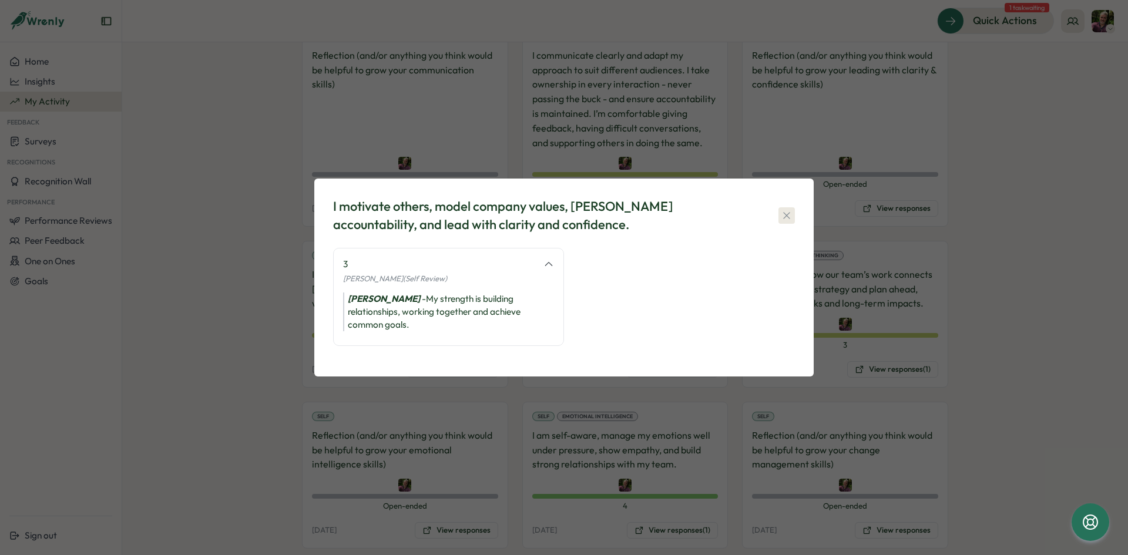
click at [782, 215] on icon "button" at bounding box center [786, 216] width 12 height 12
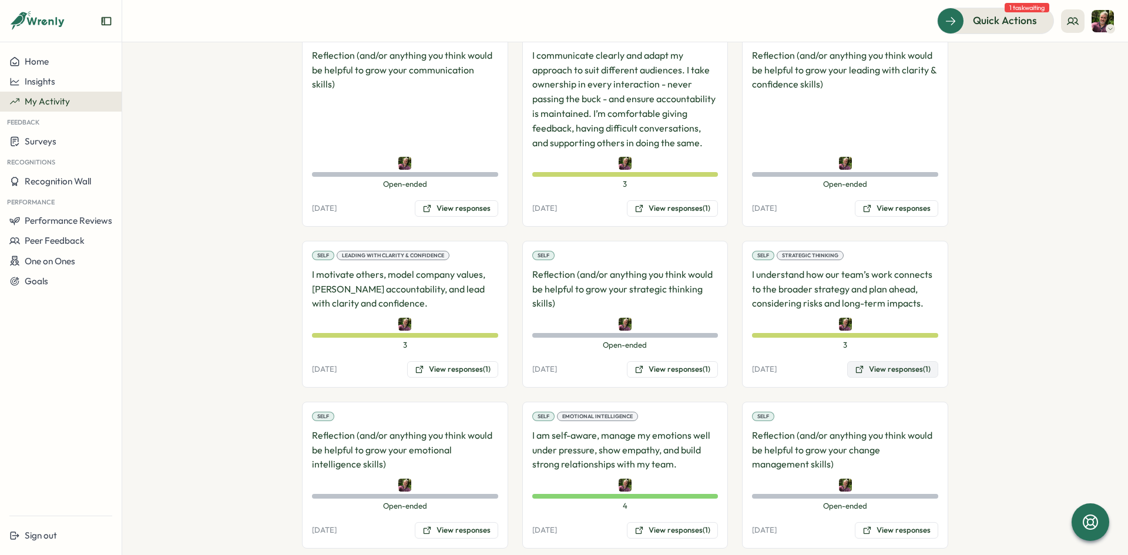
click at [880, 372] on button "View responses (1)" at bounding box center [892, 369] width 91 height 16
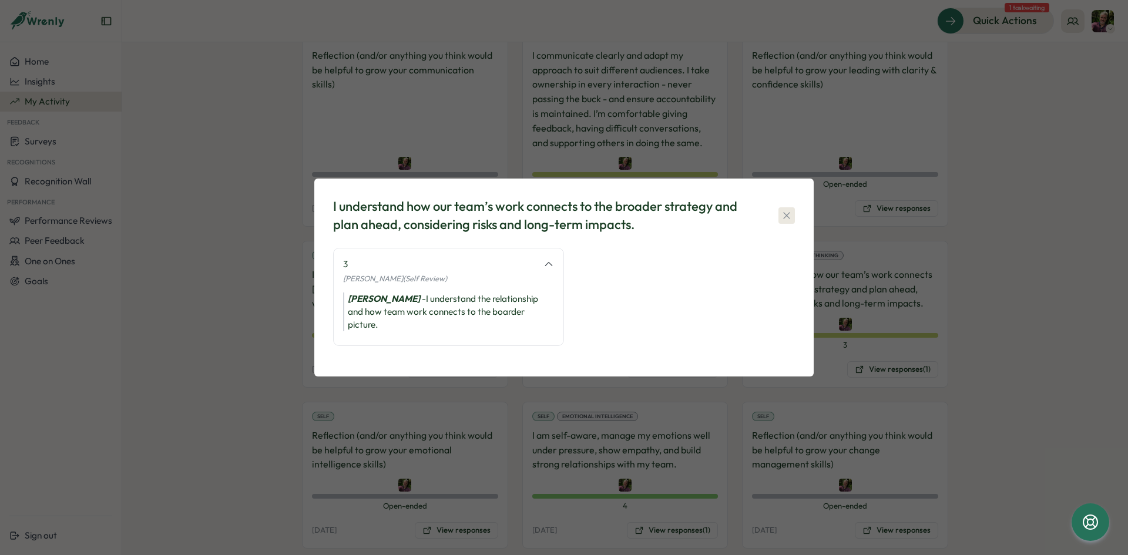
click at [785, 221] on icon "button" at bounding box center [786, 216] width 12 height 12
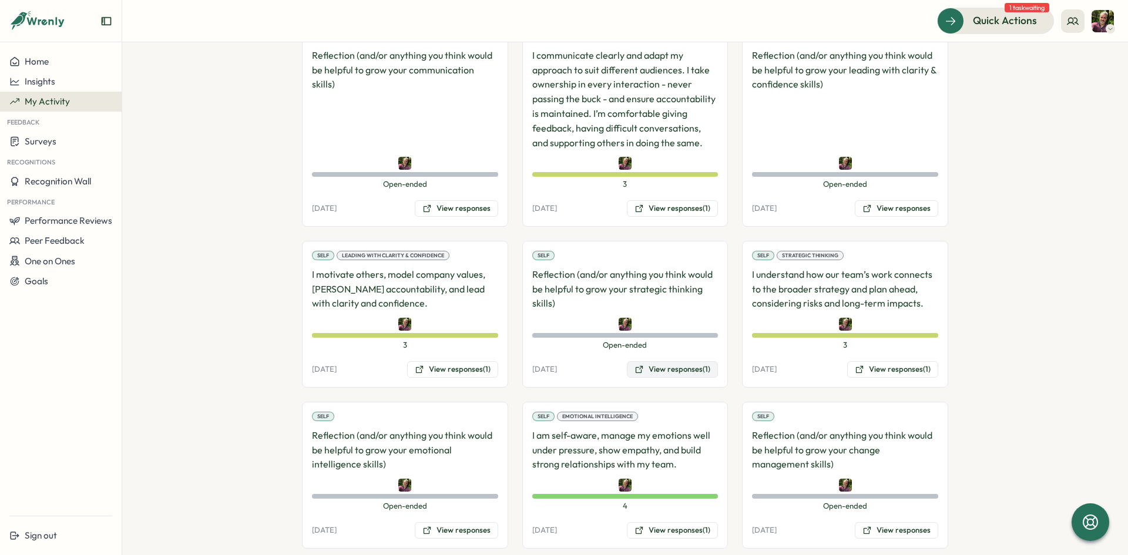
click at [667, 368] on button "View responses (1)" at bounding box center [672, 369] width 91 height 16
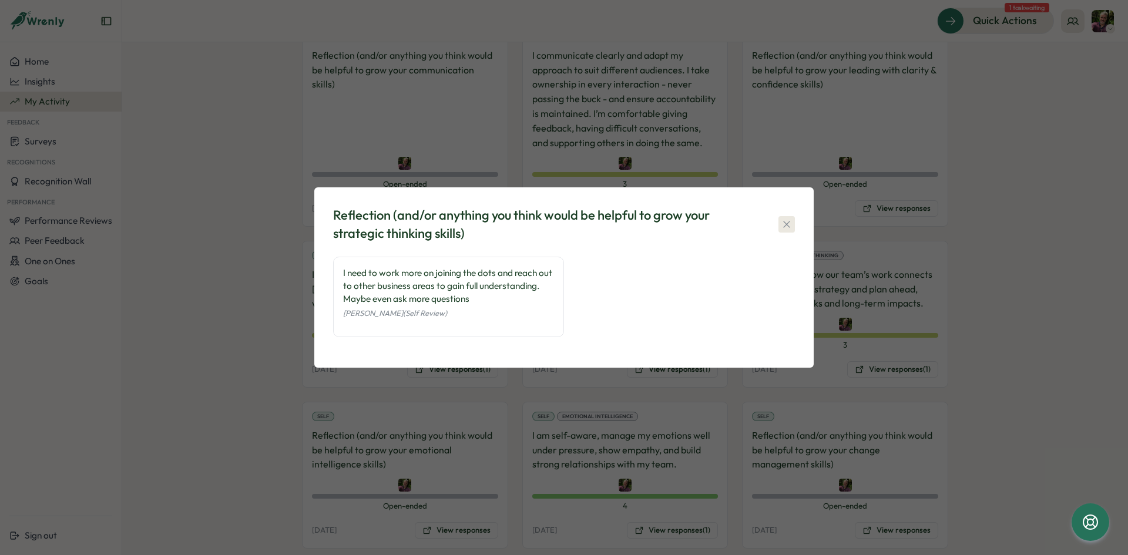
click at [785, 223] on icon "button" at bounding box center [786, 224] width 6 height 6
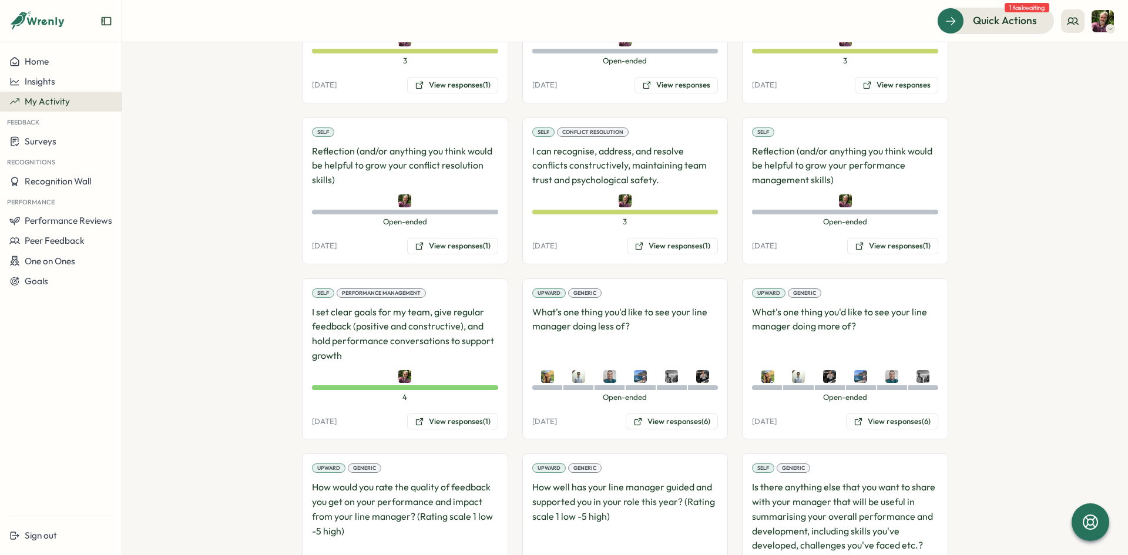
scroll to position [1175, 0]
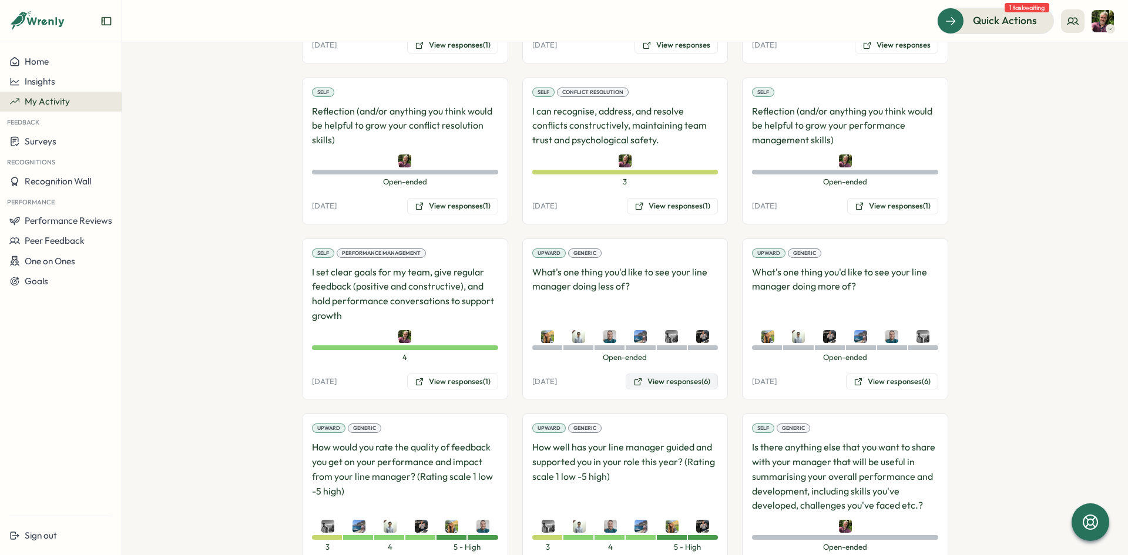
click at [675, 382] on button "View responses (6)" at bounding box center [671, 381] width 92 height 16
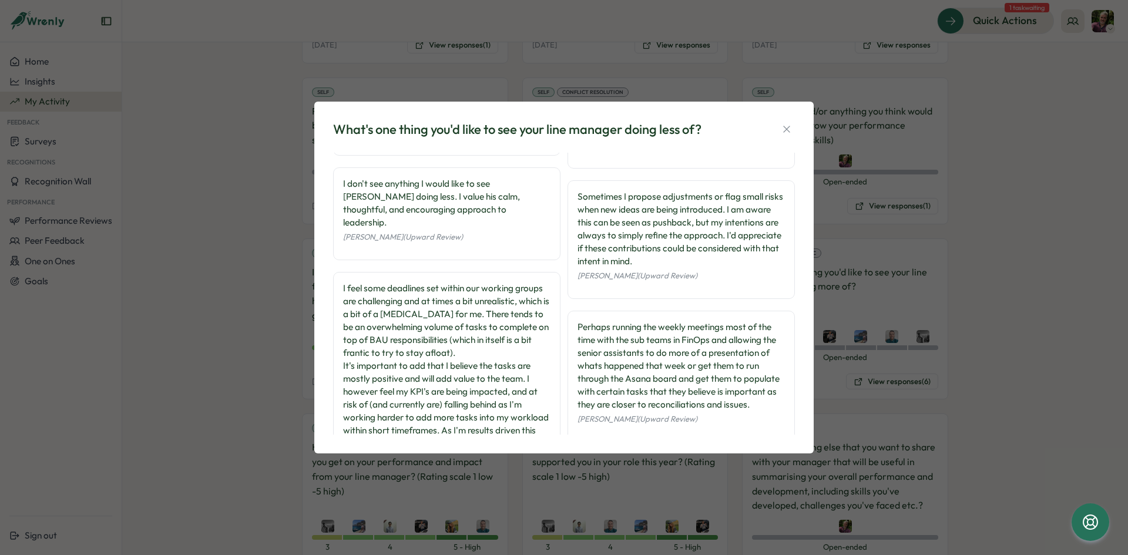
scroll to position [110, 0]
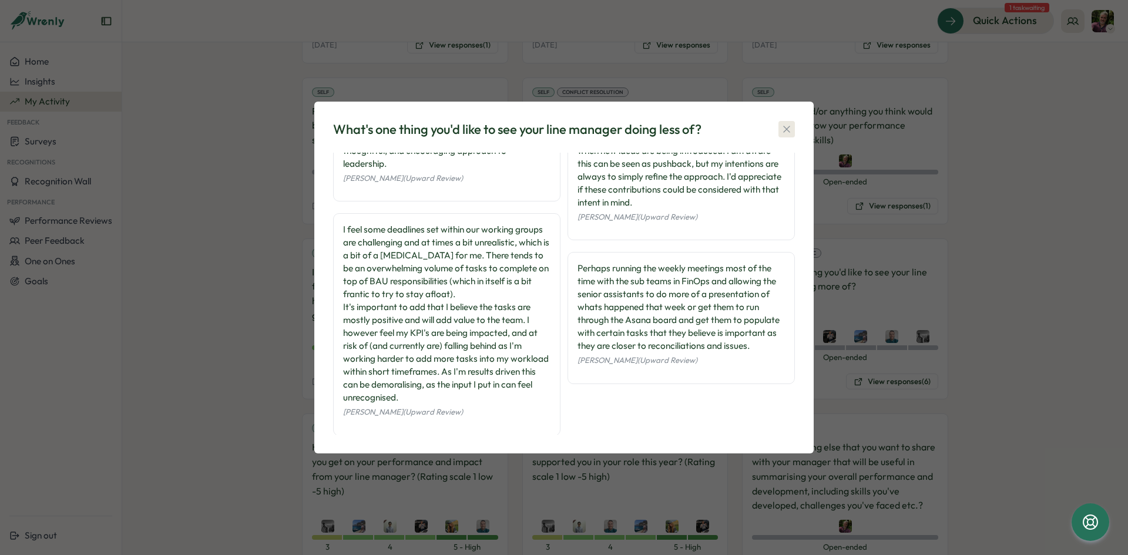
click at [784, 127] on icon "button" at bounding box center [786, 129] width 6 height 6
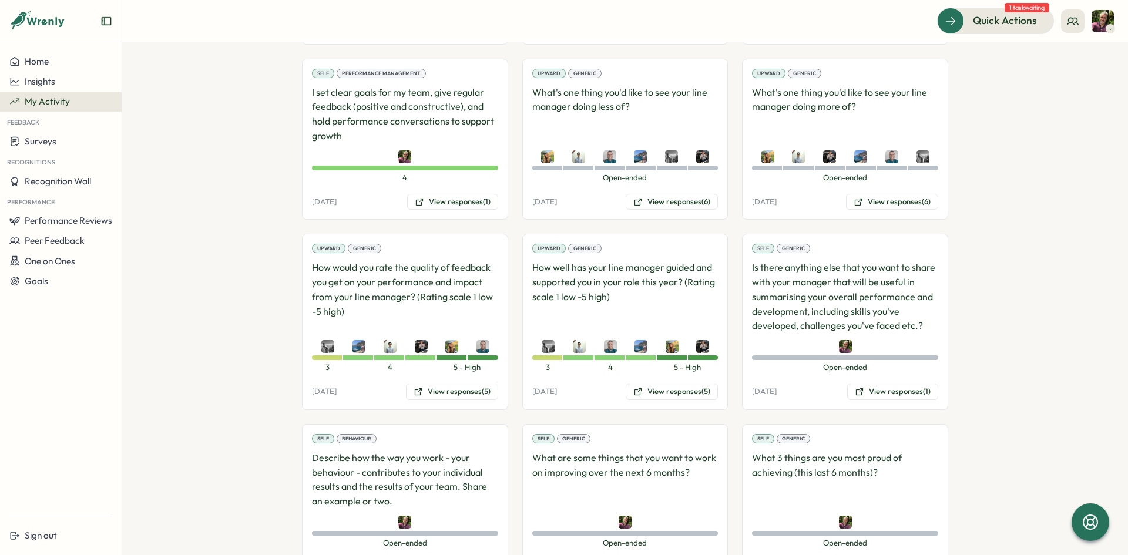
scroll to position [1295, 0]
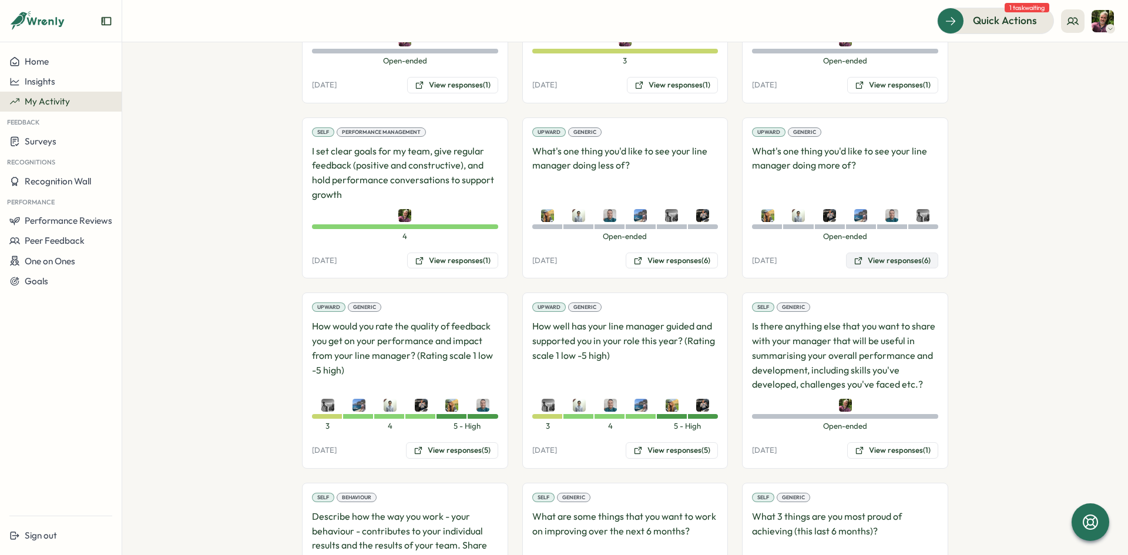
click at [866, 261] on button "View responses (6)" at bounding box center [892, 261] width 92 height 16
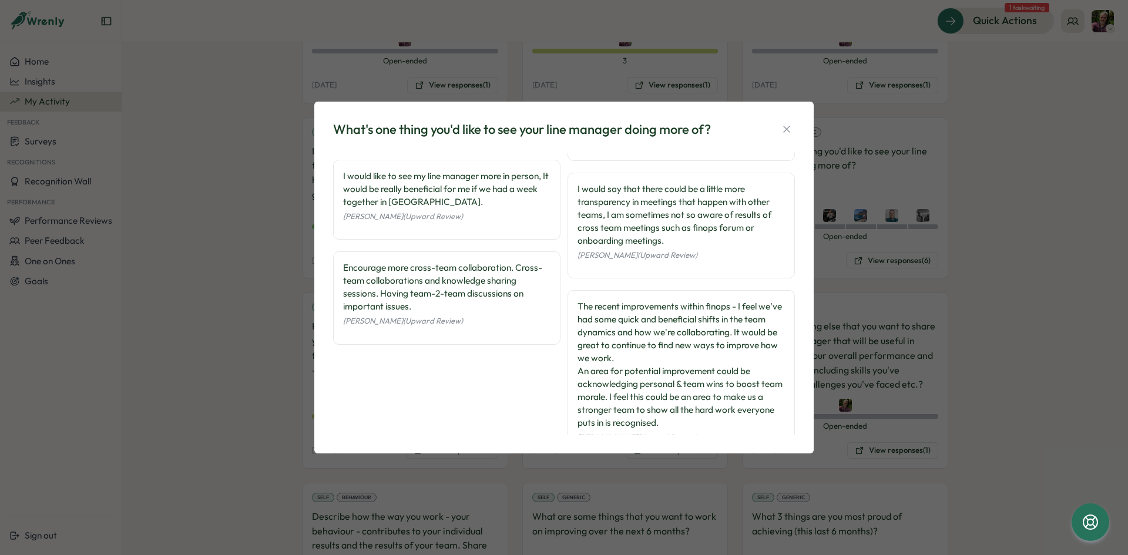
scroll to position [110, 0]
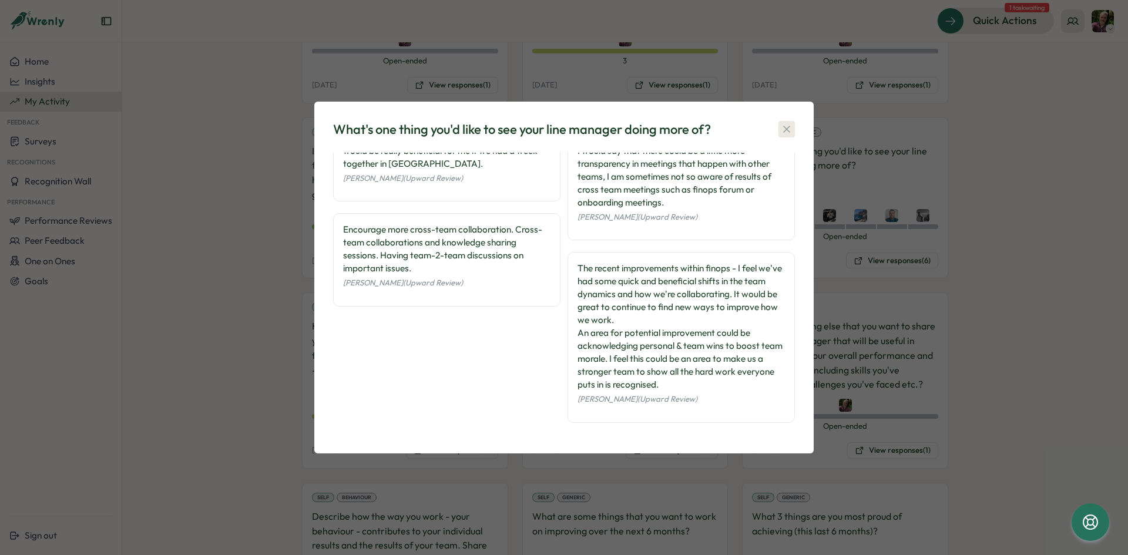
click at [786, 130] on icon "button" at bounding box center [786, 129] width 6 height 6
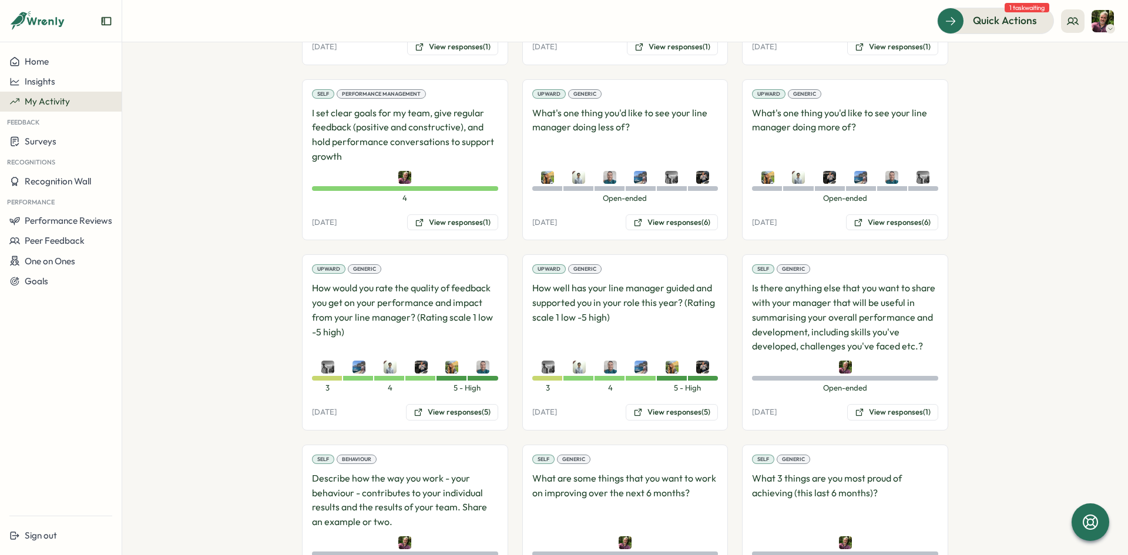
scroll to position [1354, 0]
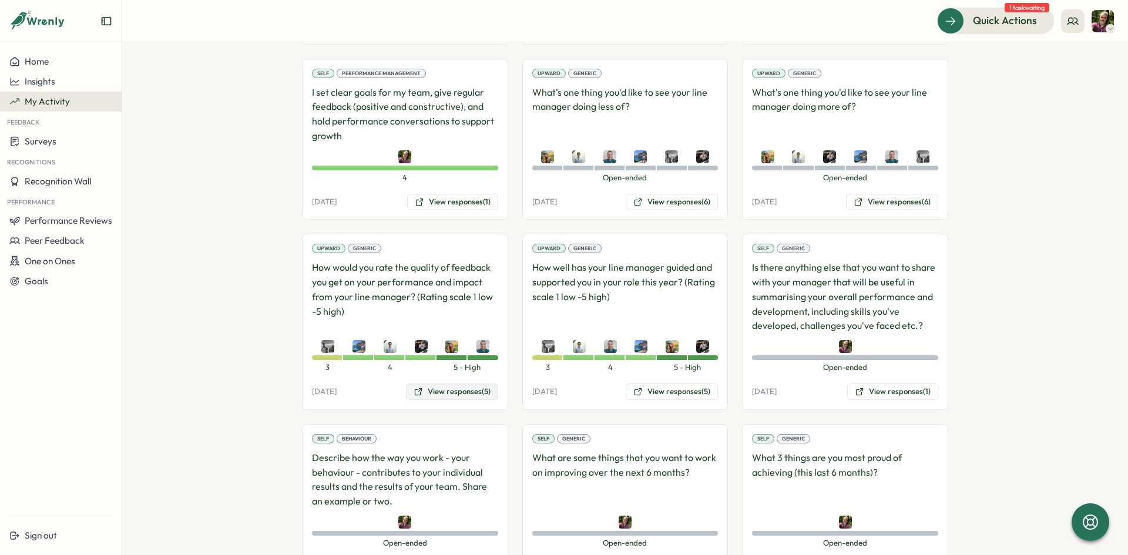
click at [439, 392] on button "View responses (5)" at bounding box center [452, 391] width 92 height 16
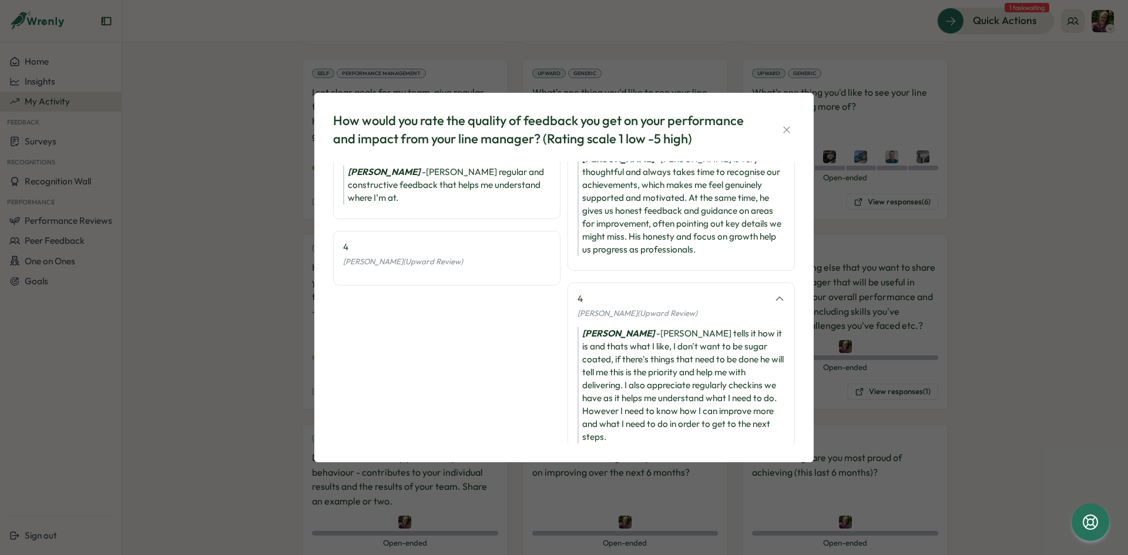
scroll to position [189, 0]
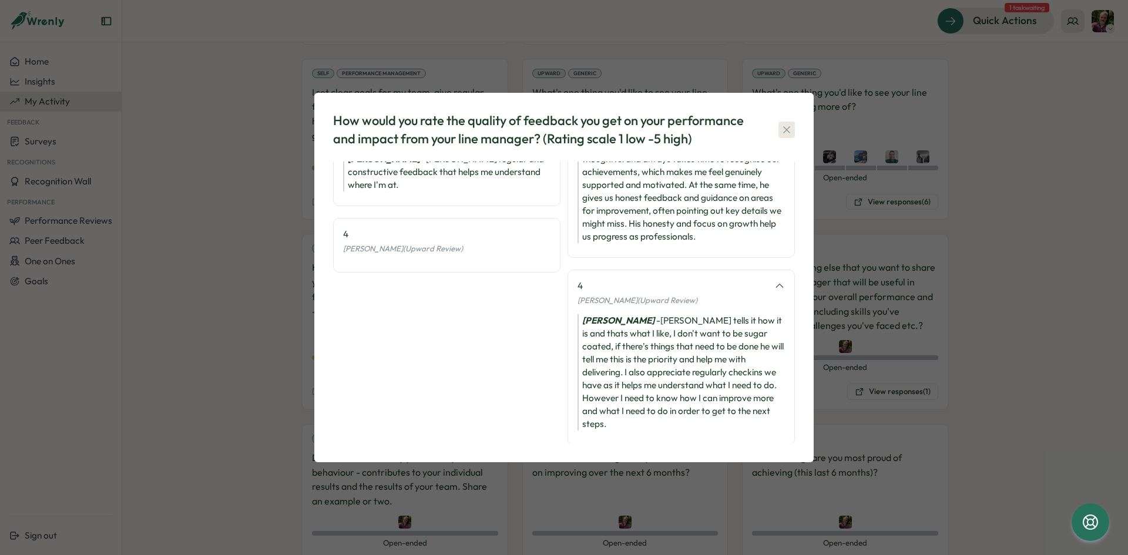
click at [785, 127] on icon "button" at bounding box center [786, 130] width 12 height 12
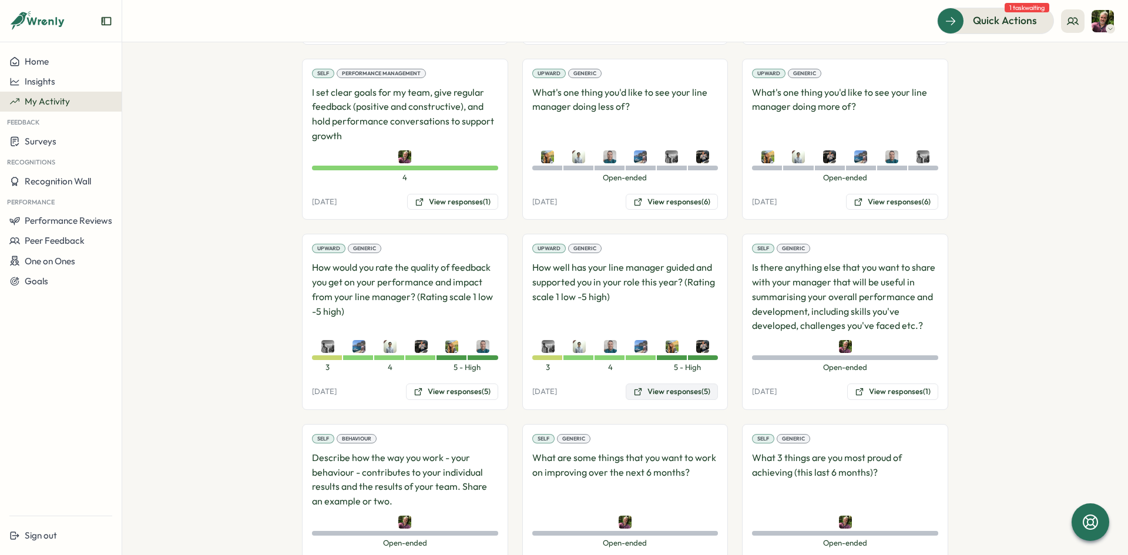
click at [658, 390] on button "View responses (5)" at bounding box center [671, 391] width 92 height 16
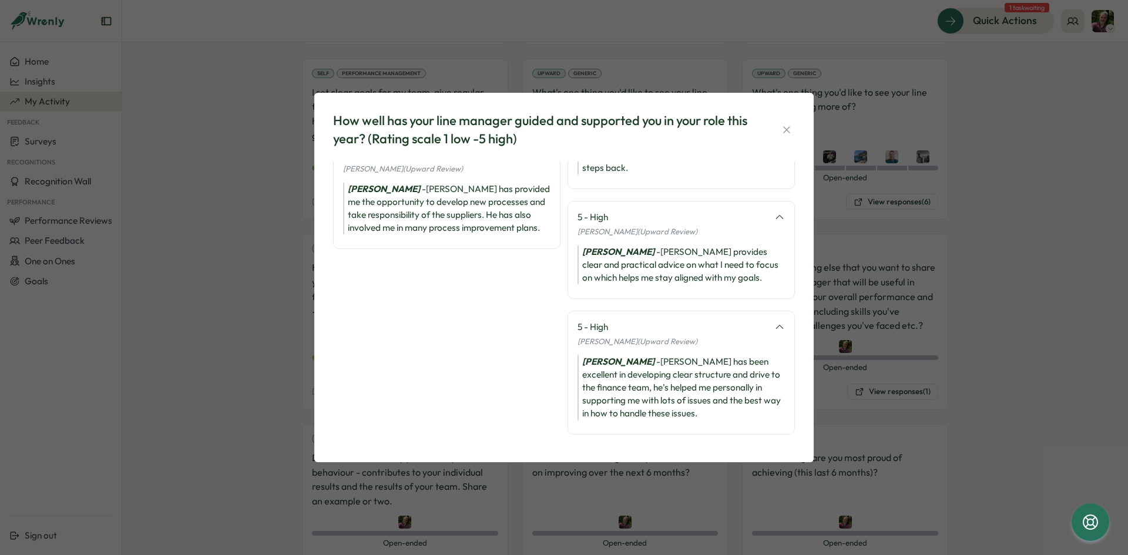
scroll to position [305, 0]
click at [786, 130] on icon "button" at bounding box center [786, 129] width 6 height 6
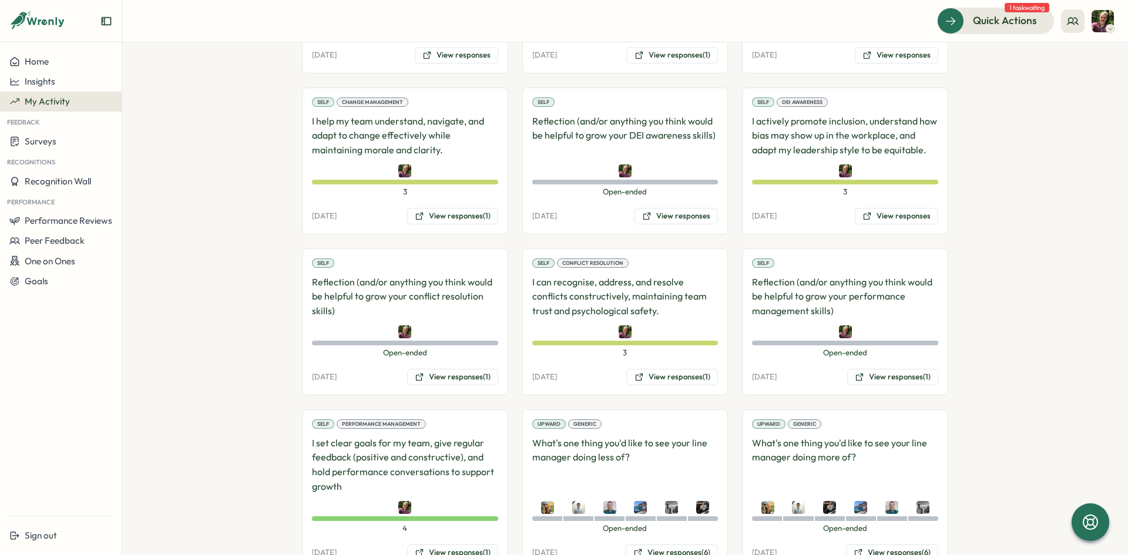
scroll to position [1002, 0]
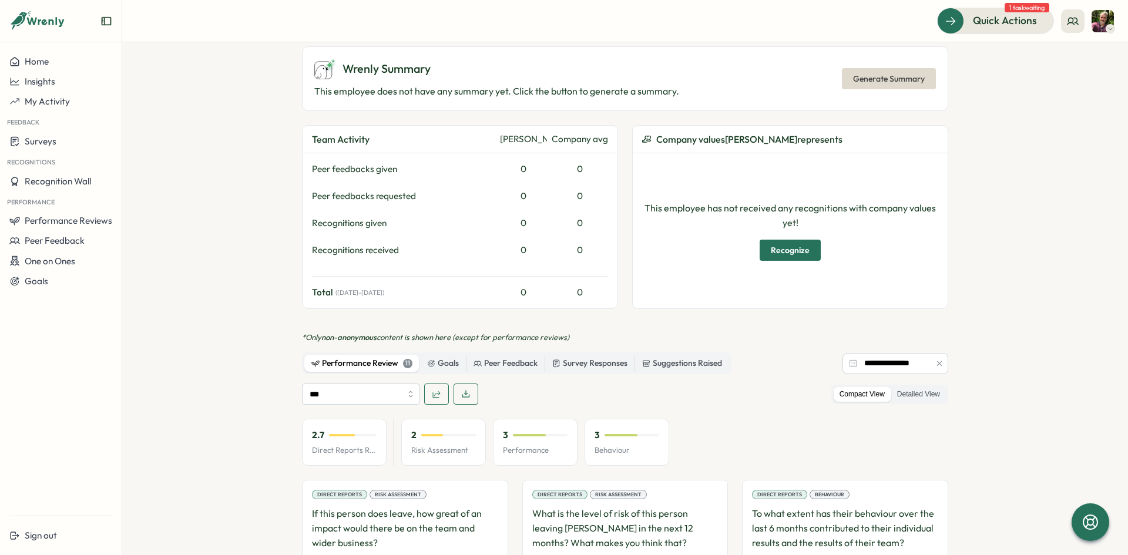
scroll to position [411, 0]
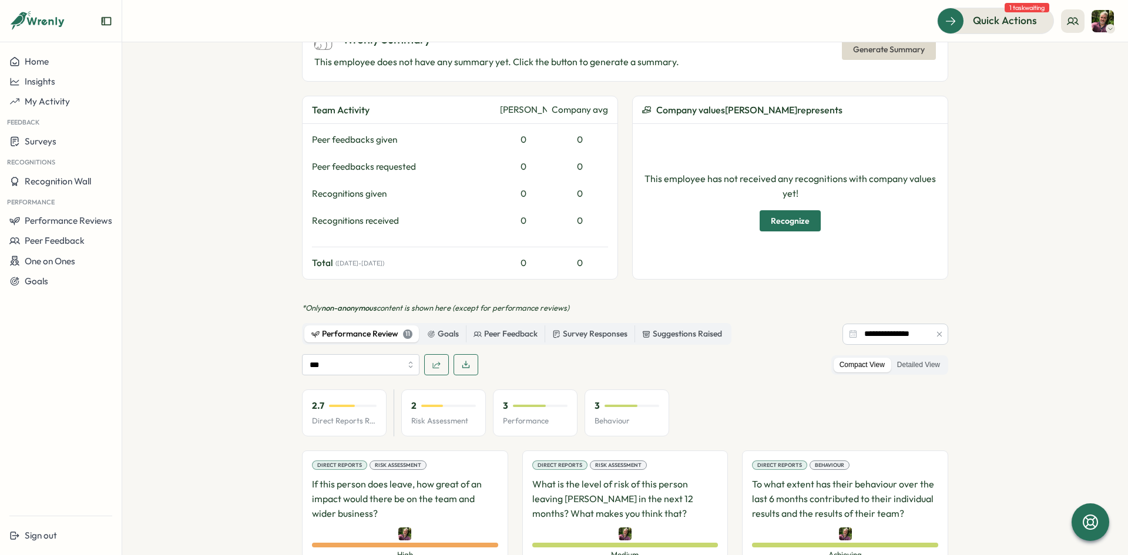
click at [341, 328] on div "Performance Review 11" at bounding box center [361, 334] width 101 height 13
click at [353, 328] on div "Performance Review 11" at bounding box center [361, 334] width 101 height 13
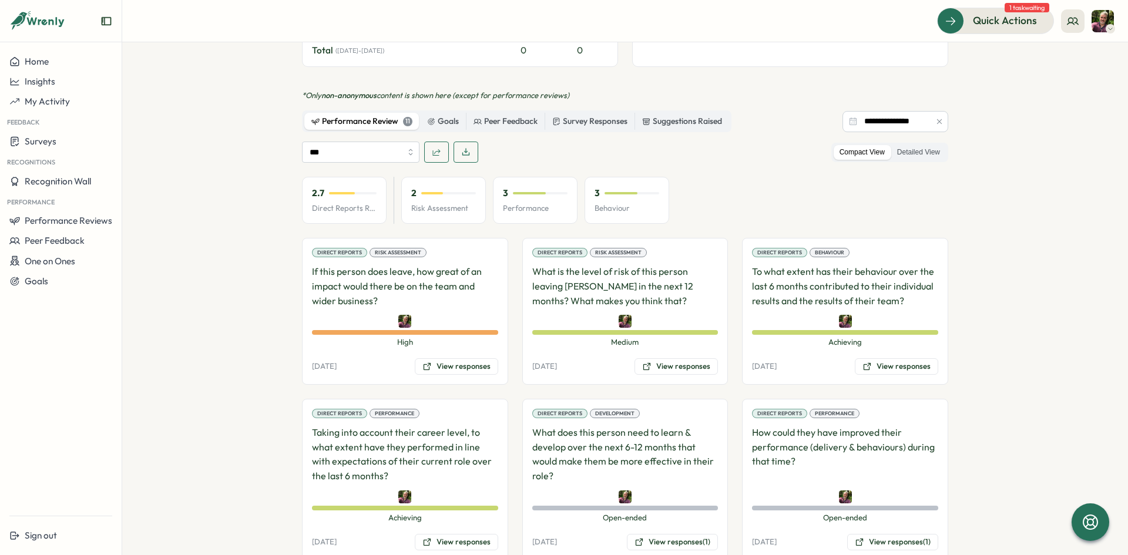
scroll to position [615, 0]
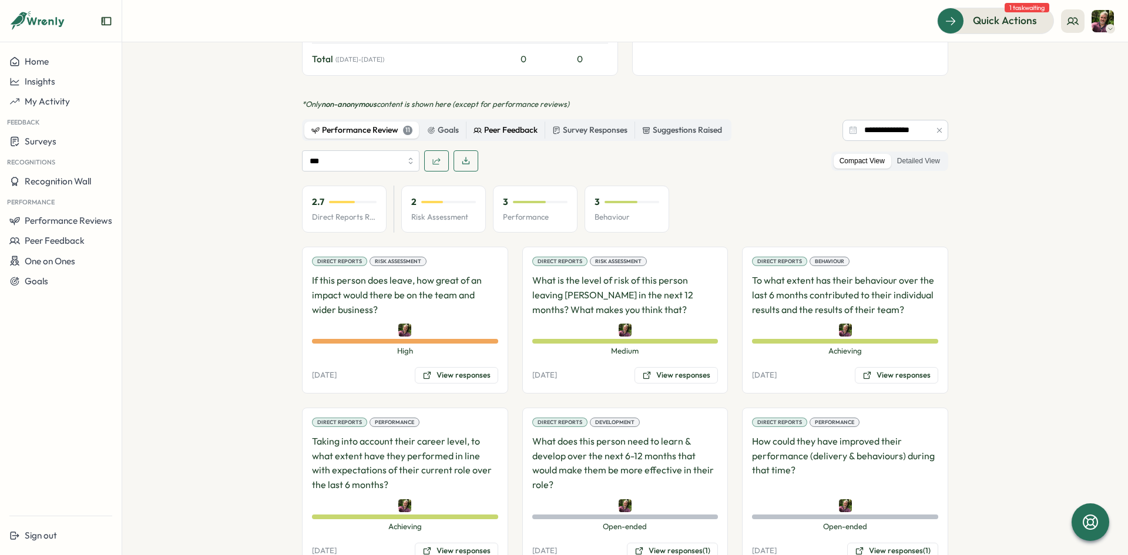
click at [499, 124] on div "Peer Feedback" at bounding box center [505, 130] width 64 height 13
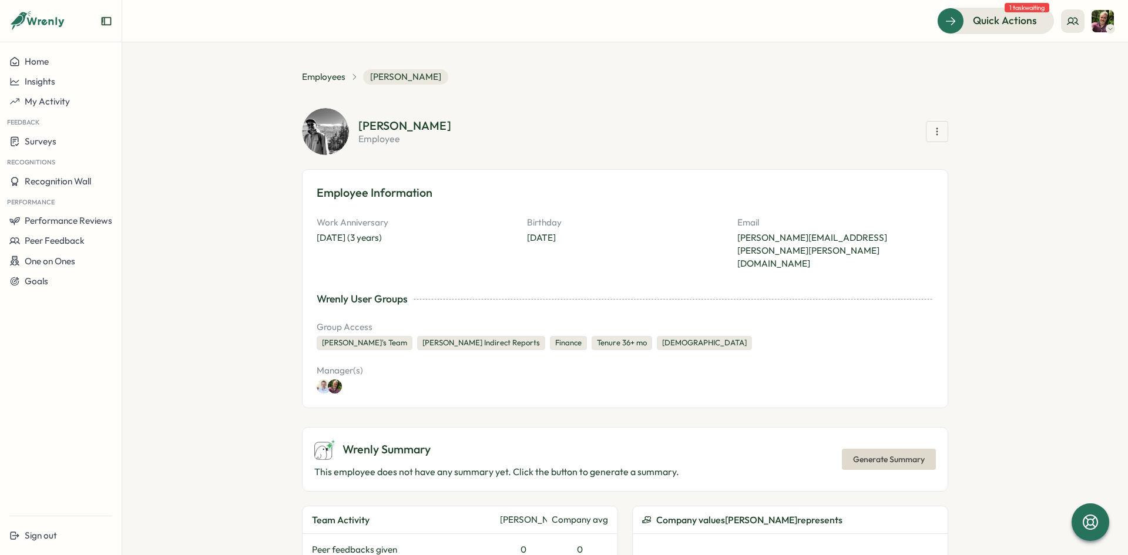
scroll to position [0, 0]
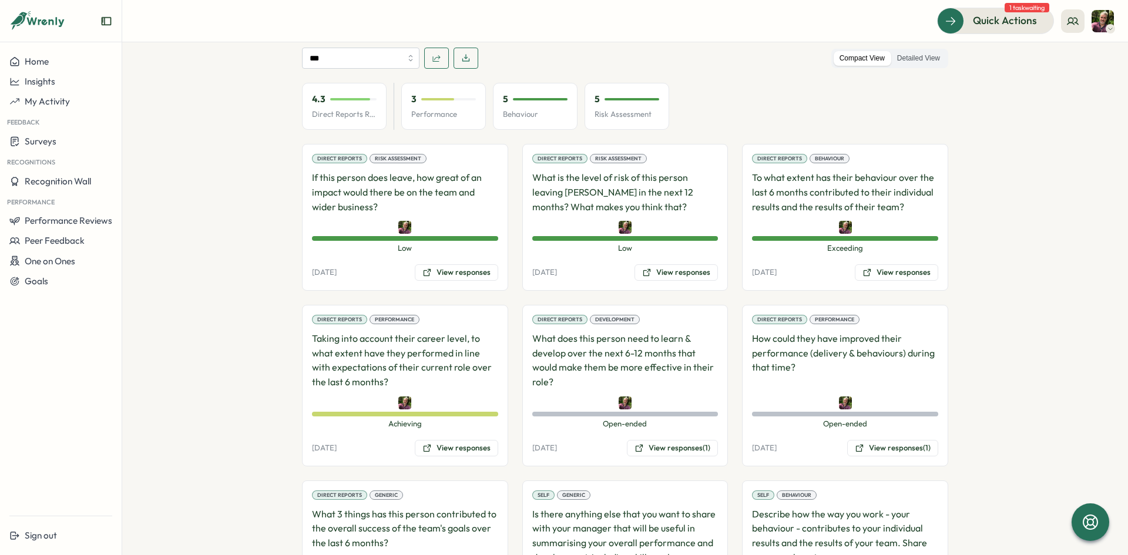
scroll to position [763, 0]
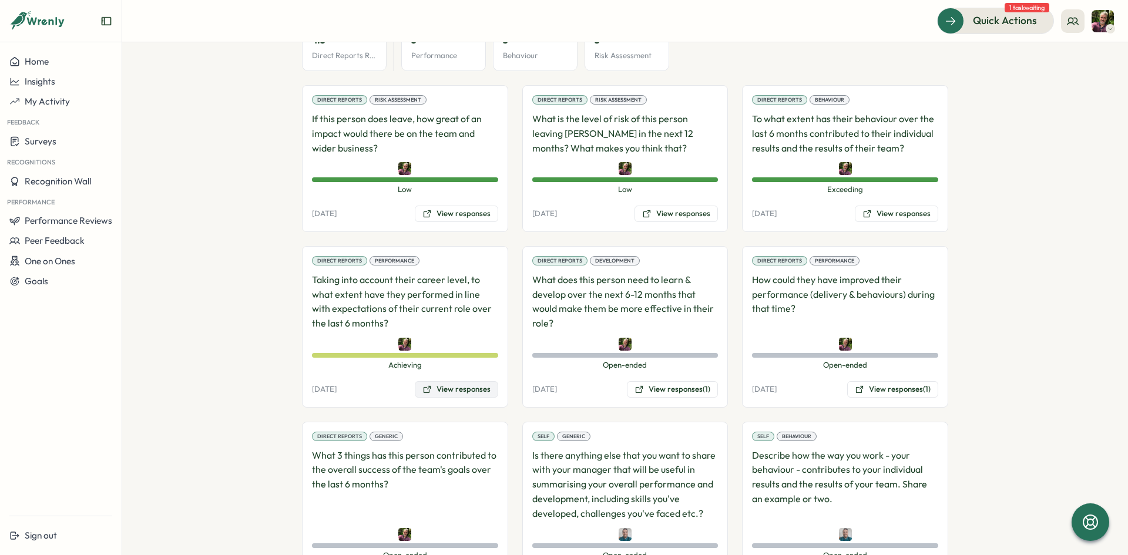
click at [463, 381] on button "View responses" at bounding box center [456, 389] width 83 height 16
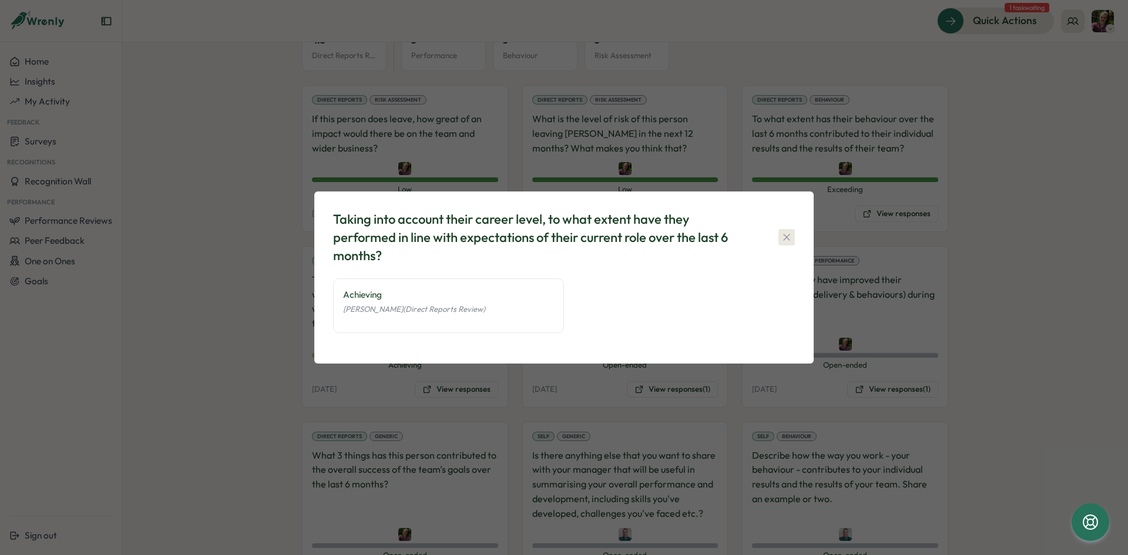
click at [785, 238] on icon "button" at bounding box center [786, 237] width 12 height 12
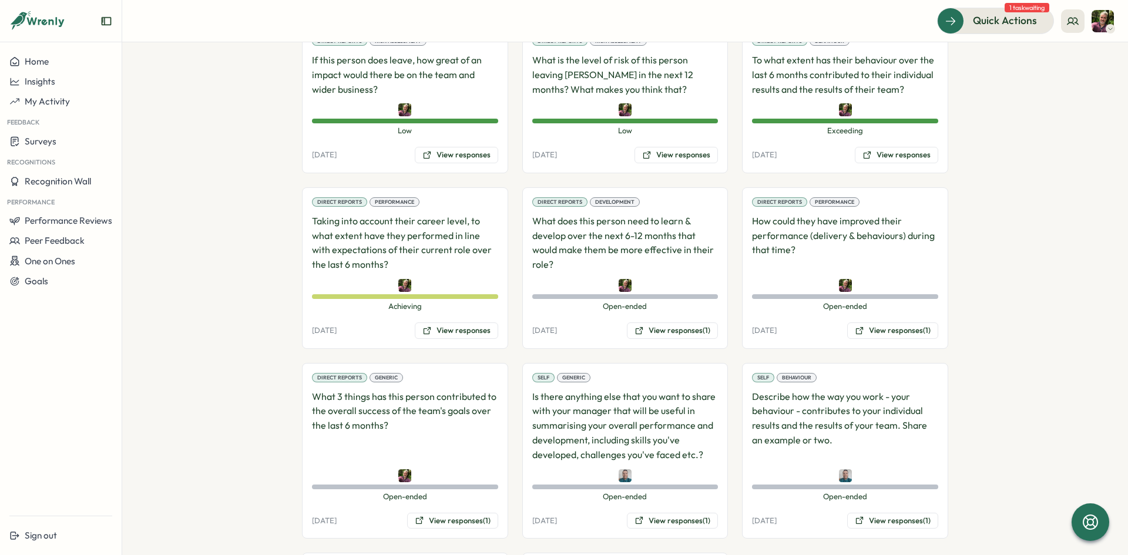
scroll to position [881, 0]
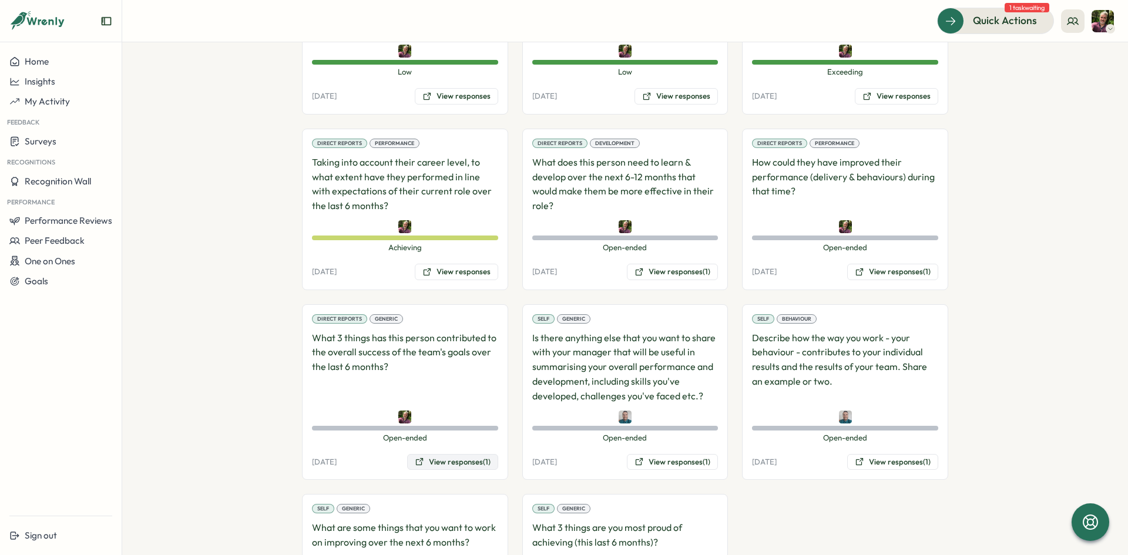
click at [430, 454] on button "View responses (1)" at bounding box center [452, 462] width 91 height 16
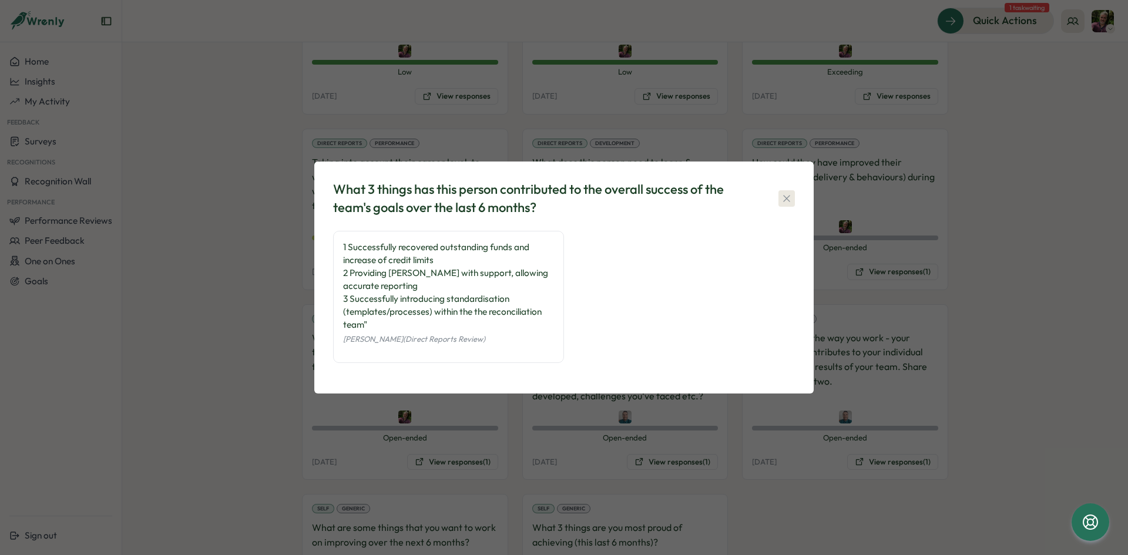
click at [786, 198] on icon "button" at bounding box center [786, 199] width 12 height 12
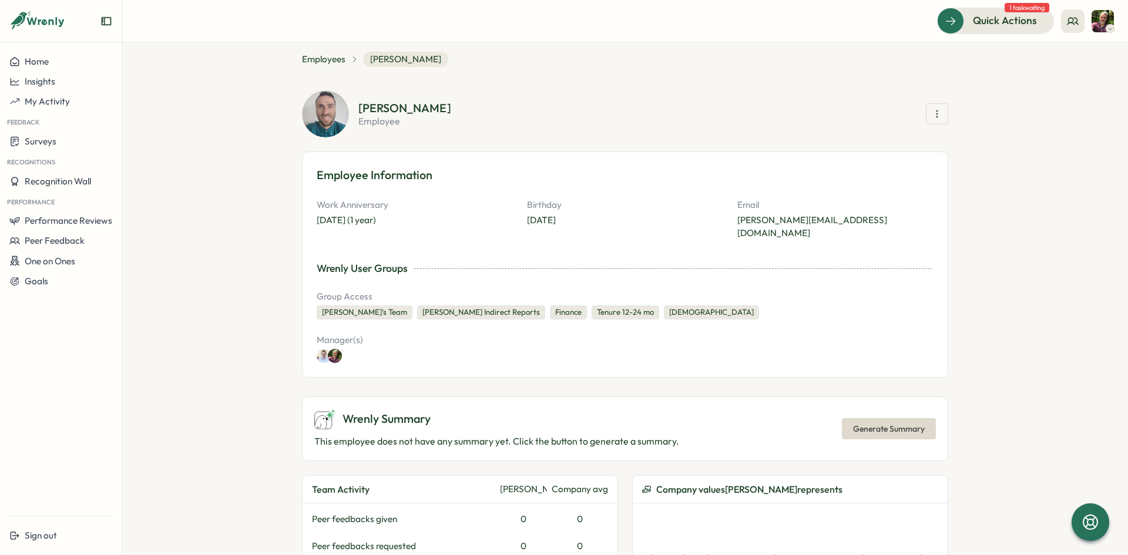
scroll to position [0, 0]
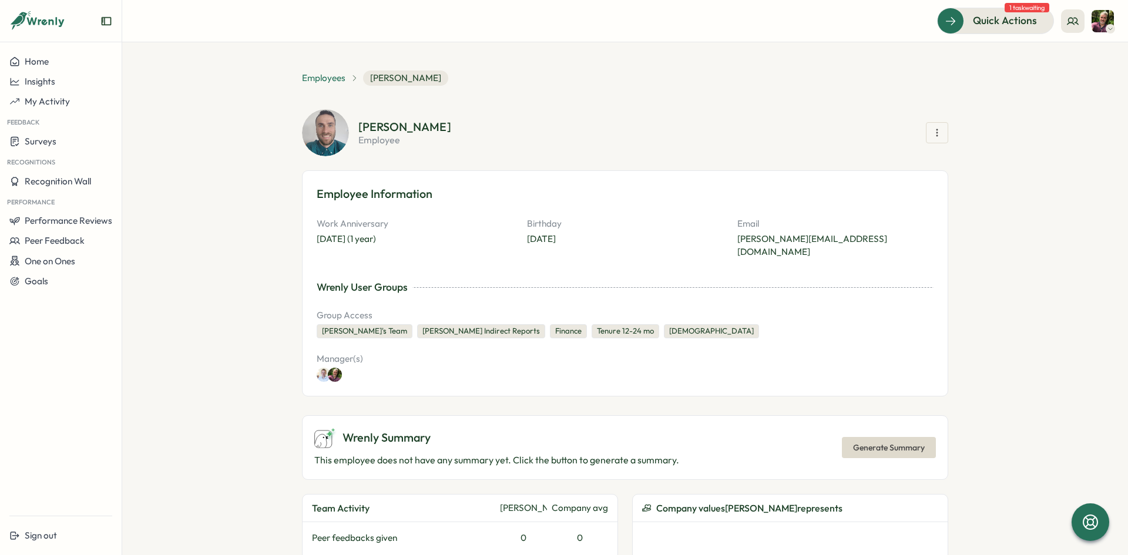
click at [321, 79] on span "Employees" at bounding box center [323, 78] width 43 height 13
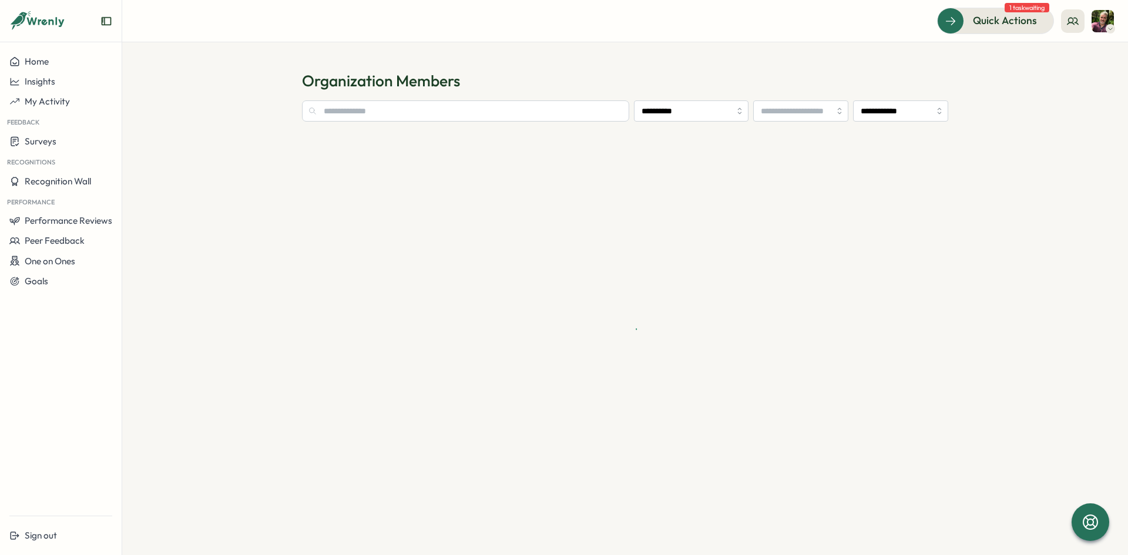
type input "**********"
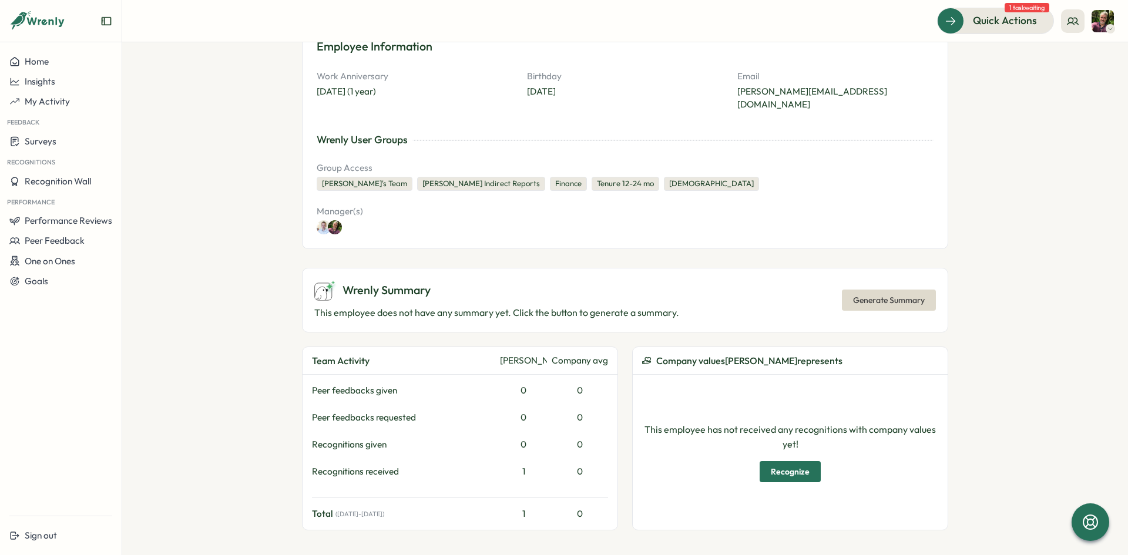
scroll to position [176, 0]
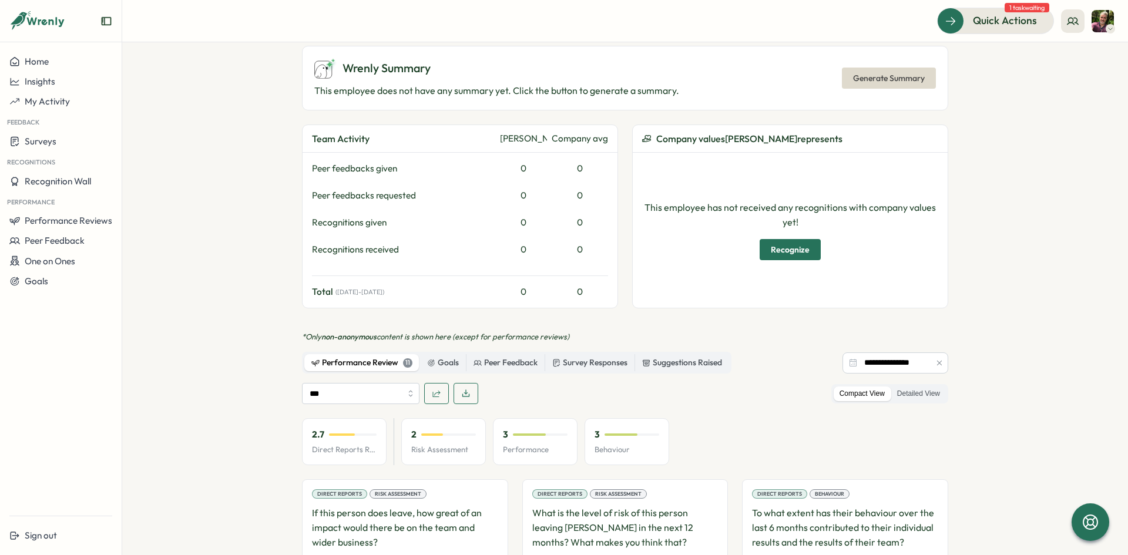
scroll to position [380, 0]
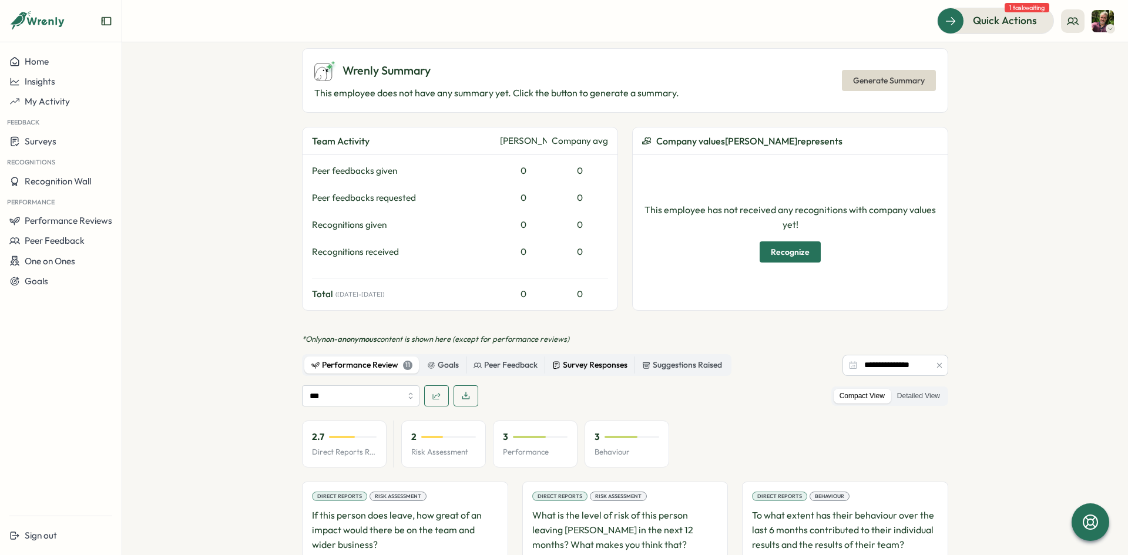
click at [583, 359] on div "Survey Responses" at bounding box center [589, 365] width 75 height 13
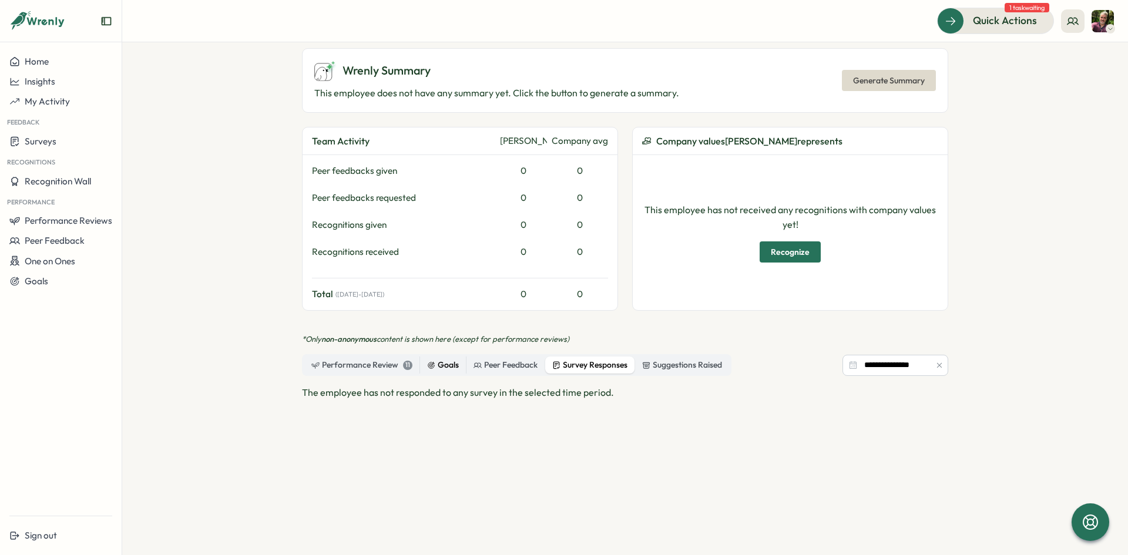
click at [434, 359] on div "Goals" at bounding box center [443, 365] width 32 height 13
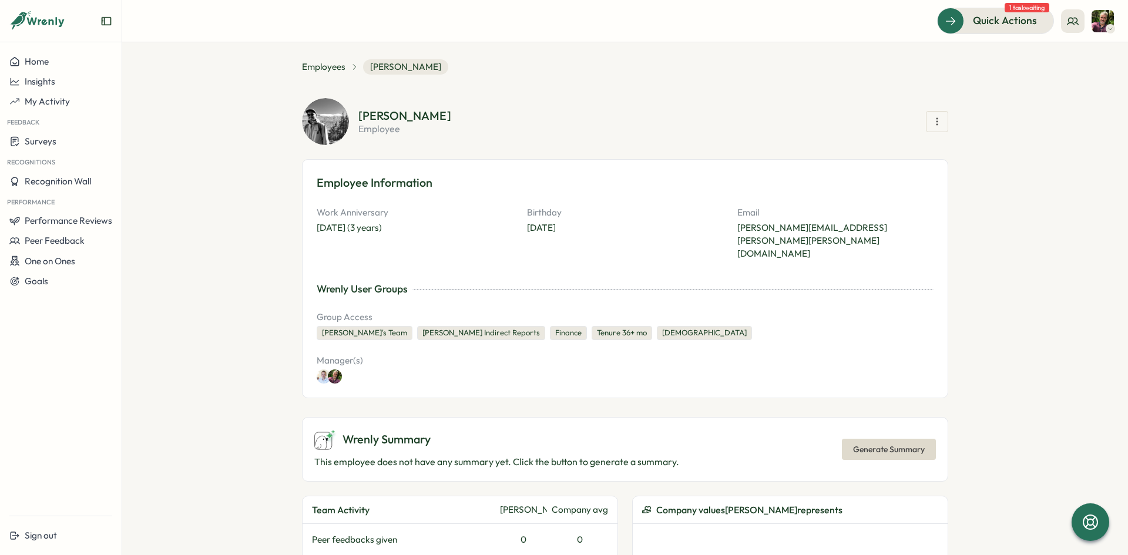
scroll to position [0, 0]
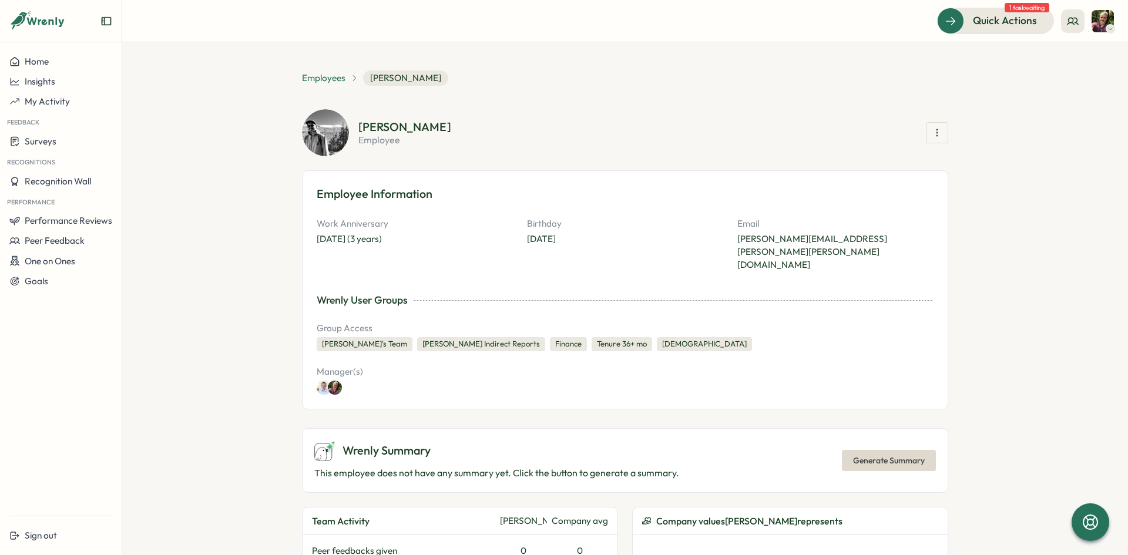
click at [330, 77] on span "Employees" at bounding box center [323, 78] width 43 height 13
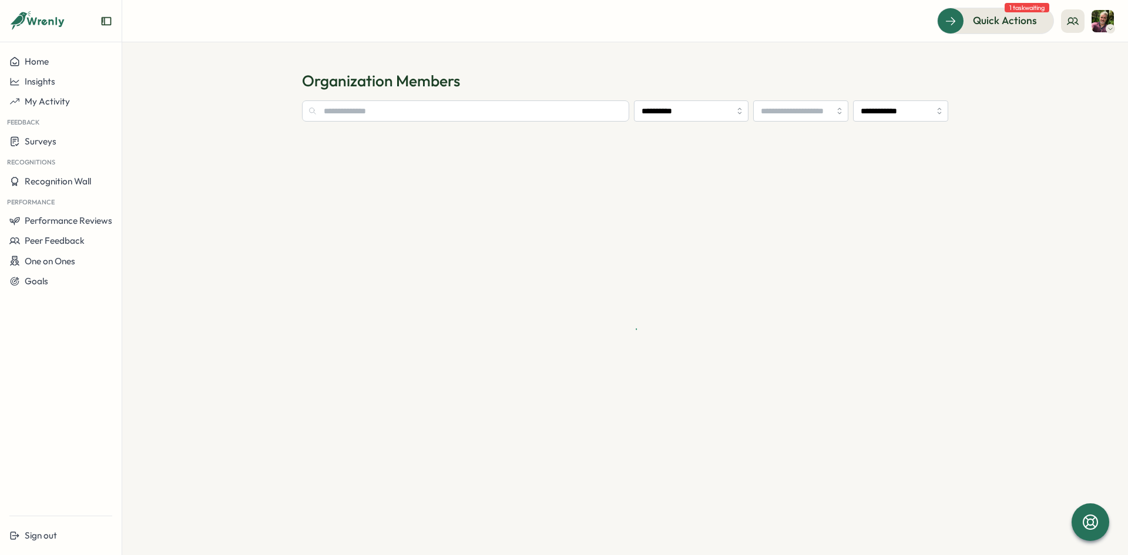
type input "**********"
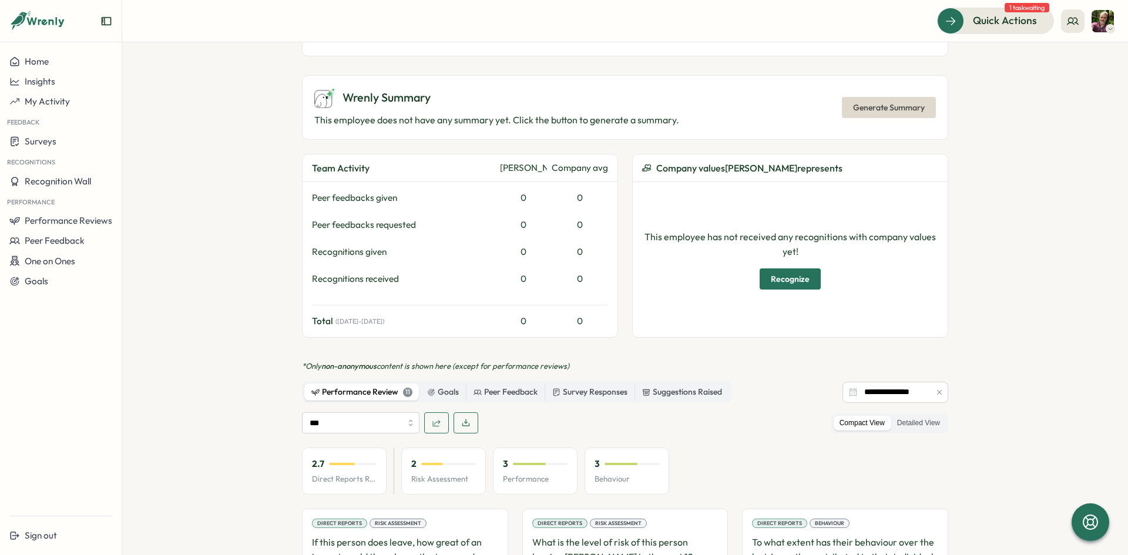
scroll to position [411, 0]
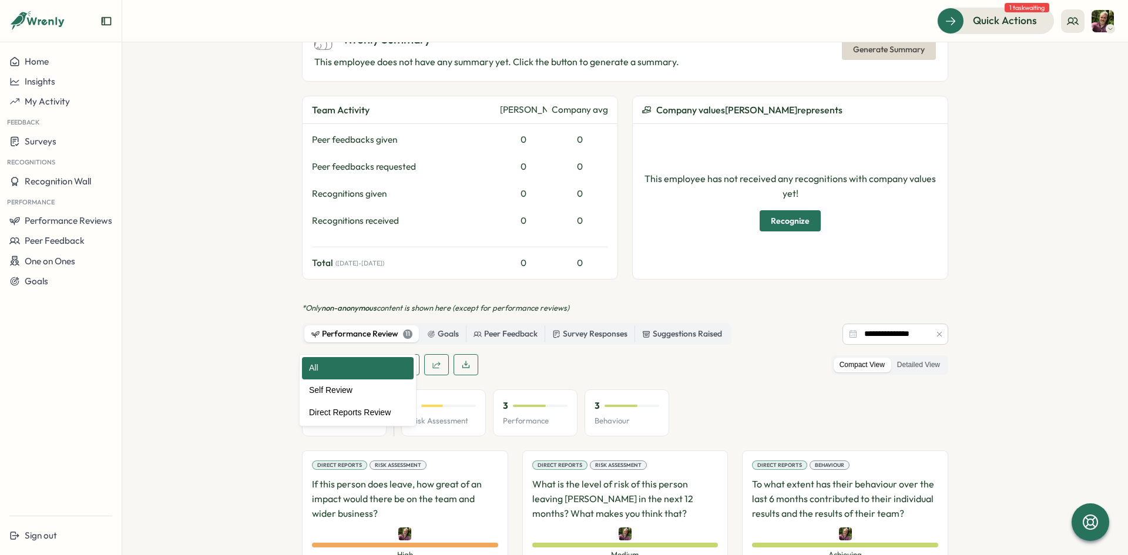
click at [408, 354] on input "***" at bounding box center [360, 364] width 117 height 21
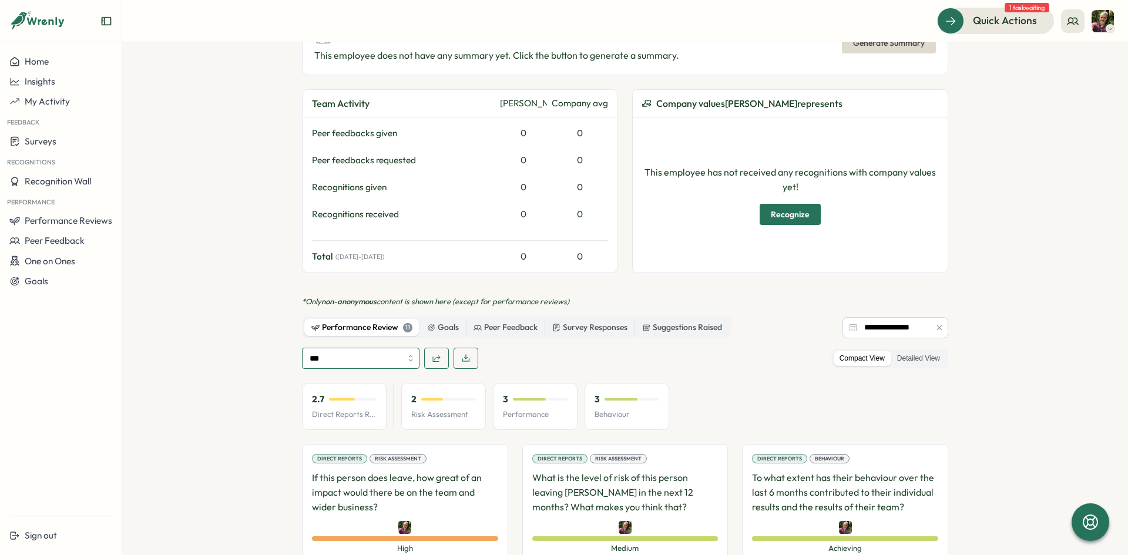
scroll to position [439, 0]
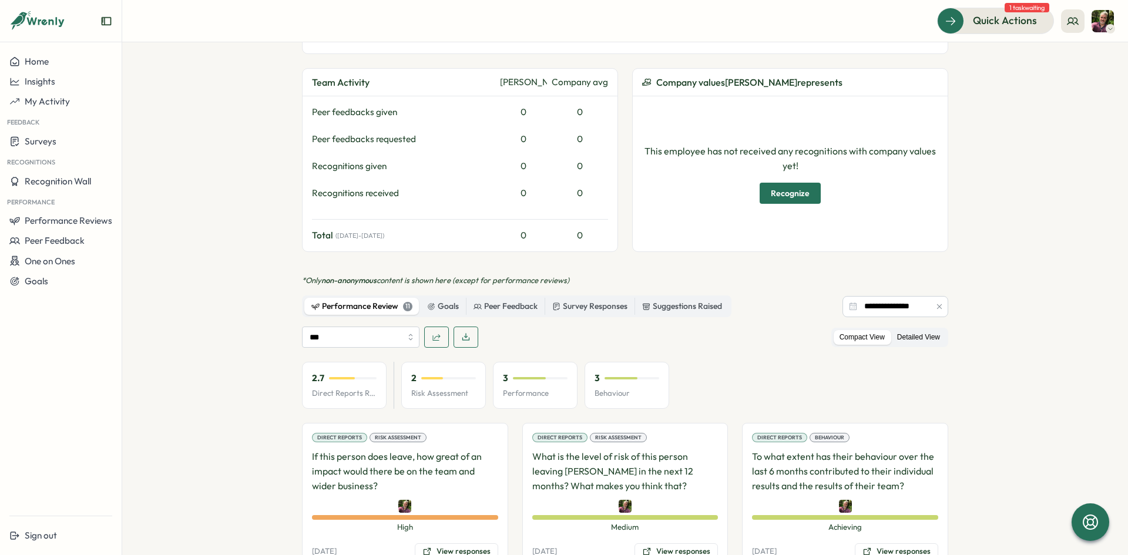
click at [920, 330] on label "Detailed View" at bounding box center [918, 337] width 55 height 15
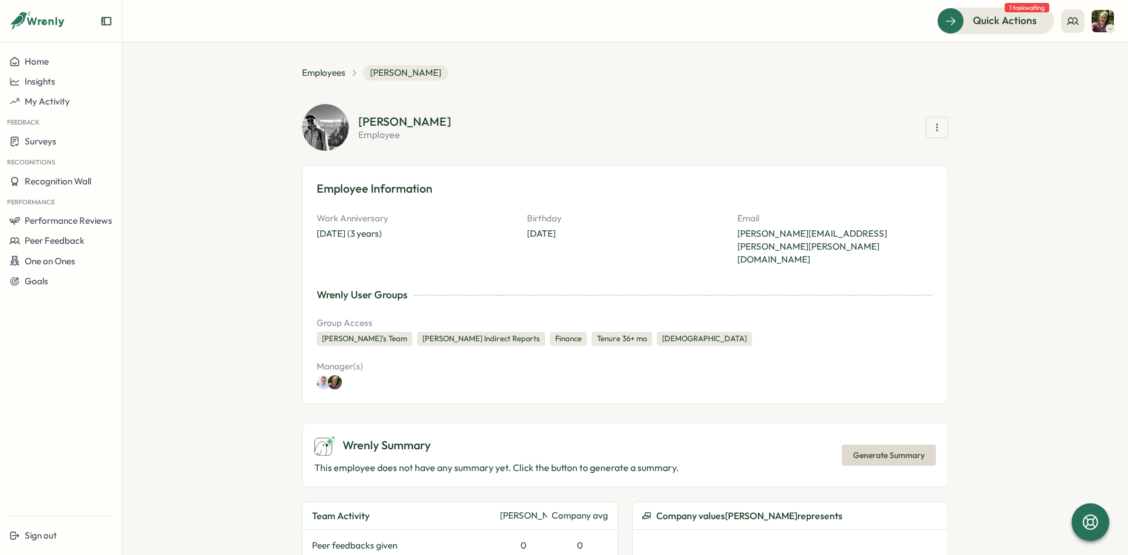
scroll to position [0, 0]
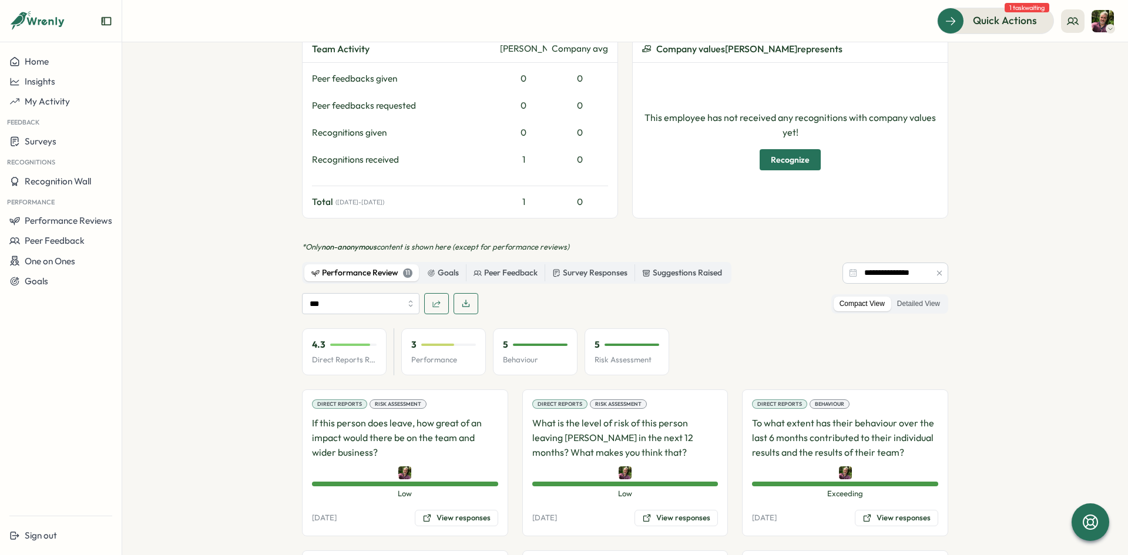
scroll to position [460, 0]
click at [467, 298] on icon "button" at bounding box center [465, 302] width 9 height 9
click at [568, 266] on div "Survey Responses" at bounding box center [589, 272] width 75 height 13
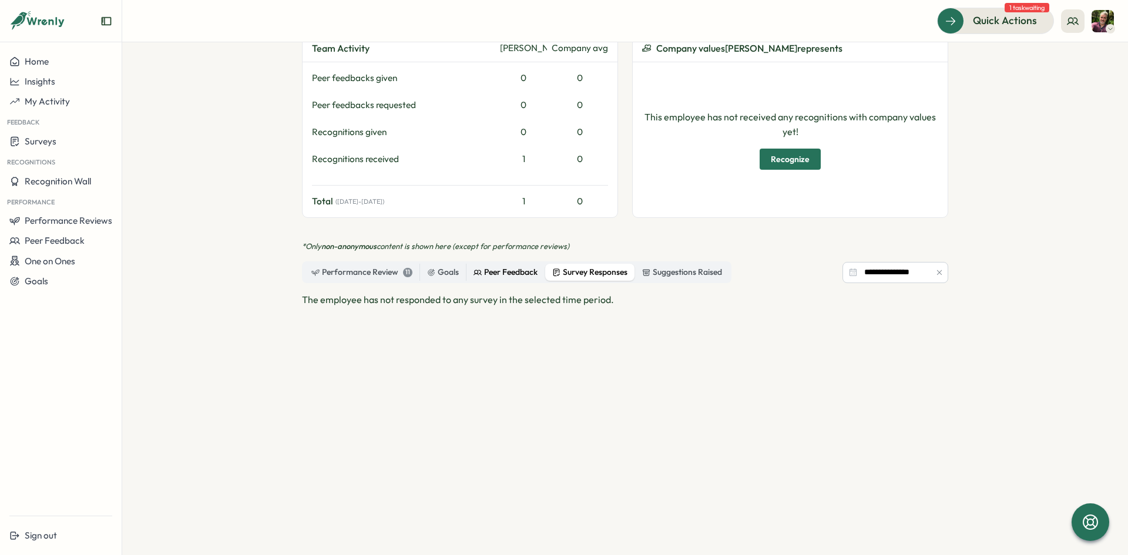
click at [507, 266] on div "Peer Feedback" at bounding box center [505, 272] width 64 height 13
click at [665, 266] on div "Suggestions Raised" at bounding box center [682, 272] width 80 height 13
click at [337, 266] on div "Performance Review 11" at bounding box center [361, 272] width 101 height 13
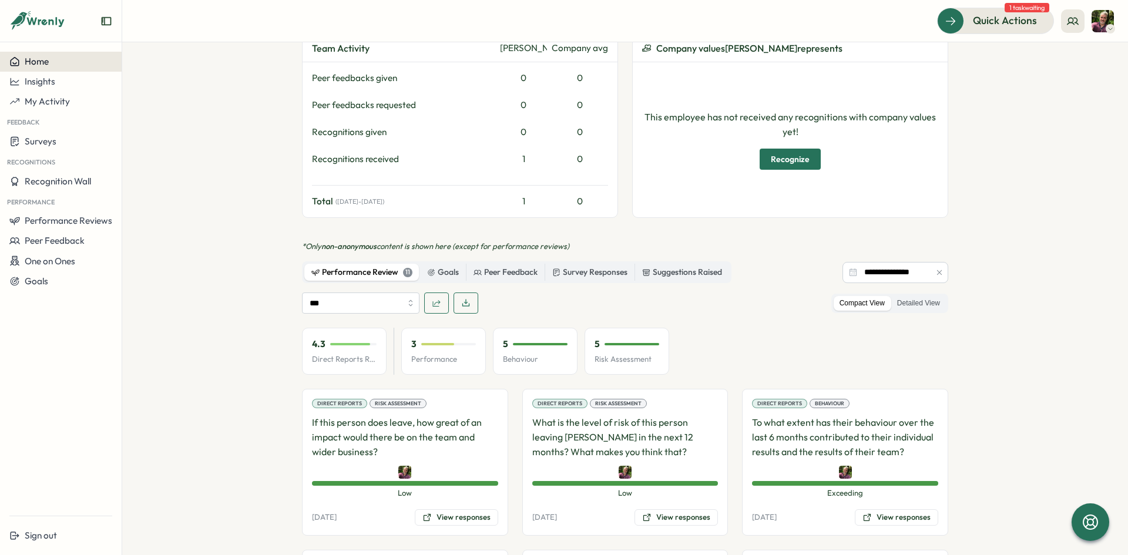
click at [53, 65] on div "Home" at bounding box center [60, 61] width 103 height 11
